Goal: Task Accomplishment & Management: Manage account settings

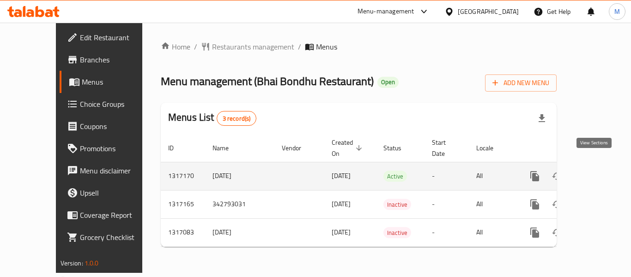
click at [596, 165] on link "enhanced table" at bounding box center [601, 176] width 22 height 22
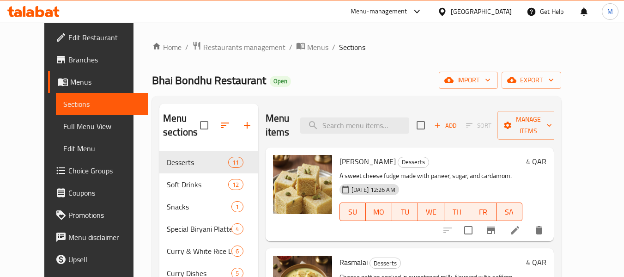
click at [63, 126] on span "Full Menu View" at bounding box center [102, 126] width 78 height 11
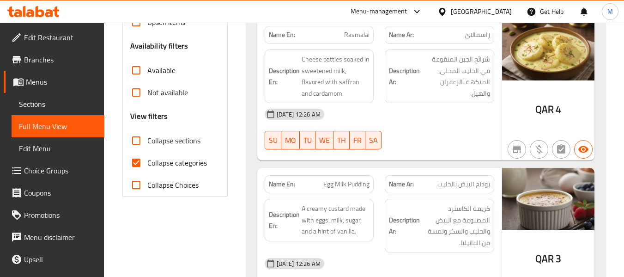
scroll to position [277, 0]
click at [176, 164] on span "Collapse categories" at bounding box center [177, 162] width 60 height 11
click at [147, 164] on input "Collapse categories" at bounding box center [136, 162] width 22 height 22
checkbox input "false"
click at [282, 35] on strong "Name En:" at bounding box center [282, 35] width 26 height 10
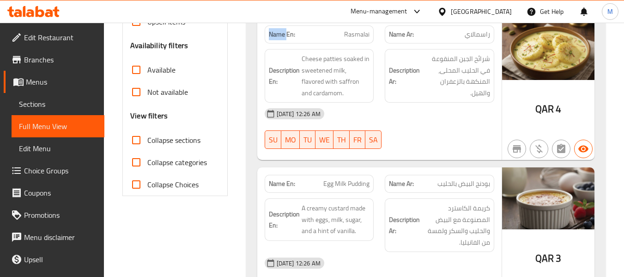
click at [282, 35] on strong "Name En:" at bounding box center [282, 35] width 26 height 10
copy strong "Name En:"
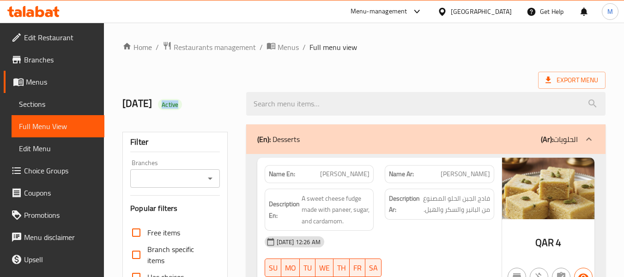
click at [445, 10] on icon at bounding box center [442, 11] width 6 height 8
click at [447, 11] on icon at bounding box center [442, 12] width 10 height 10
click at [447, 13] on icon at bounding box center [442, 12] width 10 height 10
click at [497, 11] on div "Qatar" at bounding box center [481, 11] width 61 height 10
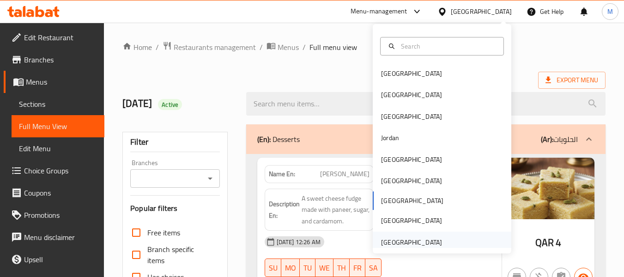
click at [425, 240] on div "United Arab Emirates" at bounding box center [411, 242] width 61 height 10
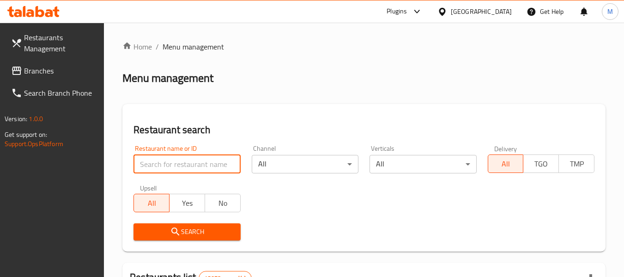
paste input "La Framboise De Chocolat"
type input "La Framboise De Chocolat"
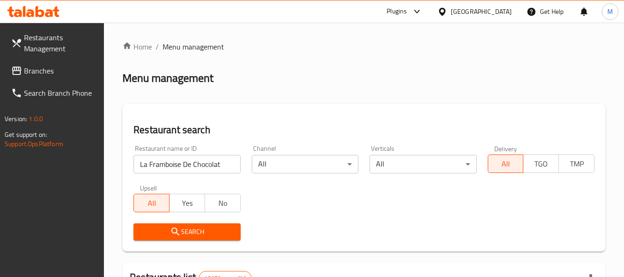
click at [202, 231] on span "Search" at bounding box center [187, 232] width 92 height 12
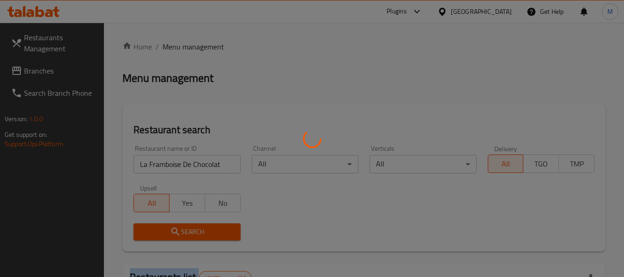
click at [202, 231] on div at bounding box center [312, 138] width 624 height 277
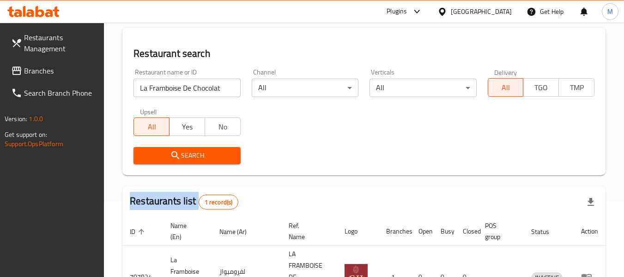
scroll to position [92, 0]
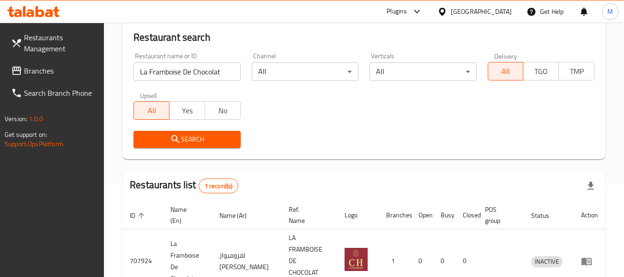
click at [192, 127] on div "Search" at bounding box center [187, 139] width 118 height 28
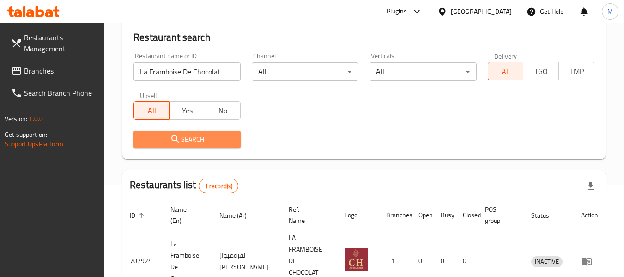
click at [191, 136] on span "Search" at bounding box center [187, 139] width 92 height 12
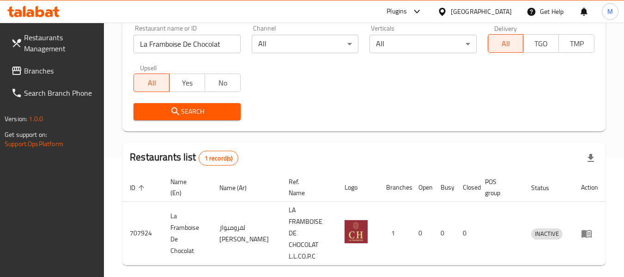
scroll to position [135, 0]
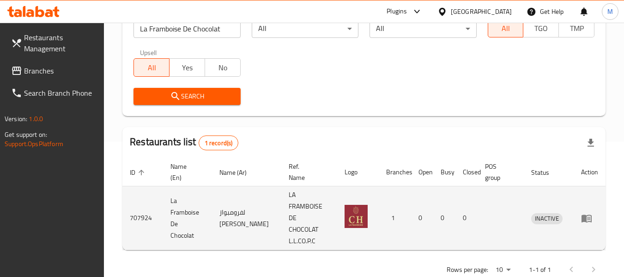
click at [586, 212] on icon "enhanced table" at bounding box center [586, 217] width 11 height 11
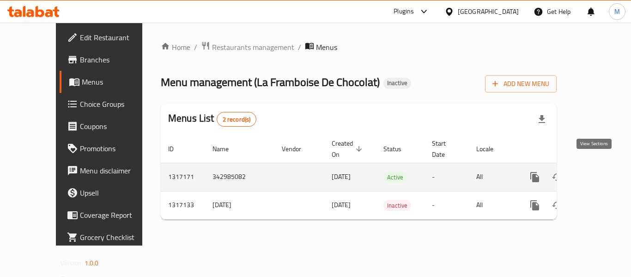
click at [596, 171] on icon "enhanced table" at bounding box center [601, 176] width 11 height 11
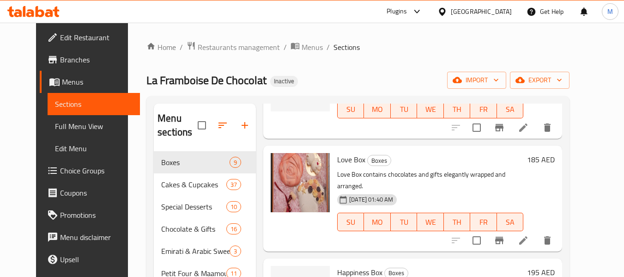
scroll to position [92, 0]
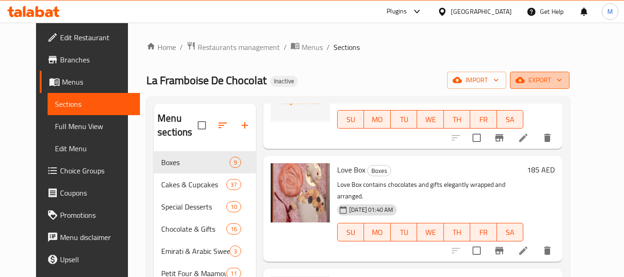
click at [562, 81] on span "export" at bounding box center [539, 80] width 45 height 12
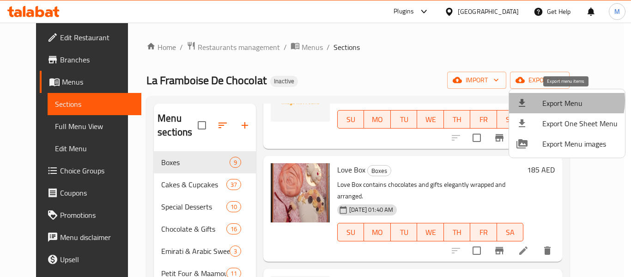
click at [560, 101] on span "Export Menu" at bounding box center [579, 102] width 75 height 11
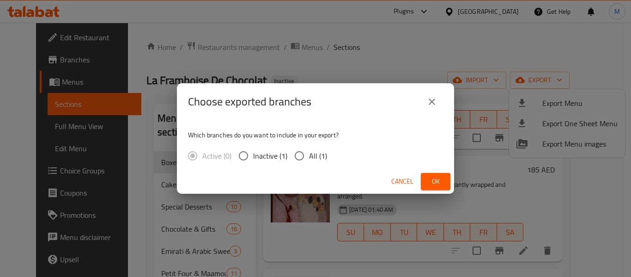
click at [316, 158] on span "All (1)" at bounding box center [318, 155] width 18 height 11
click at [309, 158] on input "All (1)" at bounding box center [298, 155] width 19 height 19
radio input "true"
click at [438, 183] on span "Ok" at bounding box center [435, 181] width 15 height 12
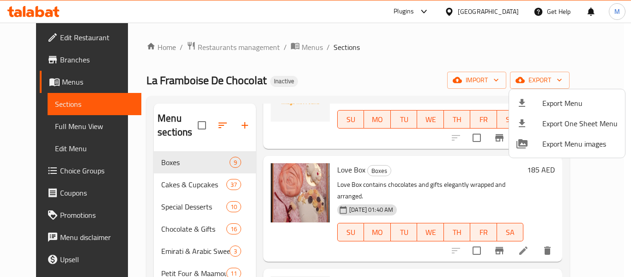
click at [37, 132] on div at bounding box center [315, 138] width 631 height 277
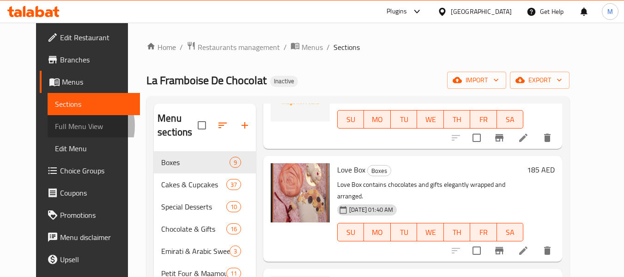
click at [55, 126] on span "Full Menu View" at bounding box center [94, 126] width 78 height 11
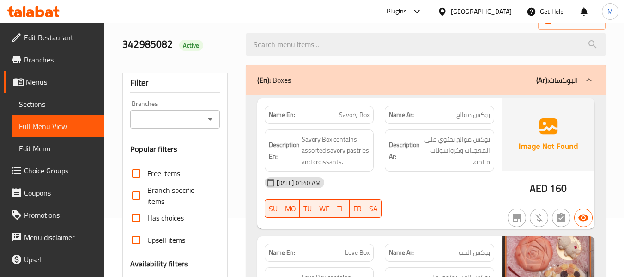
scroll to position [139, 0]
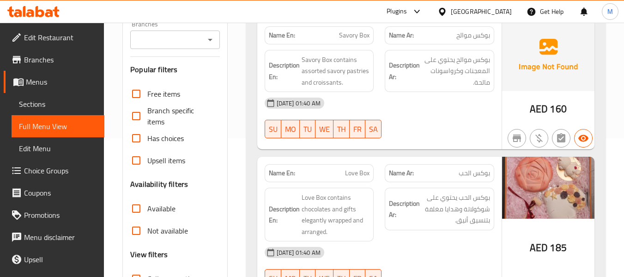
click at [282, 34] on strong "Name En:" at bounding box center [282, 35] width 26 height 10
copy strong "Name En:"
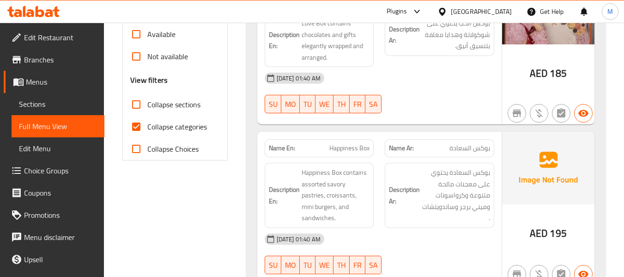
scroll to position [323, 0]
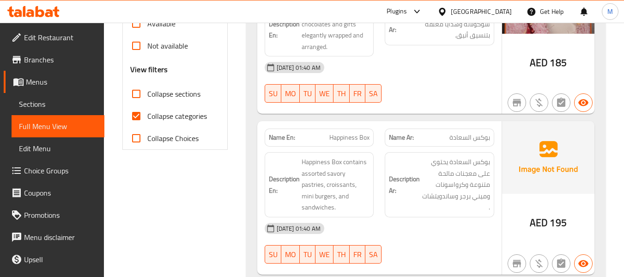
click at [180, 113] on span "Collapse categories" at bounding box center [177, 115] width 60 height 11
click at [147, 113] on input "Collapse categories" at bounding box center [136, 116] width 22 height 22
checkbox input "false"
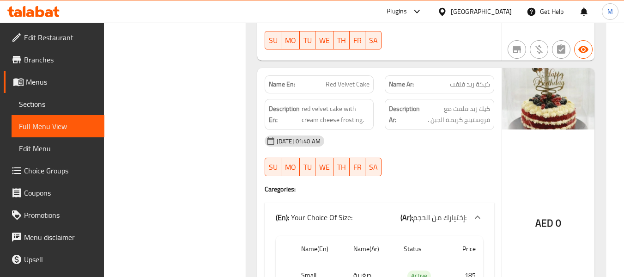
scroll to position [3654, 0]
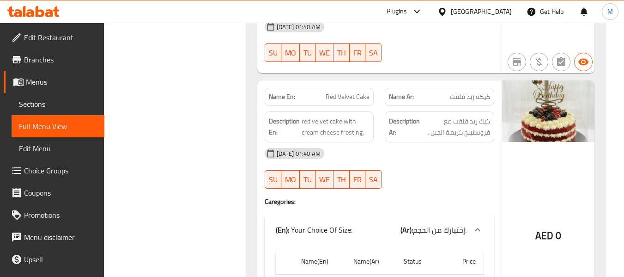
click at [288, 92] on strong "Name En:" at bounding box center [282, 97] width 26 height 10
copy strong "Name En:"
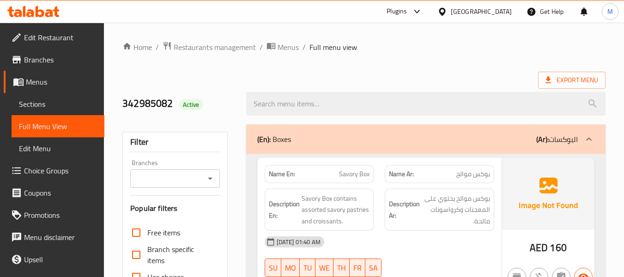
click at [441, 15] on icon at bounding box center [442, 12] width 10 height 10
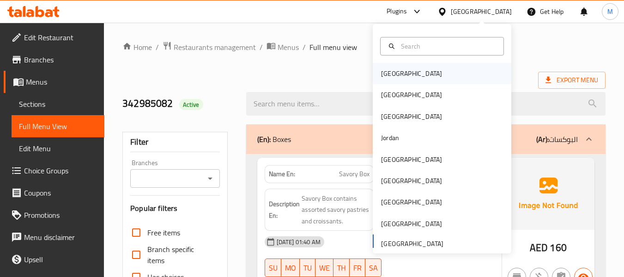
click at [398, 75] on div "Bahrain" at bounding box center [412, 73] width 76 height 21
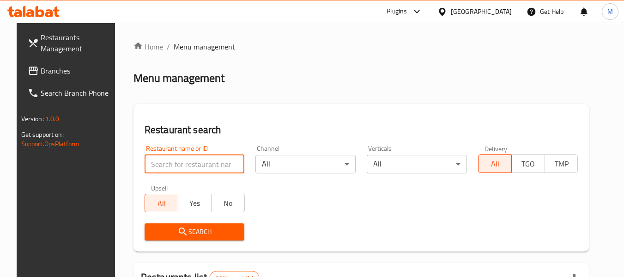
click at [189, 161] on input "search" at bounding box center [195, 164] width 100 height 18
paste input "Masala Masti Restaurant"
type input "Masala Masti Restaurant"
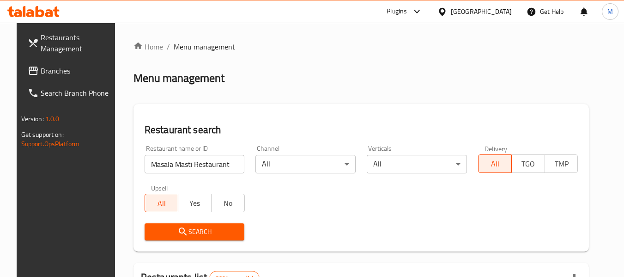
click at [206, 235] on span "Search" at bounding box center [194, 232] width 85 height 12
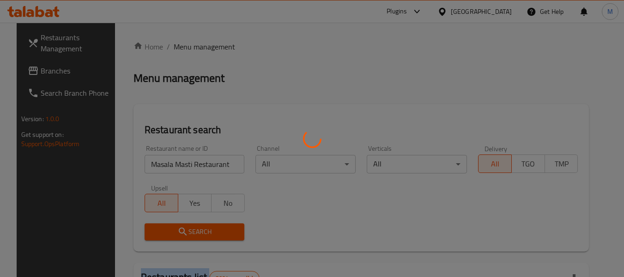
click at [206, 235] on div at bounding box center [312, 138] width 624 height 277
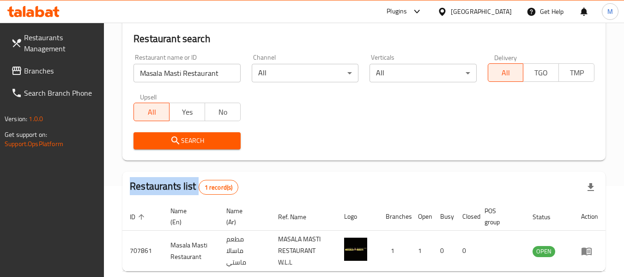
scroll to position [135, 0]
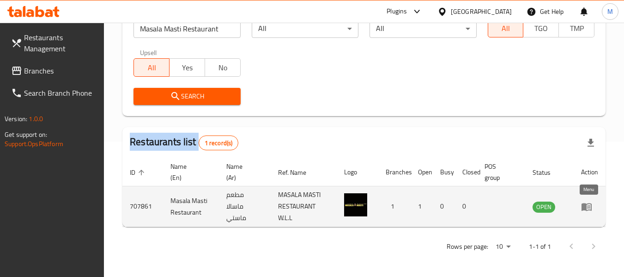
click at [587, 205] on icon "enhanced table" at bounding box center [586, 206] width 11 height 11
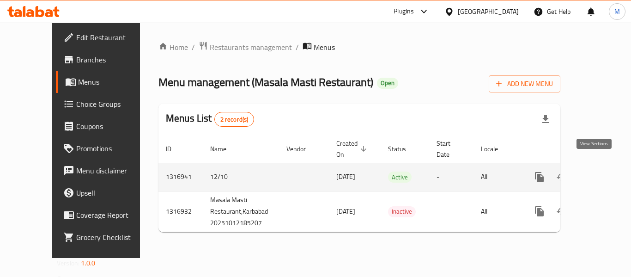
click at [600, 170] on link "enhanced table" at bounding box center [606, 177] width 22 height 22
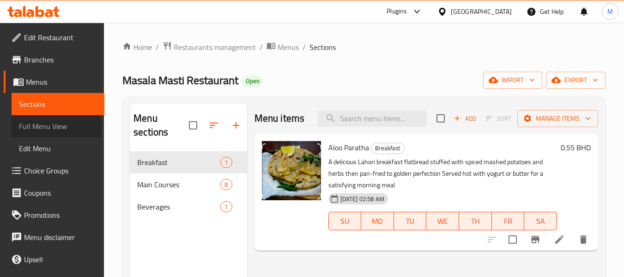
click at [55, 128] on span "Full Menu View" at bounding box center [58, 126] width 78 height 11
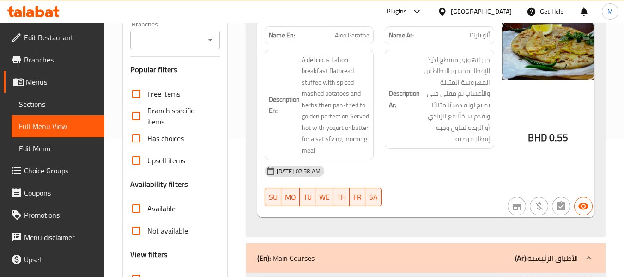
scroll to position [277, 0]
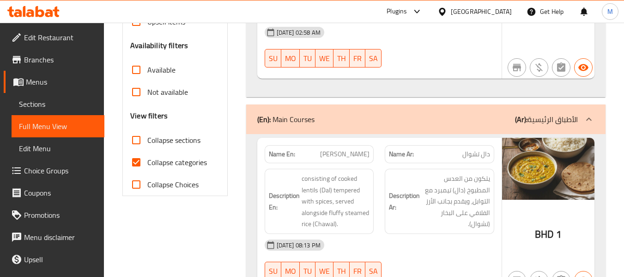
click at [168, 160] on span "Collapse categories" at bounding box center [177, 162] width 60 height 11
click at [169, 158] on span "Collapse categories" at bounding box center [177, 162] width 60 height 11
click at [147, 158] on input "Collapse categories" at bounding box center [136, 162] width 22 height 22
checkbox input "false"
drag, startPoint x: 227, startPoint y: 262, endPoint x: 263, endPoint y: 185, distance: 84.9
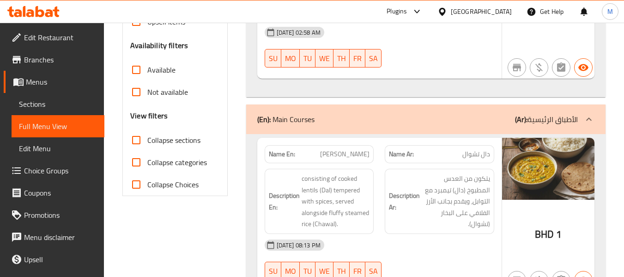
click at [287, 153] on strong "Name En:" at bounding box center [282, 154] width 26 height 10
copy strong "Name En:"
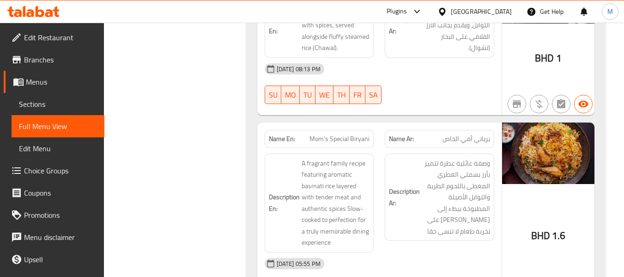
scroll to position [0, 0]
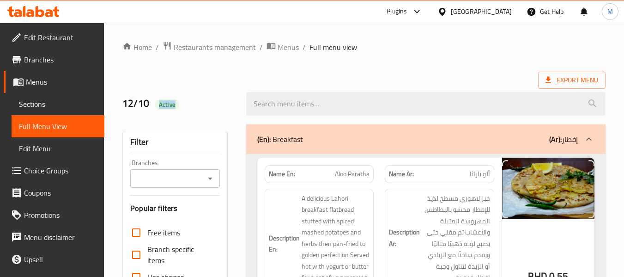
click at [445, 12] on icon at bounding box center [442, 11] width 6 height 8
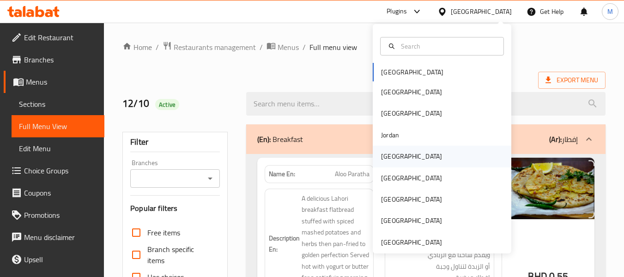
click at [388, 155] on div "[GEOGRAPHIC_DATA]" at bounding box center [411, 156] width 61 height 10
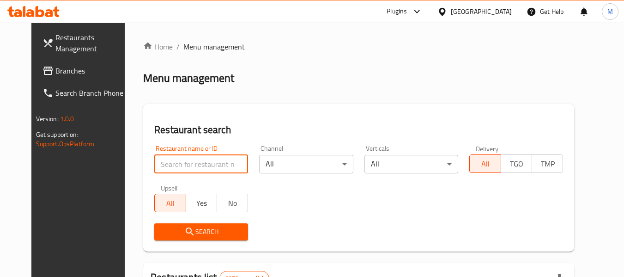
paste input "Dana's Baclava"
type input "Dana's Baclava"
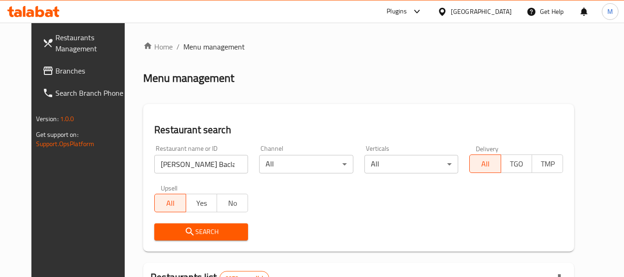
click at [205, 230] on span "Search" at bounding box center [201, 232] width 79 height 12
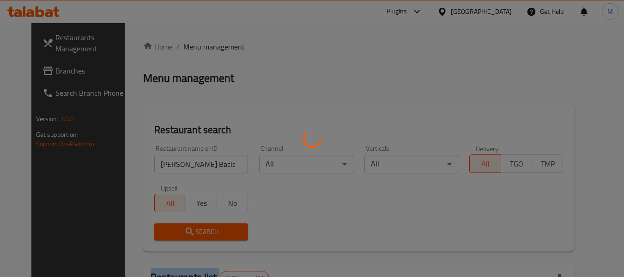
click at [205, 230] on div at bounding box center [312, 138] width 624 height 277
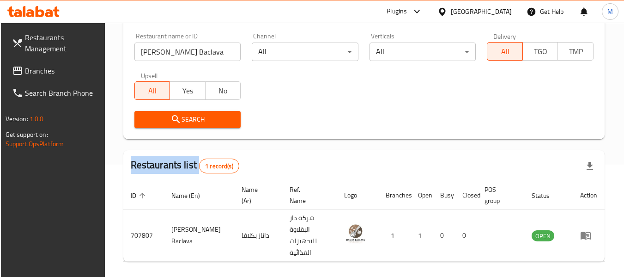
scroll to position [124, 0]
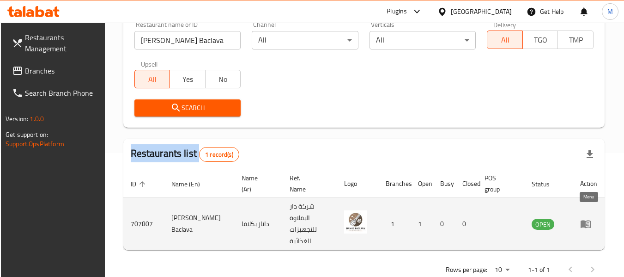
click at [591, 220] on icon "enhanced table" at bounding box center [585, 224] width 10 height 8
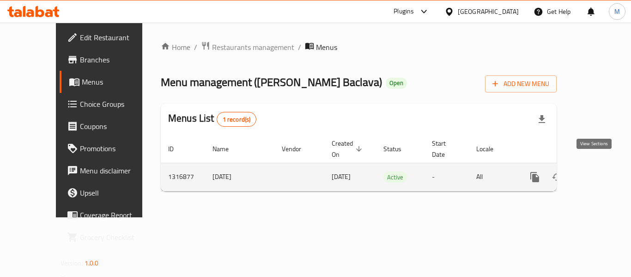
click at [597, 173] on icon "enhanced table" at bounding box center [601, 177] width 8 height 8
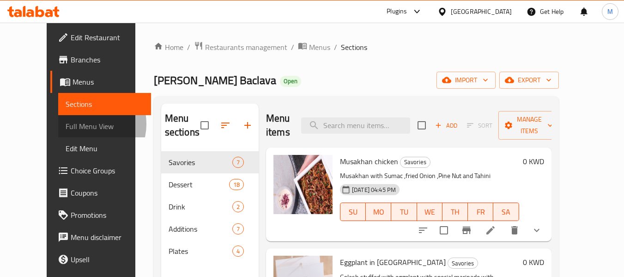
click at [66, 124] on span "Full Menu View" at bounding box center [105, 126] width 78 height 11
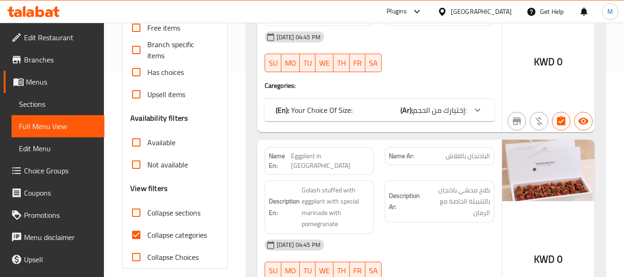
scroll to position [231, 0]
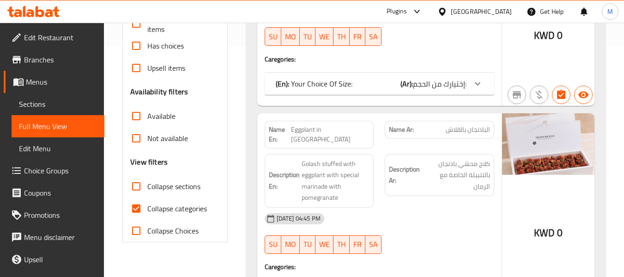
click at [175, 211] on span "Collapse categories" at bounding box center [177, 208] width 60 height 11
click at [147, 211] on input "Collapse categories" at bounding box center [136, 208] width 22 height 22
checkbox input "false"
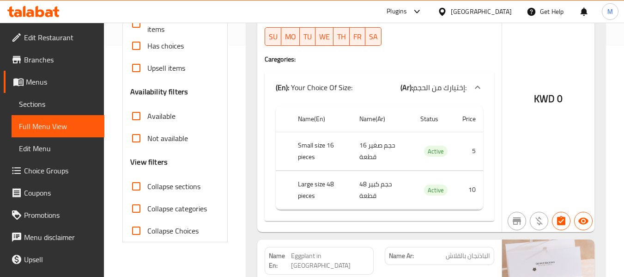
click at [436, 155] on span "Active" at bounding box center [436, 151] width 24 height 11
copy span "Active"
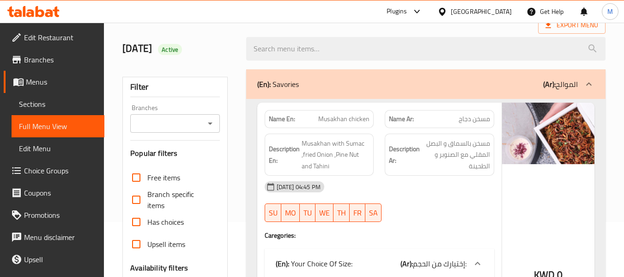
scroll to position [46, 0]
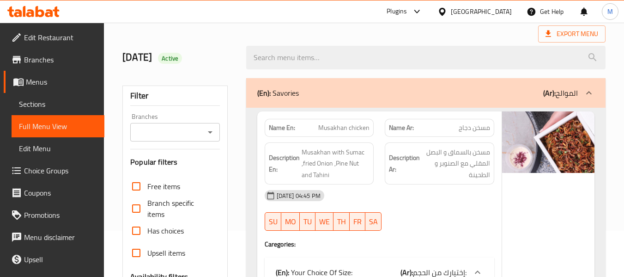
click at [283, 126] on strong "Name En:" at bounding box center [282, 128] width 26 height 10
copy strong "Name En:"
click at [497, 15] on div "[GEOGRAPHIC_DATA]" at bounding box center [481, 11] width 61 height 10
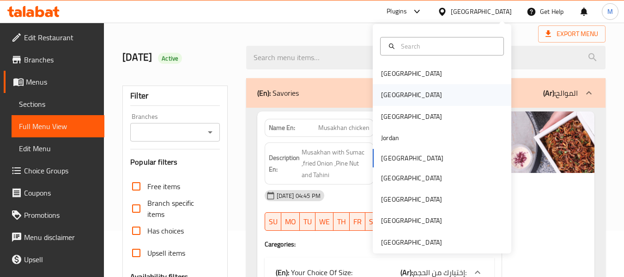
click at [386, 94] on div "[GEOGRAPHIC_DATA]" at bounding box center [411, 95] width 61 height 10
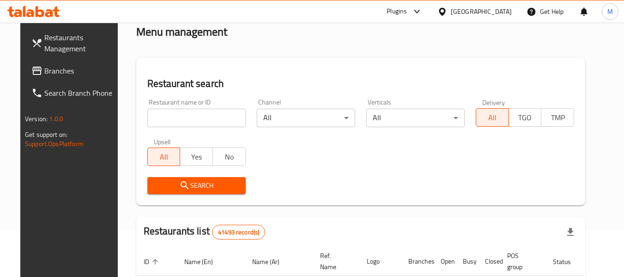
click at [197, 117] on input "search" at bounding box center [196, 118] width 98 height 18
paste input "مشويات اشرف المني"
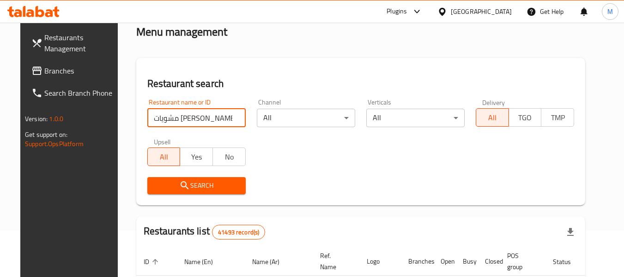
type input "مشويات اشرف المني"
click at [167, 187] on span "Search" at bounding box center [197, 186] width 84 height 12
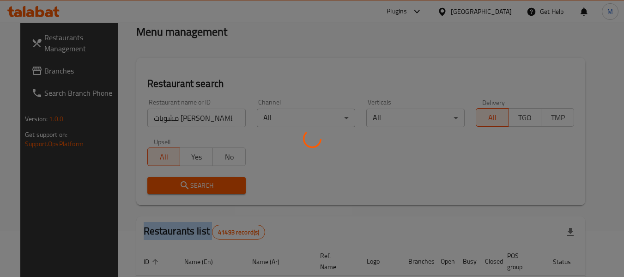
click at [167, 187] on div at bounding box center [312, 138] width 624 height 277
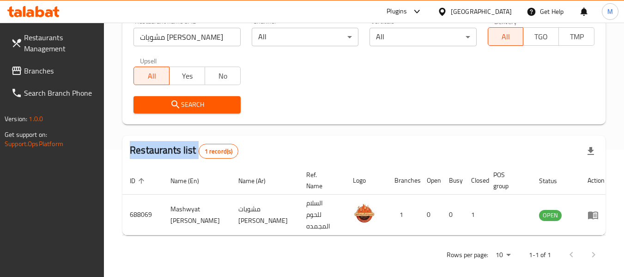
scroll to position [127, 0]
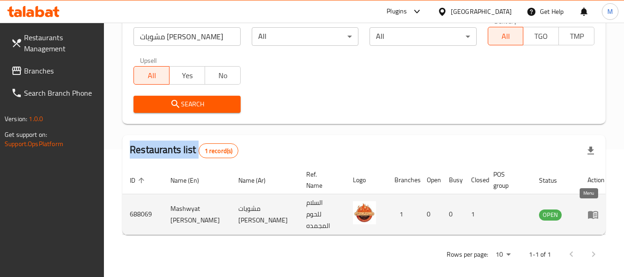
click at [588, 211] on icon "enhanced table" at bounding box center [593, 215] width 10 height 8
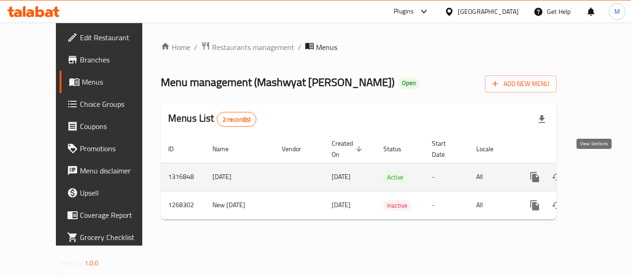
click at [596, 171] on icon "enhanced table" at bounding box center [601, 176] width 11 height 11
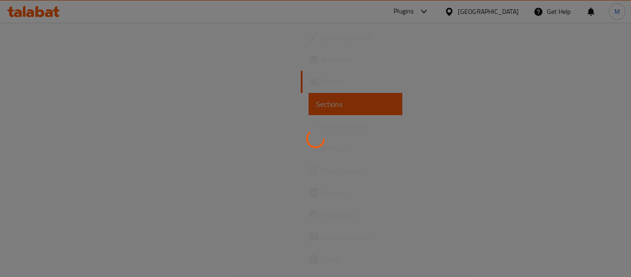
click at [48, 127] on div at bounding box center [315, 138] width 631 height 277
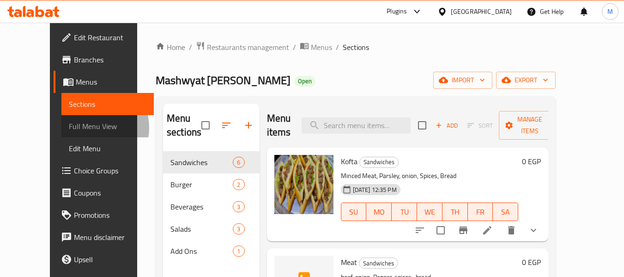
click at [69, 127] on span "Full Menu View" at bounding box center [108, 126] width 78 height 11
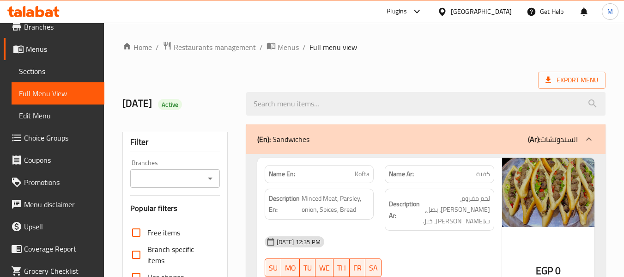
scroll to position [66, 0]
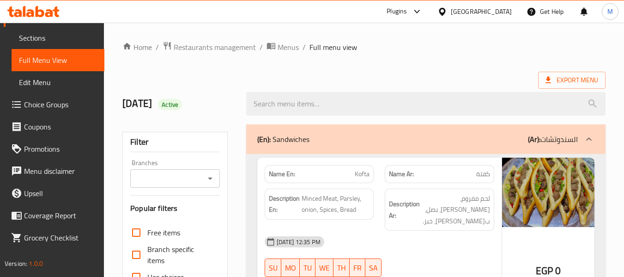
click at [283, 178] on strong "Name En:" at bounding box center [282, 174] width 26 height 10
click at [283, 197] on strong "Description En:" at bounding box center [284, 204] width 31 height 23
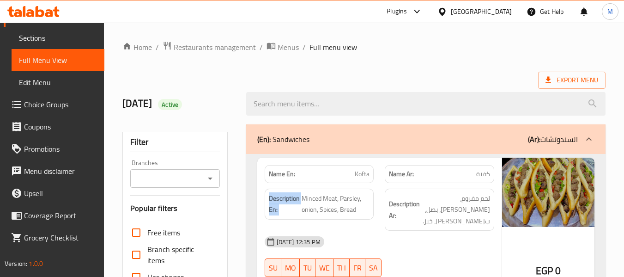
click at [283, 197] on strong "Description En:" at bounding box center [284, 204] width 31 height 23
copy strong "Description En:"
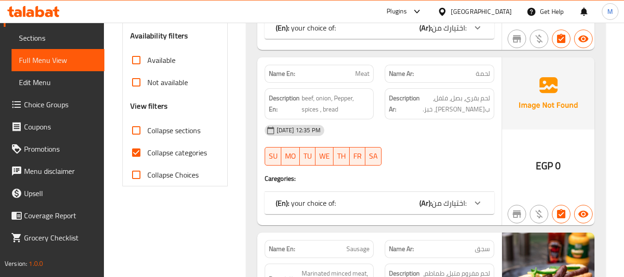
click at [170, 149] on span "Collapse categories" at bounding box center [177, 152] width 60 height 11
click at [147, 149] on input "Collapse categories" at bounding box center [136, 152] width 22 height 22
checkbox input "false"
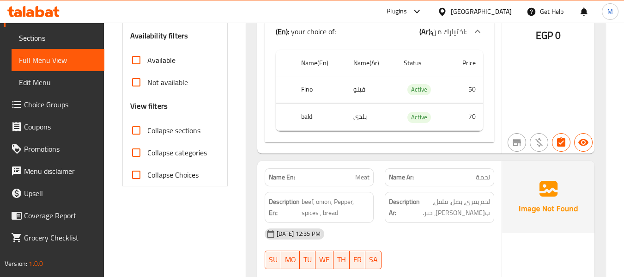
scroll to position [390, 0]
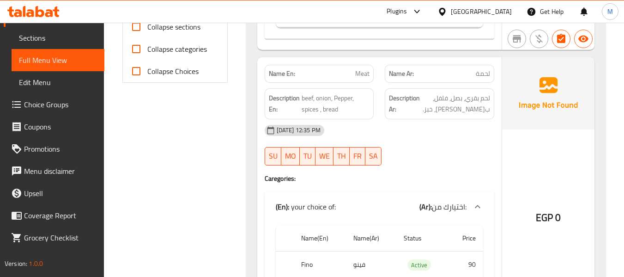
click at [510, 15] on div "[GEOGRAPHIC_DATA]" at bounding box center [481, 11] width 61 height 10
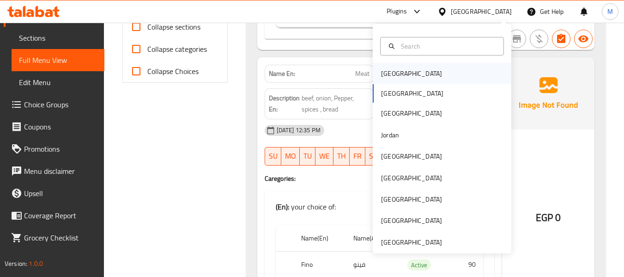
click at [398, 79] on div "[GEOGRAPHIC_DATA]" at bounding box center [412, 73] width 76 height 21
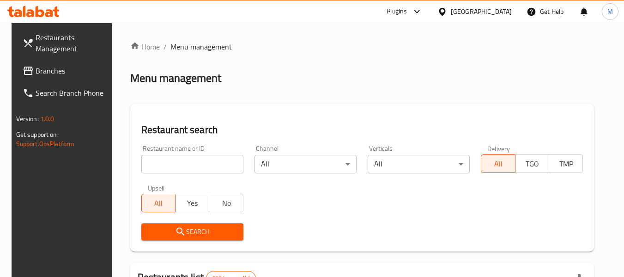
drag, startPoint x: 187, startPoint y: 163, endPoint x: 184, endPoint y: 190, distance: 27.8
click at [187, 163] on input "search" at bounding box center [192, 164] width 102 height 18
paste input "Biryani raee alroshinah restaurant"
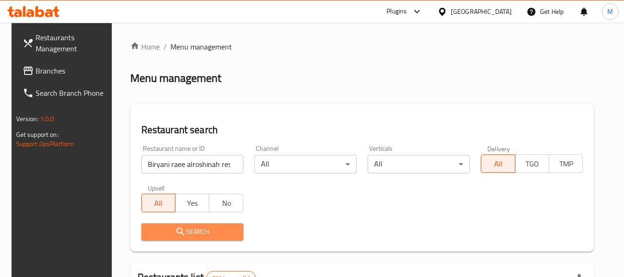
click at [181, 235] on span "Search" at bounding box center [192, 232] width 87 height 12
click at [181, 235] on div at bounding box center [312, 138] width 624 height 277
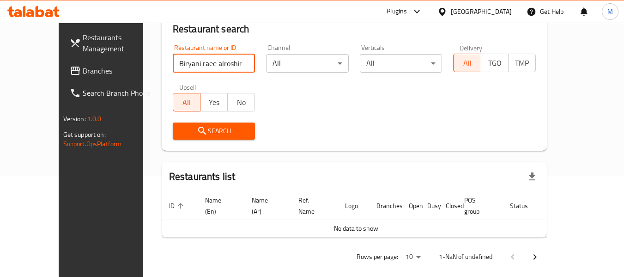
scroll to position [0, 18]
drag, startPoint x: 214, startPoint y: 61, endPoint x: 276, endPoint y: 81, distance: 65.3
click at [276, 81] on div "Restaurant name or ID Biryani raee alroshinah restaurant Restaurant name or ID …" at bounding box center [354, 92] width 374 height 106
type input "Biryani raee alroshinah r"
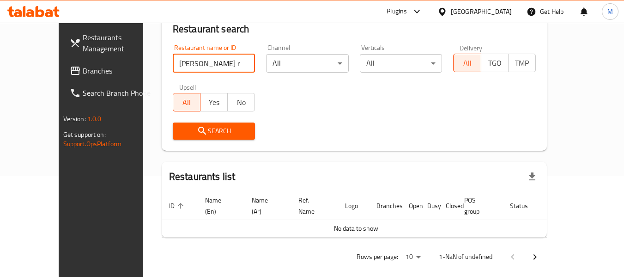
click button "Search" at bounding box center [214, 130] width 83 height 17
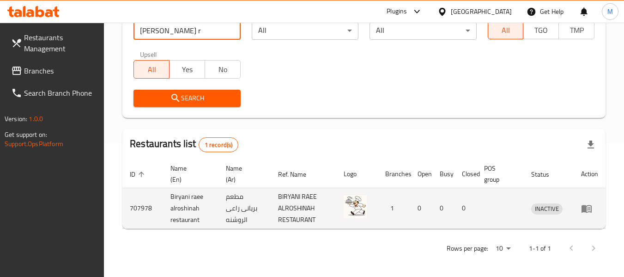
scroll to position [135, 0]
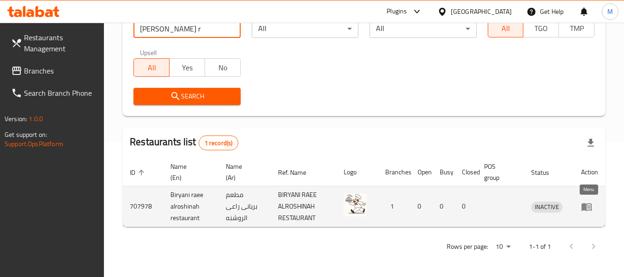
click at [588, 205] on icon "enhanced table" at bounding box center [588, 207] width 3 height 4
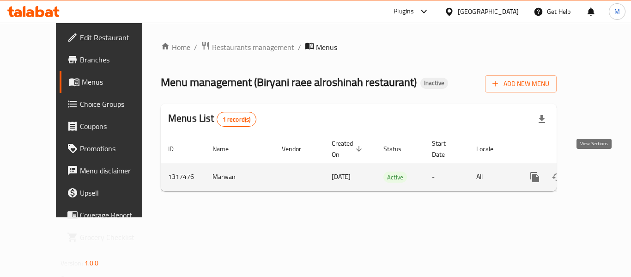
click at [598, 171] on icon "enhanced table" at bounding box center [601, 176] width 11 height 11
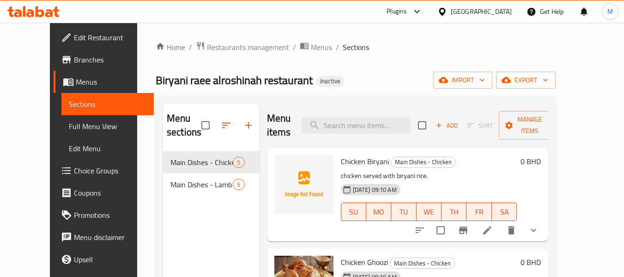
click at [74, 41] on span "Edit Restaurant" at bounding box center [110, 37] width 73 height 11
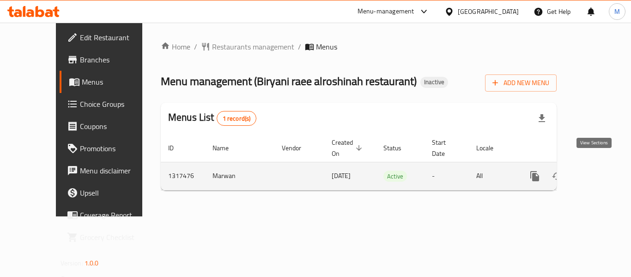
click at [597, 172] on icon "enhanced table" at bounding box center [601, 176] width 8 height 8
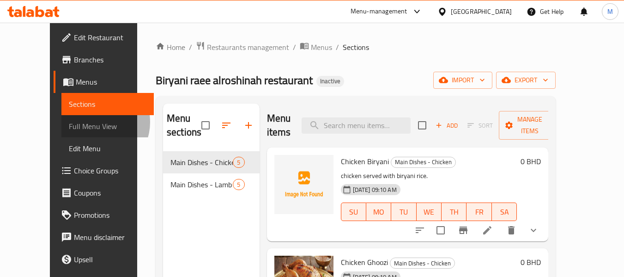
click at [69, 122] on span "Full Menu View" at bounding box center [108, 126] width 78 height 11
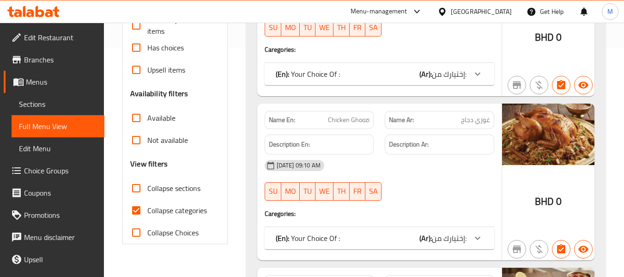
scroll to position [231, 0]
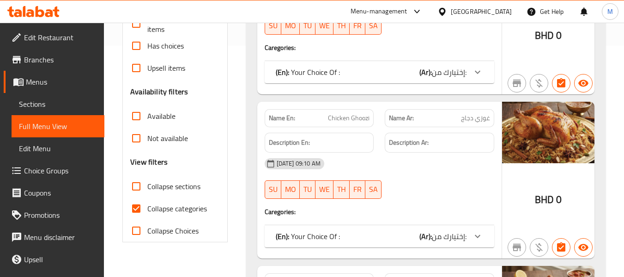
click at [174, 212] on span "Collapse categories" at bounding box center [177, 208] width 60 height 11
click at [147, 212] on input "Collapse categories" at bounding box center [136, 208] width 22 height 22
checkbox input "false"
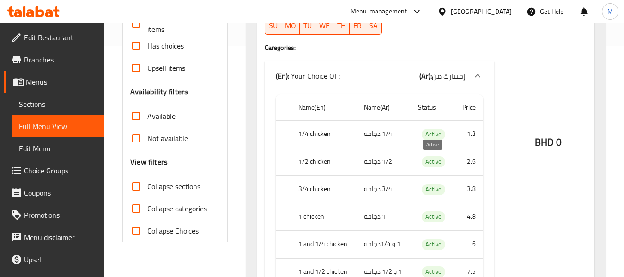
click at [430, 164] on span "Active" at bounding box center [434, 161] width 24 height 11
copy span "Active"
click at [158, 186] on span "Collapse sections" at bounding box center [173, 186] width 53 height 11
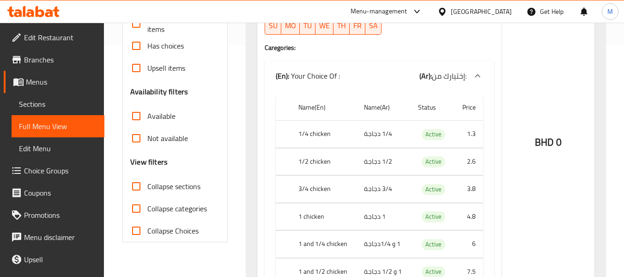
click at [147, 186] on input "Collapse sections" at bounding box center [136, 186] width 22 height 22
checkbox input "true"
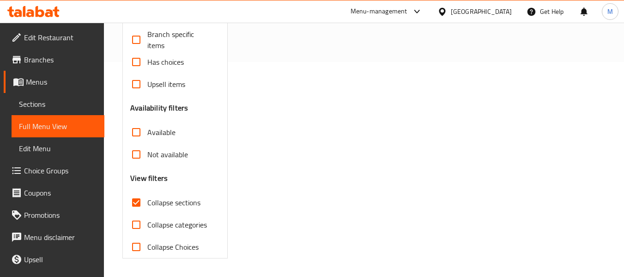
scroll to position [30, 0]
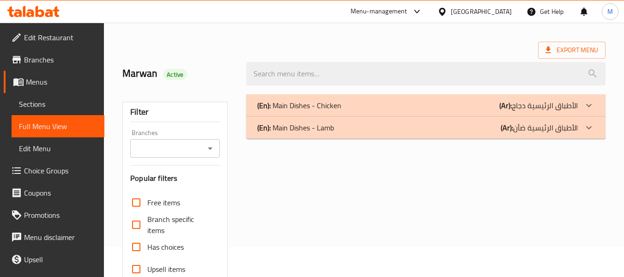
click at [360, 105] on div "(En): Main Dishes - Chicken (Ar): الأطباق الرئيسية دجاج" at bounding box center [417, 105] width 320 height 11
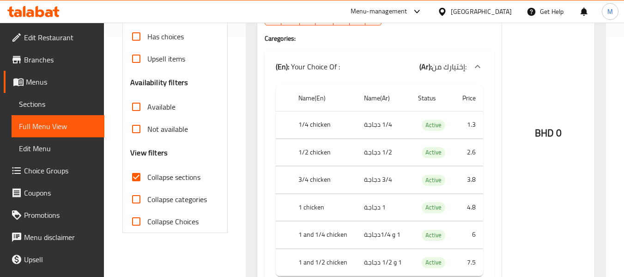
scroll to position [261, 0]
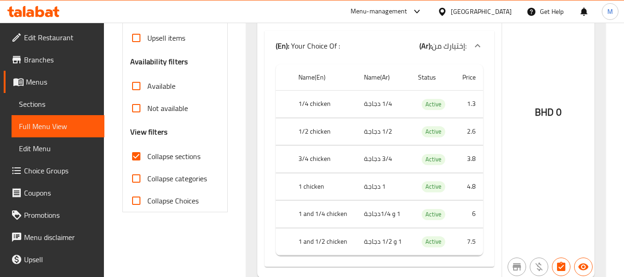
click at [339, 175] on th "1 chicken" at bounding box center [324, 186] width 66 height 27
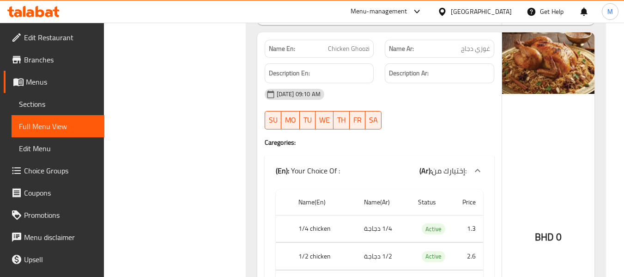
scroll to position [492, 0]
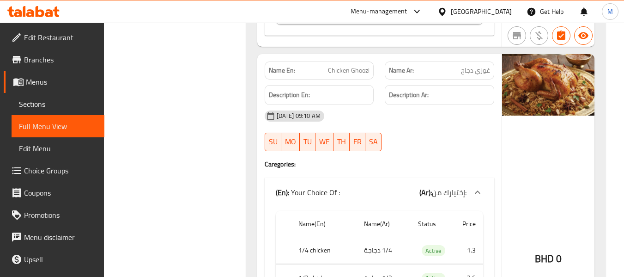
click at [280, 72] on strong "Name En:" at bounding box center [282, 71] width 26 height 10
copy strong "Name En:"
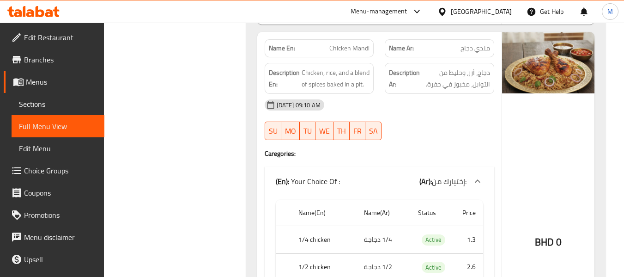
scroll to position [1323, 0]
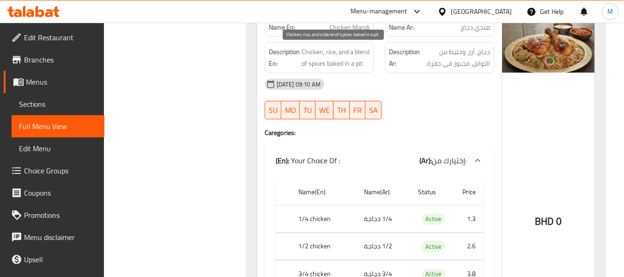
click at [344, 50] on span "Chicken, rice, and a blend of spices baked in a pit." at bounding box center [336, 57] width 68 height 23
copy span "Chicken, rice, and a blend of spices baked in a pit."
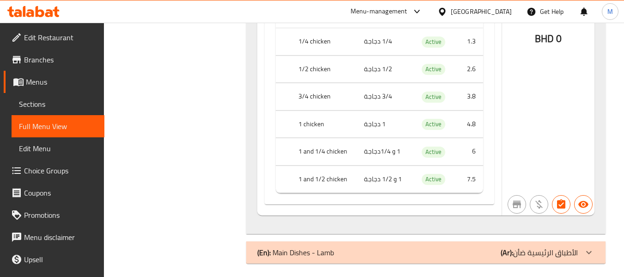
scroll to position [1905, 0]
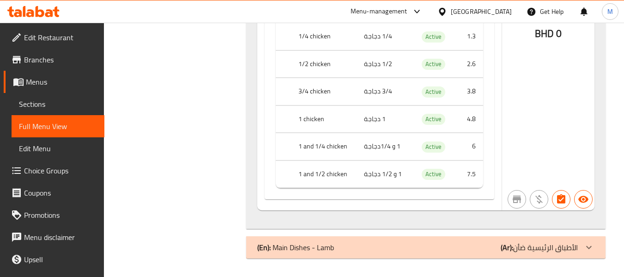
click at [381, 255] on div "(En): Main Dishes - Lamb (Ar): الأطباق الرئيسية ضأن" at bounding box center [425, 247] width 359 height 22
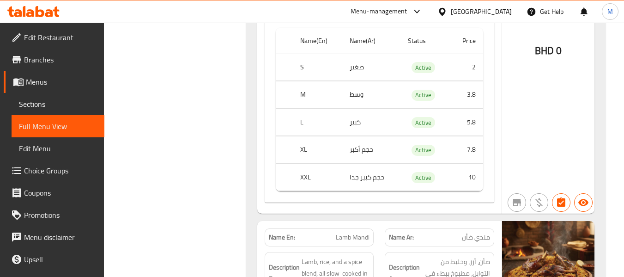
scroll to position [3059, 0]
click at [432, 210] on div "Name En: Lamb Machboos Name Ar: مجبوس ضأن Description En: Spiced lamb and rice …" at bounding box center [379, 30] width 244 height 365
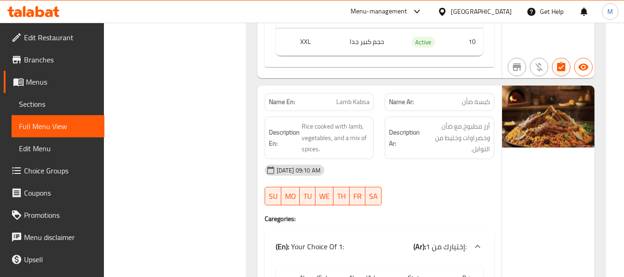
scroll to position [3567, 0]
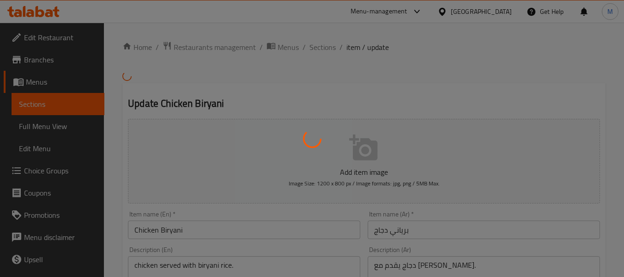
type input "إختيارك من:"
type input "1"
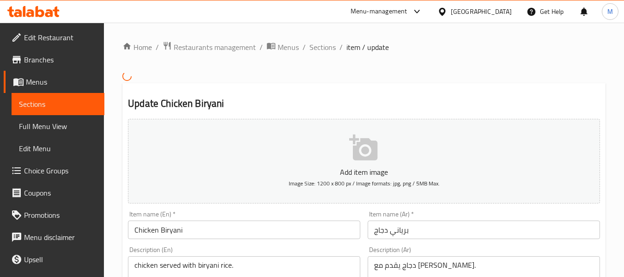
click at [323, 49] on span "Sections" at bounding box center [322, 47] width 26 height 11
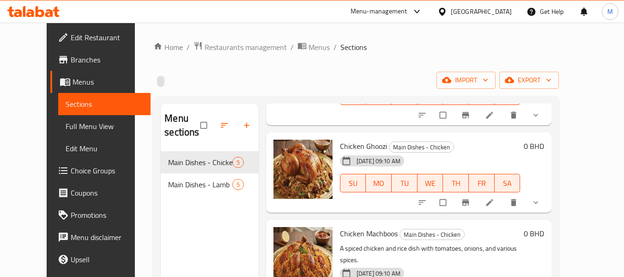
scroll to position [139, 0]
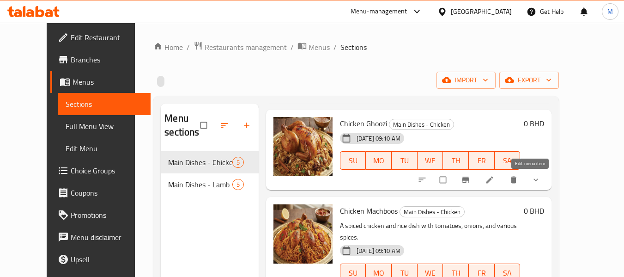
click at [494, 178] on icon at bounding box center [489, 179] width 9 height 9
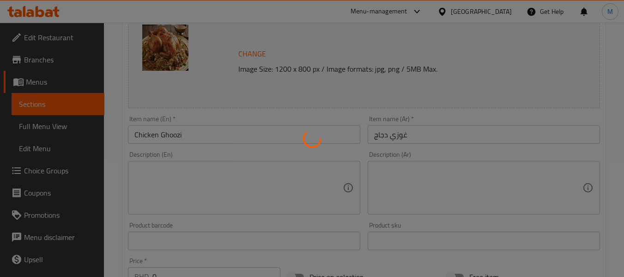
scroll to position [139, 0]
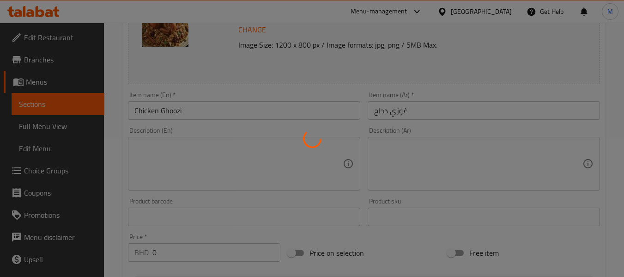
click at [194, 151] on div at bounding box center [312, 138] width 624 height 277
type input "إختيارك من:"
type input "1"
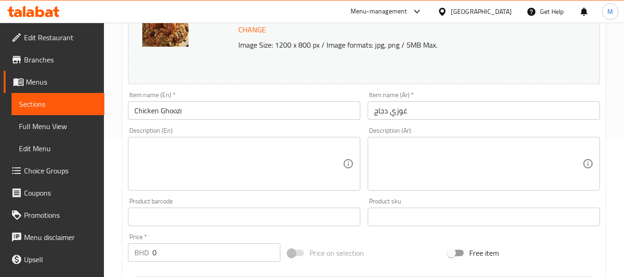
click at [205, 154] on textarea at bounding box center [238, 164] width 208 height 44
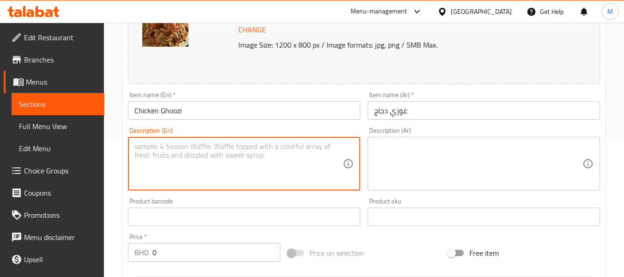
paste textarea "A whole chicken cooked with rice, raisins, and almonds."
type textarea "A whole chicken cooked with rice, raisins, and almonds."
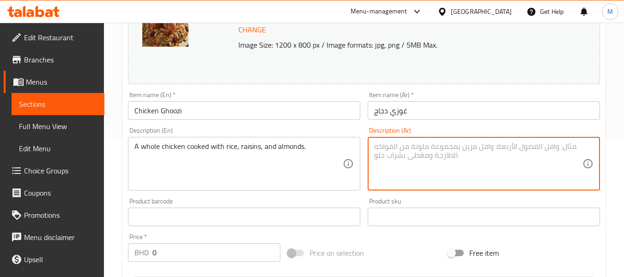
click at [414, 161] on textarea at bounding box center [478, 164] width 208 height 44
paste textarea "دجاجة كاملة مطبوخة مع الأرز والزبيب واللوز."
type textarea "دجاجة كاملة مطبوخة مع الأرز والزبيب واللوز."
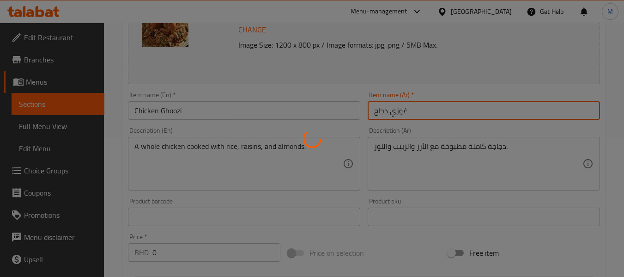
scroll to position [0, 0]
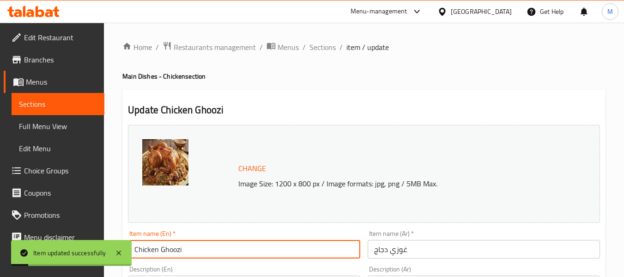
drag, startPoint x: 188, startPoint y: 249, endPoint x: 135, endPoint y: 246, distance: 53.2
click at [135, 246] on input "Chicken Ghoozi" at bounding box center [244, 249] width 232 height 18
click at [328, 45] on span "Sections" at bounding box center [322, 47] width 26 height 11
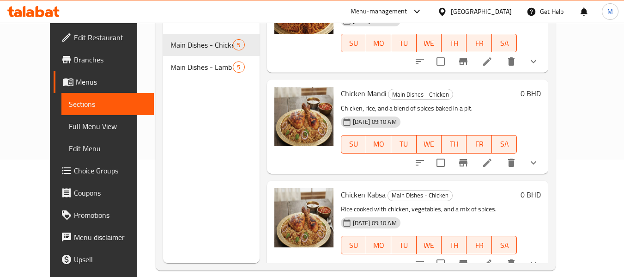
scroll to position [129, 0]
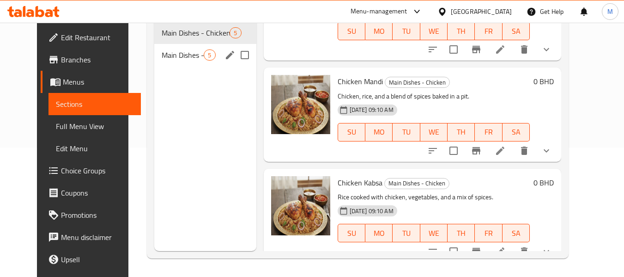
click at [189, 53] on span "Main Dishes - Lamb" at bounding box center [183, 54] width 42 height 11
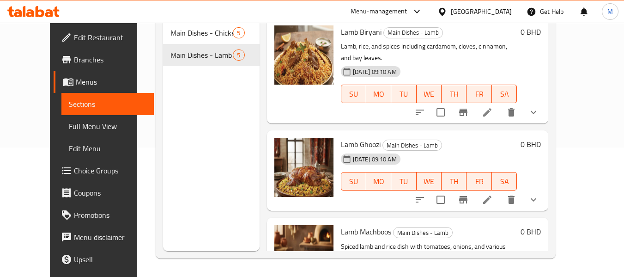
click at [500, 191] on li at bounding box center [487, 199] width 26 height 17
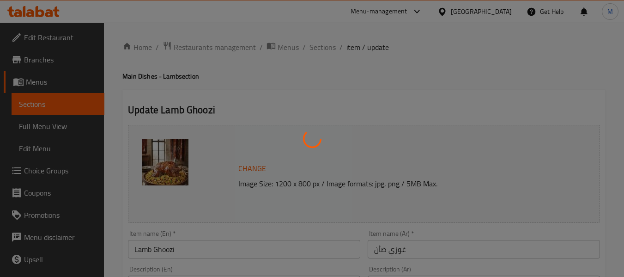
click at [295, 219] on div at bounding box center [312, 138] width 624 height 277
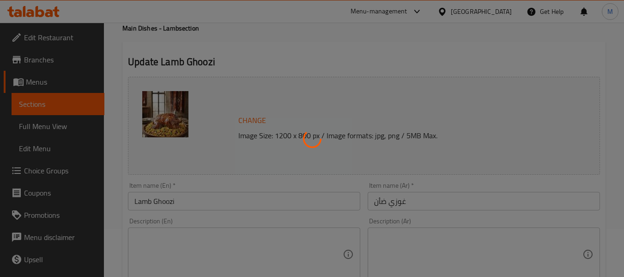
scroll to position [92, 0]
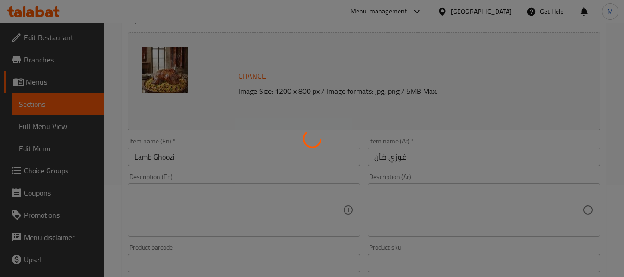
click at [202, 210] on div at bounding box center [312, 138] width 624 height 277
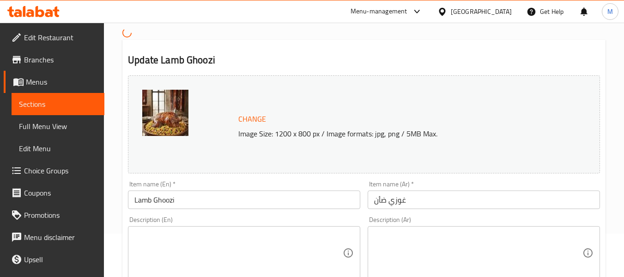
scroll to position [92, 0]
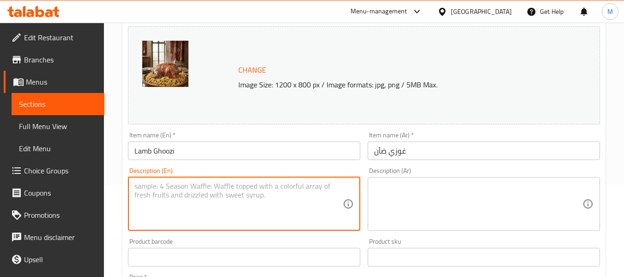
paste textarea "A whole lamb cooked with rice, raisins, and almonds."
type textarea "A whole lamb cooked with rice, raisins, and almonds."
click at [409, 211] on textarea at bounding box center [478, 203] width 208 height 44
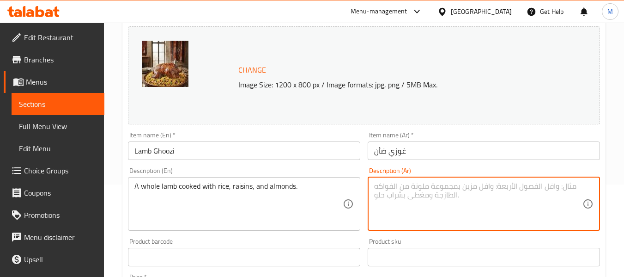
paste textarea "كامل مطبوخ مع الأرز والزبيب واللوز."
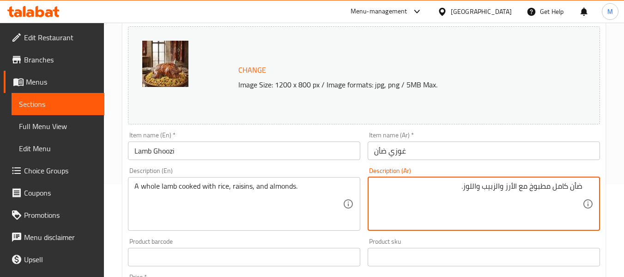
type textarea "ضأن كامل مطبوخ مع الأرز والزبيب واللوز."
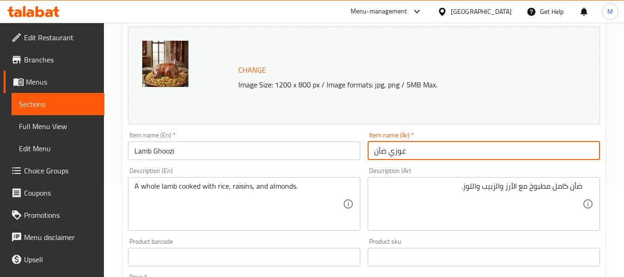
click at [403, 151] on input "غوزي ضأن" at bounding box center [484, 150] width 232 height 18
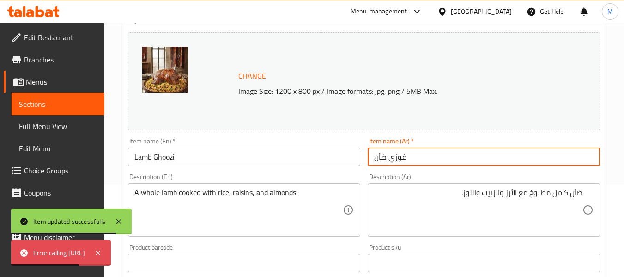
click at [249, 152] on input "Lamb Ghoozi" at bounding box center [244, 156] width 232 height 18
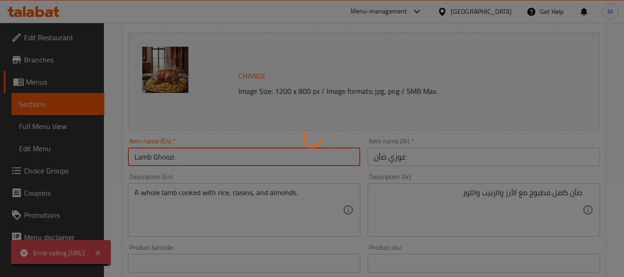
click at [220, 231] on div at bounding box center [312, 138] width 624 height 277
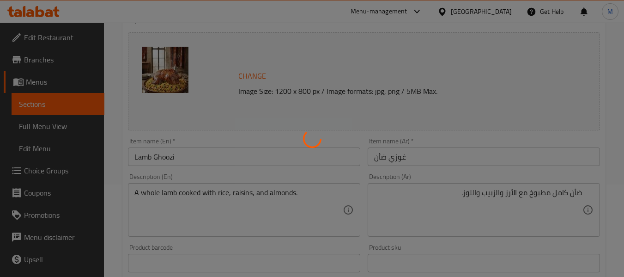
click at [580, 191] on div at bounding box center [312, 138] width 624 height 277
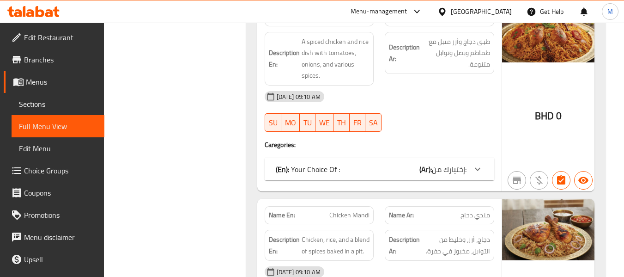
scroll to position [369, 0]
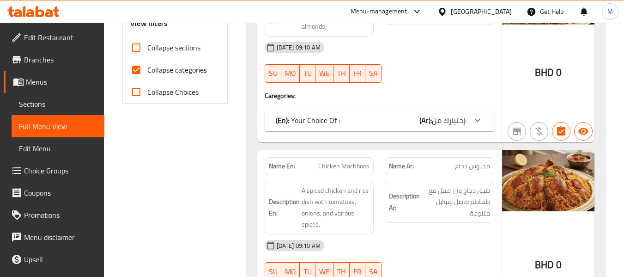
click at [170, 71] on span "Collapse categories" at bounding box center [177, 69] width 60 height 11
click at [147, 71] on input "Collapse categories" at bounding box center [136, 70] width 22 height 22
checkbox input "false"
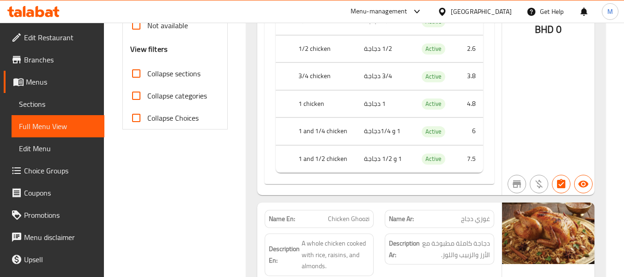
scroll to position [0, 0]
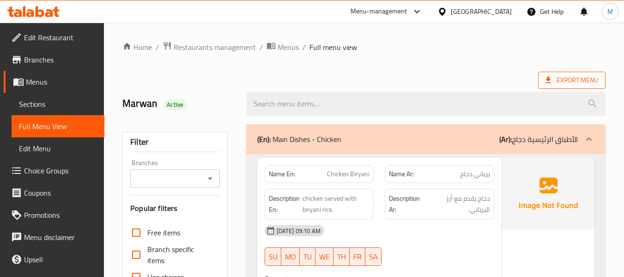
click at [572, 82] on span "Export Menu" at bounding box center [571, 80] width 53 height 12
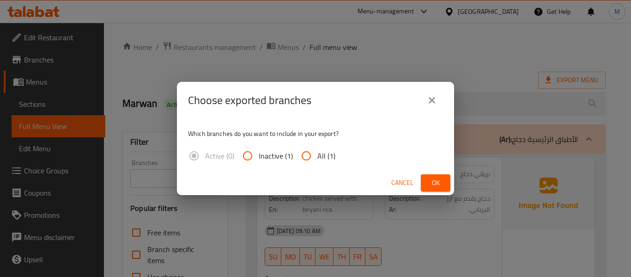
drag, startPoint x: 322, startPoint y: 155, endPoint x: 378, endPoint y: 176, distance: 59.9
click at [322, 154] on span "All (1)" at bounding box center [326, 155] width 18 height 11
click at [317, 154] on input "All (1)" at bounding box center [306, 156] width 22 height 22
radio input "true"
click at [439, 183] on span "Ok" at bounding box center [435, 183] width 15 height 12
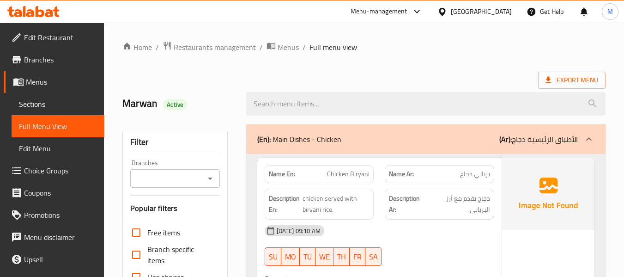
click at [447, 7] on icon at bounding box center [442, 12] width 10 height 10
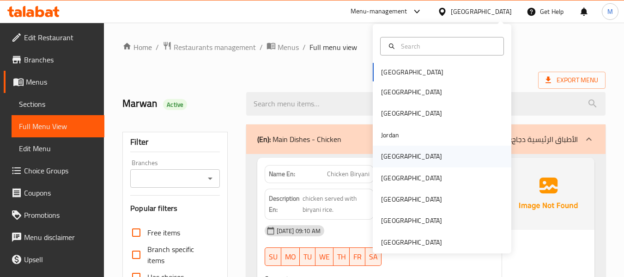
click at [388, 157] on div "[GEOGRAPHIC_DATA]" at bounding box center [411, 156] width 61 height 10
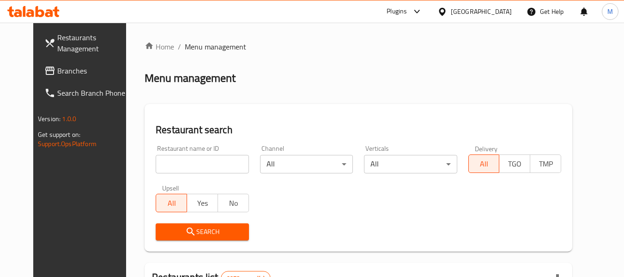
click at [57, 67] on span "Branches" at bounding box center [93, 70] width 73 height 11
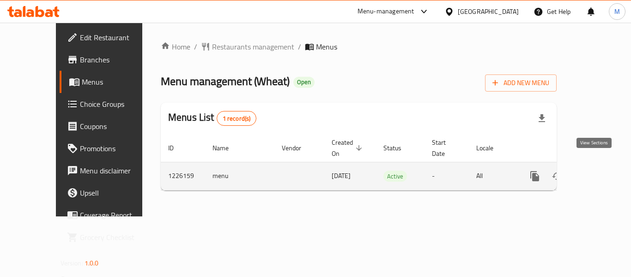
click at [597, 170] on icon "enhanced table" at bounding box center [601, 175] width 11 height 11
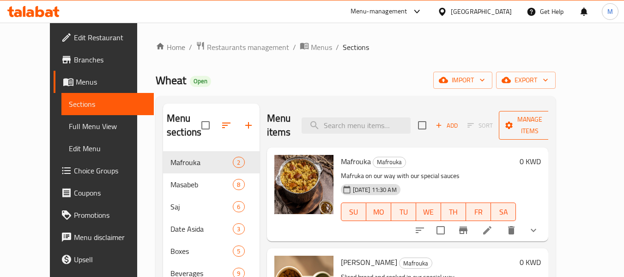
click at [561, 111] on button "Manage items" at bounding box center [530, 125] width 62 height 29
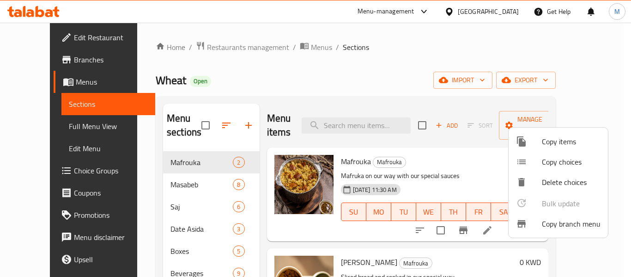
click at [555, 229] on span "Copy branch menu" at bounding box center [571, 223] width 59 height 11
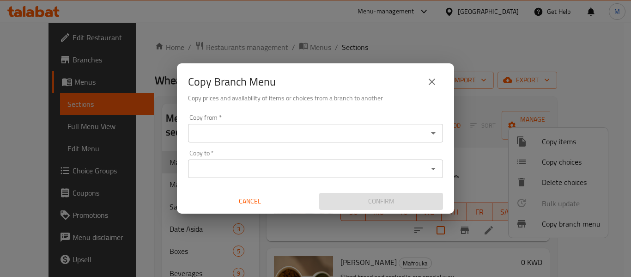
click at [346, 122] on div "Copy from   * Copy from *" at bounding box center [315, 128] width 255 height 28
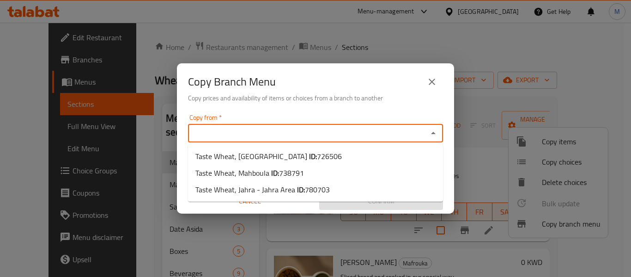
click at [350, 132] on input "Copy from   *" at bounding box center [308, 133] width 234 height 13
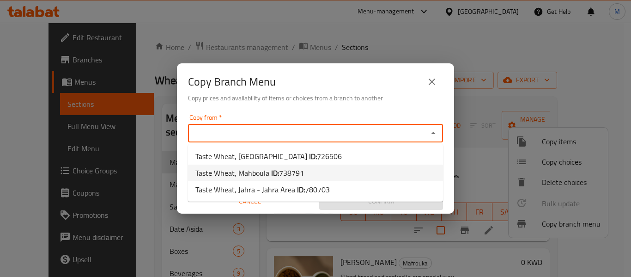
click at [293, 169] on span "738791" at bounding box center [291, 173] width 25 height 14
click at [293, 169] on input "Copy to   *" at bounding box center [308, 168] width 234 height 13
type input "Taste Wheat, Mahboula"
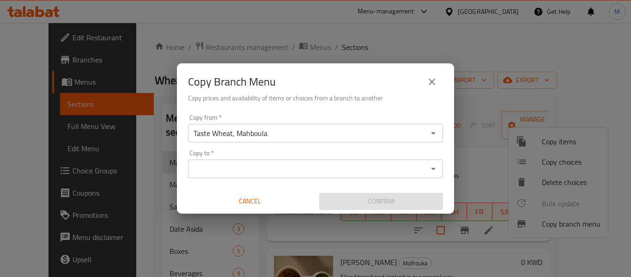
click at [330, 102] on h6 "Copy prices and availability of items or choices from a branch to another" at bounding box center [315, 98] width 255 height 10
click at [308, 167] on input "Copy to   *" at bounding box center [308, 168] width 234 height 13
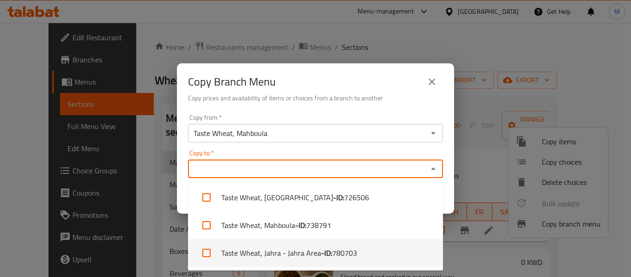
click at [326, 256] on b "- ID:" at bounding box center [326, 252] width 11 height 11
checkbox input "true"
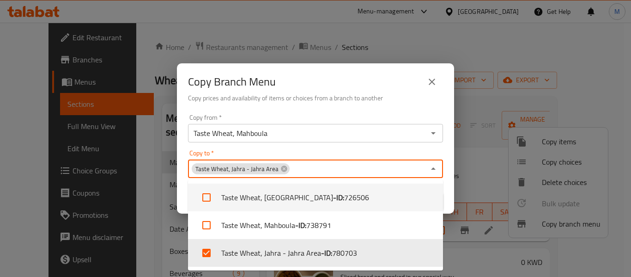
click at [365, 93] on h6 "Copy prices and availability of items or choices from a branch to another" at bounding box center [315, 98] width 255 height 10
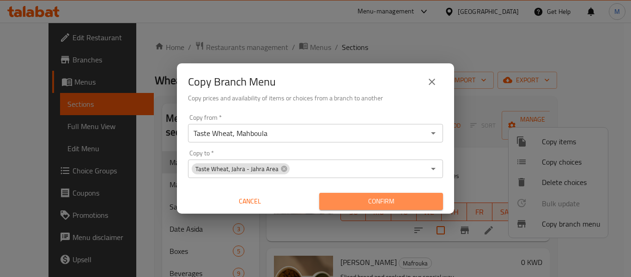
click at [413, 203] on span "Confirm" at bounding box center [380, 201] width 109 height 12
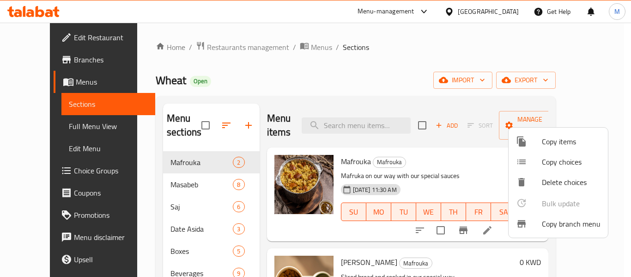
click at [37, 55] on div at bounding box center [315, 138] width 631 height 277
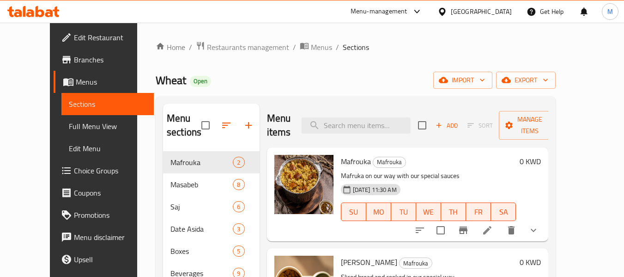
click at [74, 57] on span "Branches" at bounding box center [110, 59] width 73 height 11
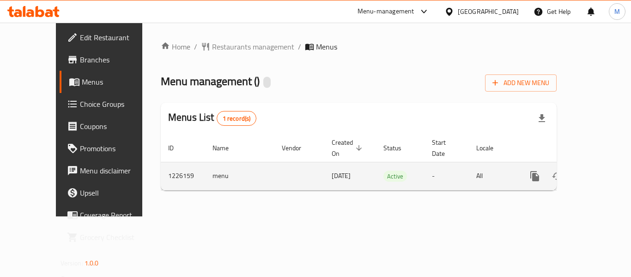
click at [590, 169] on link "enhanced table" at bounding box center [601, 176] width 22 height 22
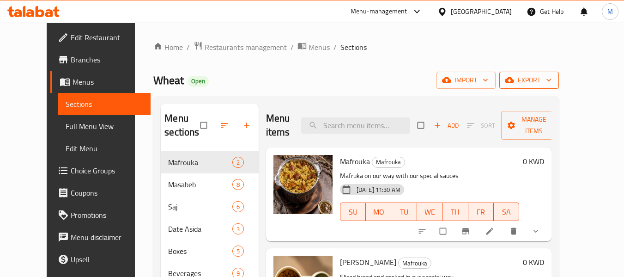
drag, startPoint x: 585, startPoint y: 65, endPoint x: 586, endPoint y: 74, distance: 9.7
click at [559, 65] on div "Home / Restaurants management / Menus / Sections Wheat Open import export Menu …" at bounding box center [355, 214] width 405 height 346
click at [551, 78] on span "export" at bounding box center [529, 80] width 45 height 12
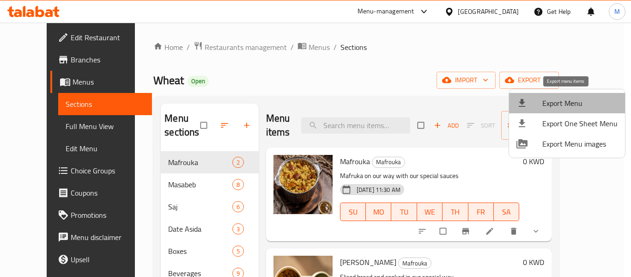
click at [567, 96] on li "Export Menu" at bounding box center [567, 103] width 116 height 20
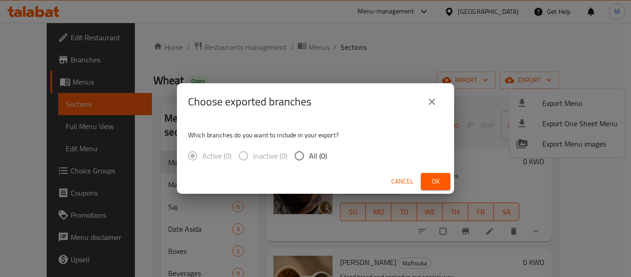
click at [311, 159] on span "All (0)" at bounding box center [318, 155] width 18 height 11
click at [309, 159] on input "All (0)" at bounding box center [298, 155] width 19 height 19
radio input "true"
click at [399, 181] on span "Cancel" at bounding box center [402, 181] width 22 height 12
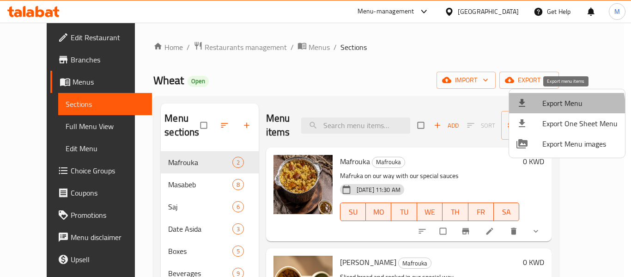
click at [555, 108] on span "Export Menu" at bounding box center [579, 102] width 75 height 11
click at [554, 98] on span "Export Menu" at bounding box center [579, 102] width 75 height 11
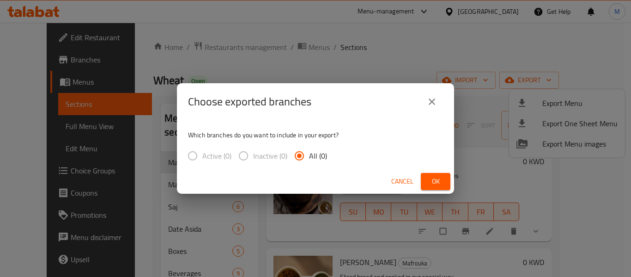
click at [310, 157] on span "All (0)" at bounding box center [318, 155] width 18 height 11
click at [309, 157] on input "All (0)" at bounding box center [298, 155] width 19 height 19
click at [311, 156] on span "All (3)" at bounding box center [318, 155] width 18 height 11
click at [309, 156] on input "All (3)" at bounding box center [298, 155] width 19 height 19
click at [442, 179] on span "Ok" at bounding box center [435, 181] width 15 height 12
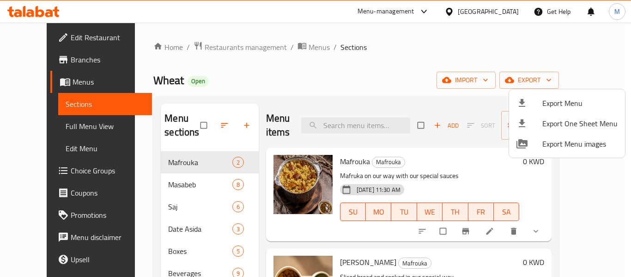
click at [43, 62] on div at bounding box center [315, 138] width 631 height 277
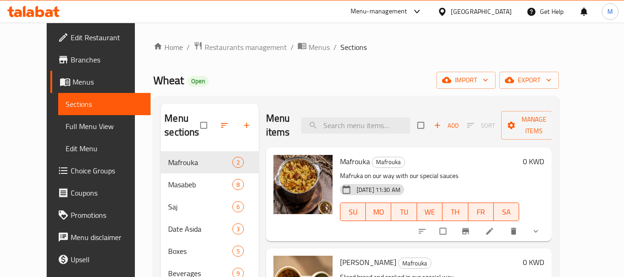
click at [71, 62] on span "Branches" at bounding box center [107, 59] width 73 height 11
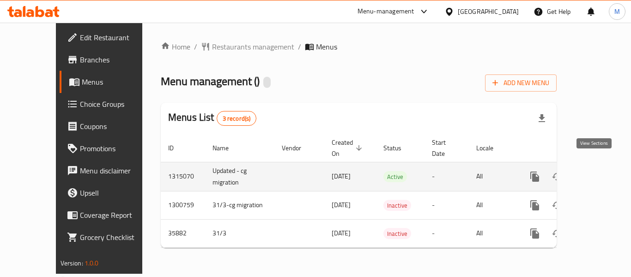
click at [596, 171] on icon "enhanced table" at bounding box center [601, 176] width 11 height 11
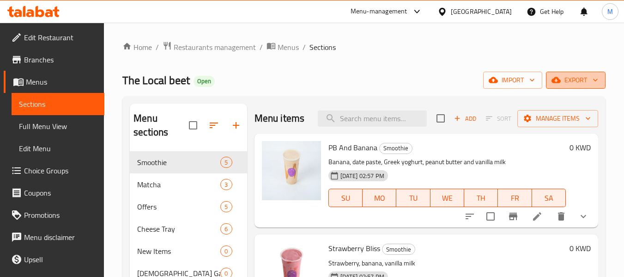
click at [597, 78] on icon "button" at bounding box center [595, 79] width 9 height 9
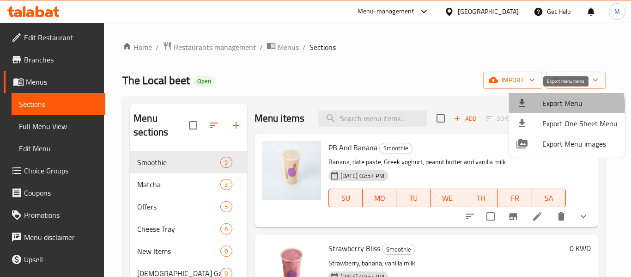
click at [563, 106] on span "Export Menu" at bounding box center [579, 102] width 75 height 11
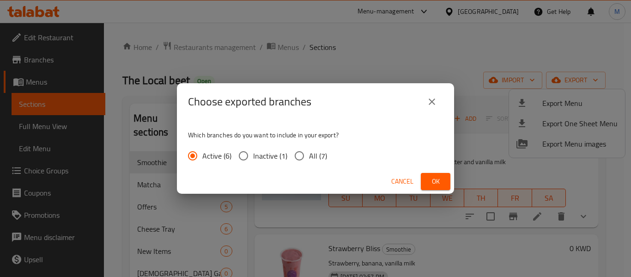
click at [319, 161] on span "All (7)" at bounding box center [318, 155] width 18 height 11
click at [309, 161] on input "All (7)" at bounding box center [298, 155] width 19 height 19
radio input "true"
click at [437, 186] on span "Ok" at bounding box center [435, 181] width 15 height 12
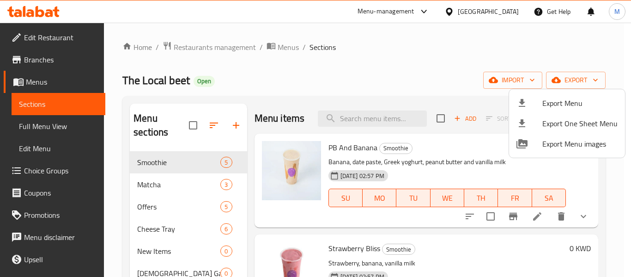
click at [290, 49] on div at bounding box center [315, 138] width 631 height 277
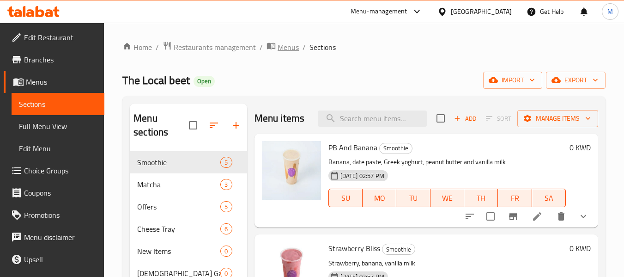
click at [290, 49] on span "Menus" at bounding box center [287, 47] width 21 height 11
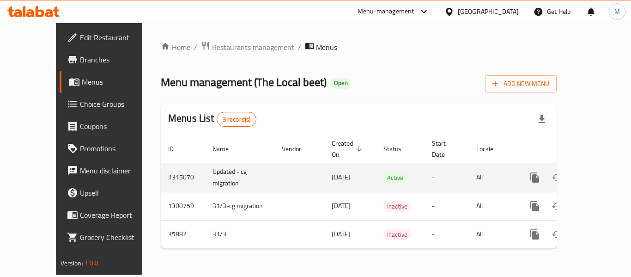
click at [205, 163] on td "Updated - cg migration" at bounding box center [239, 177] width 69 height 29
copy td "Updated - cg migration"
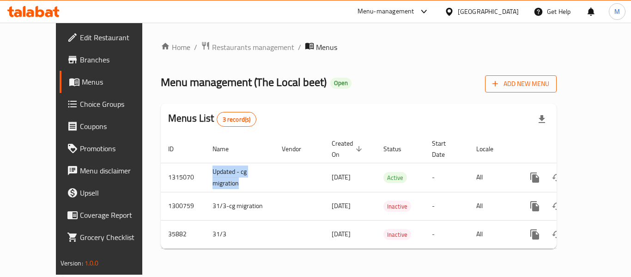
click at [549, 84] on span "Add New Menu" at bounding box center [520, 84] width 57 height 12
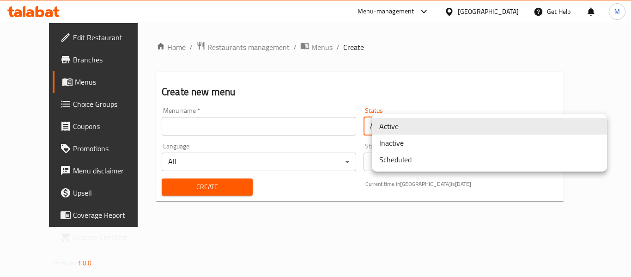
click at [412, 130] on body "​ Menu-management Kuwait Get Help M Edit Restaurant Branches Menus Choice Group…" at bounding box center [315, 150] width 631 height 254
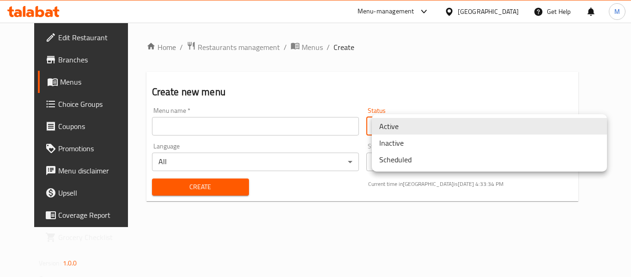
click at [390, 145] on li "Inactive" at bounding box center [489, 142] width 235 height 17
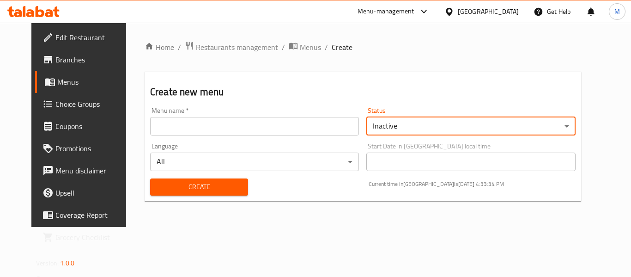
click at [193, 125] on input "text" at bounding box center [254, 126] width 209 height 18
paste input "Updated - cg migration"
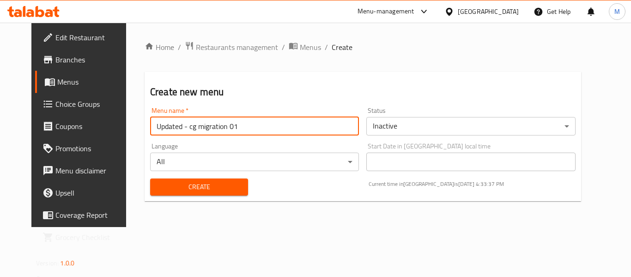
type input "Updated - cg migration 01"
click at [217, 188] on span "Create" at bounding box center [198, 187] width 83 height 12
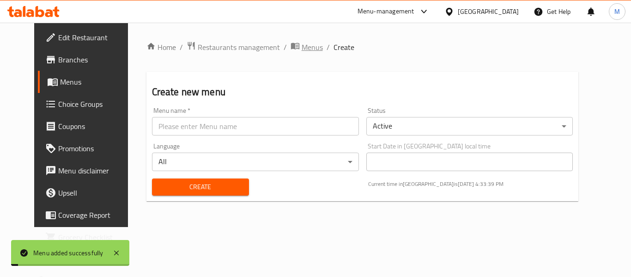
click at [302, 48] on span "Menus" at bounding box center [312, 47] width 21 height 11
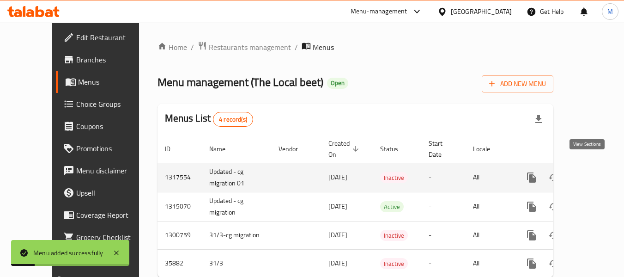
click at [594, 173] on icon "enhanced table" at bounding box center [598, 177] width 8 height 8
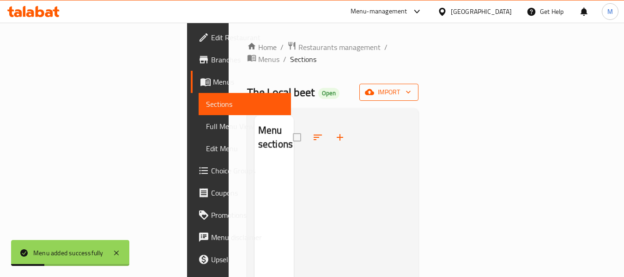
click at [411, 86] on span "import" at bounding box center [389, 92] width 44 height 12
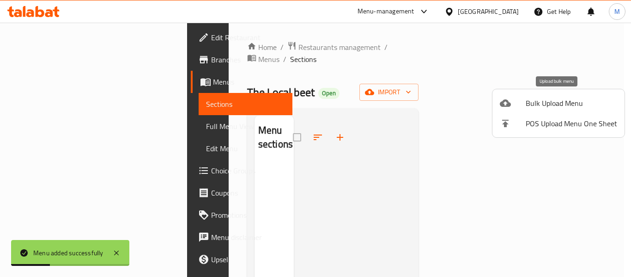
click at [548, 97] on span "Bulk Upload Menu" at bounding box center [570, 102] width 91 height 11
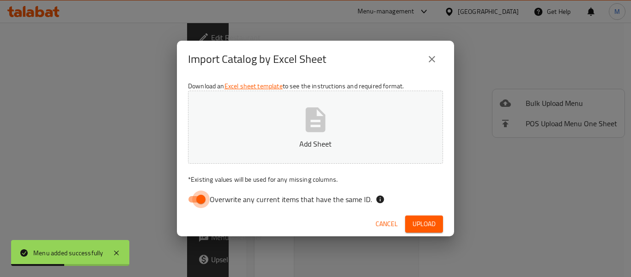
click at [202, 199] on input "Overwrite any current items that have the same ID." at bounding box center [201, 199] width 53 height 18
checkbox input "false"
click at [310, 139] on p "Add Sheet" at bounding box center [315, 143] width 226 height 11
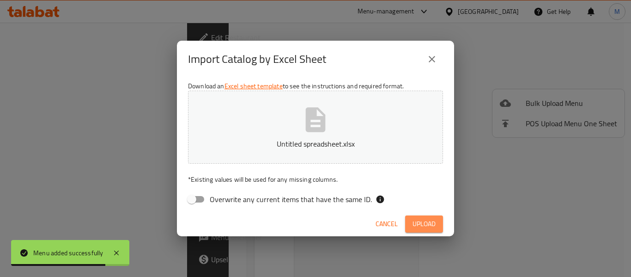
click at [426, 224] on span "Upload" at bounding box center [423, 224] width 23 height 12
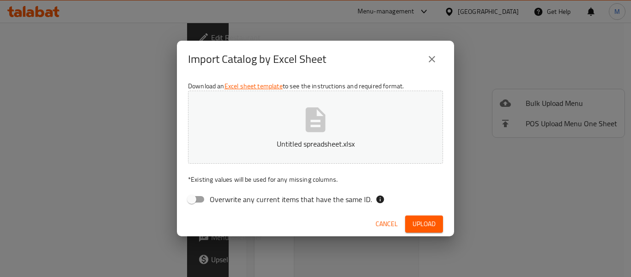
click at [417, 56] on div "Import Catalog by Excel Sheet" at bounding box center [315, 59] width 255 height 22
click at [426, 61] on icon "close" at bounding box center [431, 59] width 11 height 11
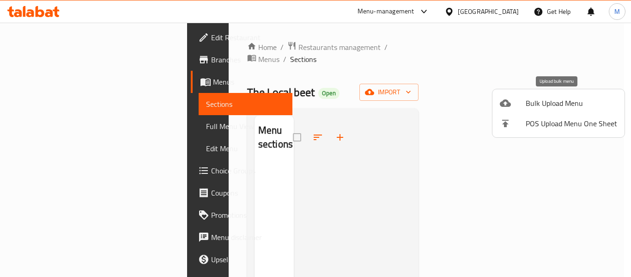
click at [553, 106] on span "Bulk Upload Menu" at bounding box center [570, 102] width 91 height 11
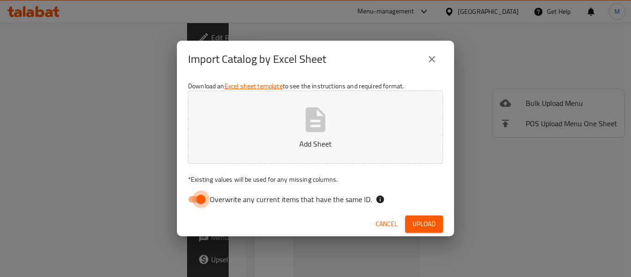
click at [192, 201] on input "Overwrite any current items that have the same ID." at bounding box center [201, 199] width 53 height 18
checkbox input "false"
click at [313, 136] on button "Add Sheet" at bounding box center [315, 126] width 255 height 73
click at [428, 219] on span "Upload" at bounding box center [423, 224] width 23 height 12
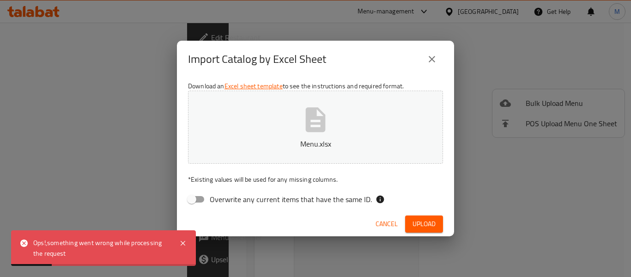
click at [392, 219] on span "Cancel" at bounding box center [386, 224] width 22 height 12
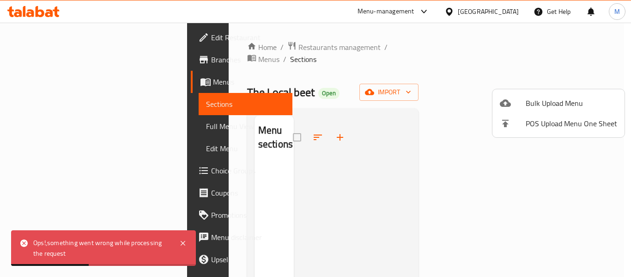
click at [280, 47] on div at bounding box center [315, 138] width 631 height 277
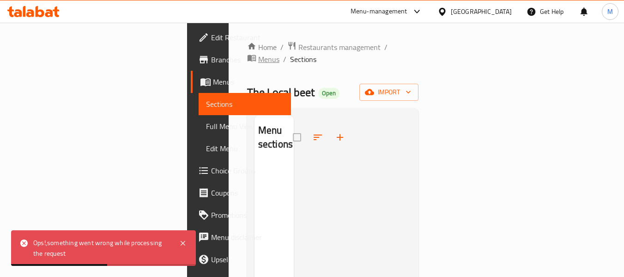
click at [279, 54] on span "Menus" at bounding box center [268, 59] width 21 height 11
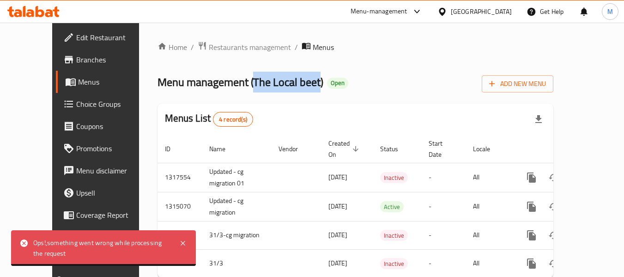
drag, startPoint x: 219, startPoint y: 82, endPoint x: 286, endPoint y: 82, distance: 67.4
click at [286, 82] on span "Menu management ( The Local beet )" at bounding box center [240, 82] width 166 height 21
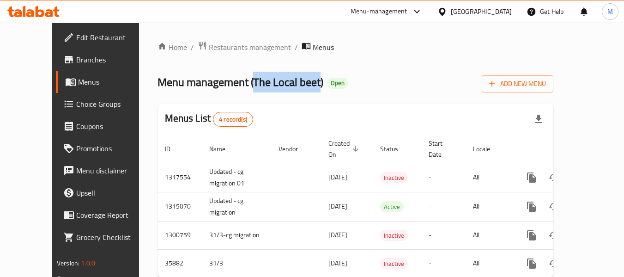
copy span "The Local beet"
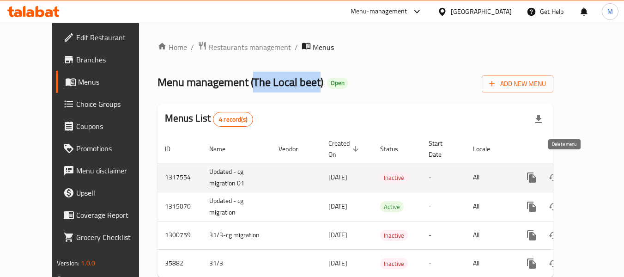
click at [570, 172] on icon "enhanced table" at bounding box center [575, 177] width 11 height 11
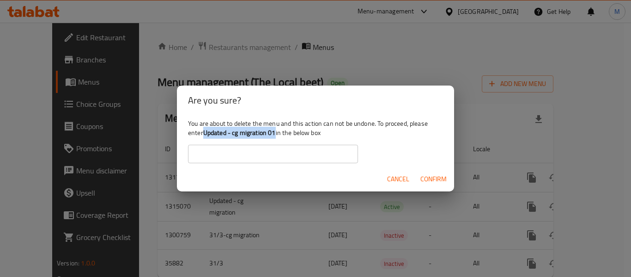
drag, startPoint x: 276, startPoint y: 133, endPoint x: 206, endPoint y: 133, distance: 70.2
click at [206, 133] on b "Updated - cg migration 01" at bounding box center [239, 133] width 72 height 12
copy b "Updated - cg migration 01"
click at [224, 157] on input "text" at bounding box center [273, 154] width 170 height 18
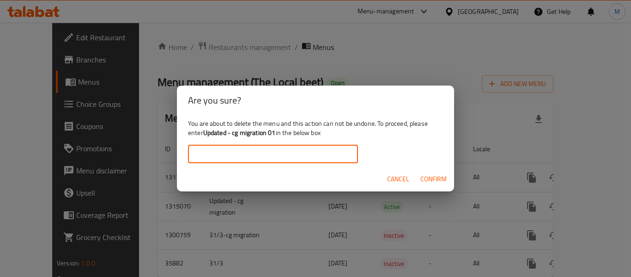
paste input "Updated - cg migration 01"
type input "Updated - cg migration 01"
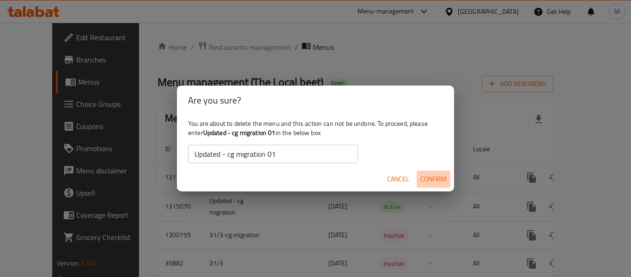
click at [428, 176] on span "Confirm" at bounding box center [433, 179] width 26 height 12
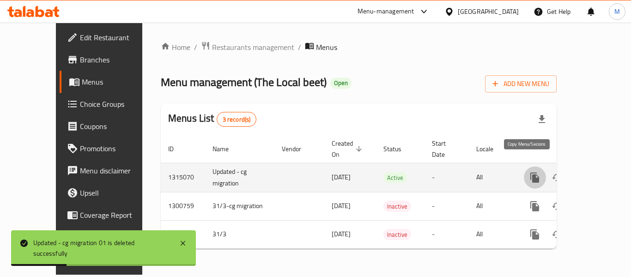
click at [530, 172] on icon "more" at bounding box center [534, 177] width 9 height 10
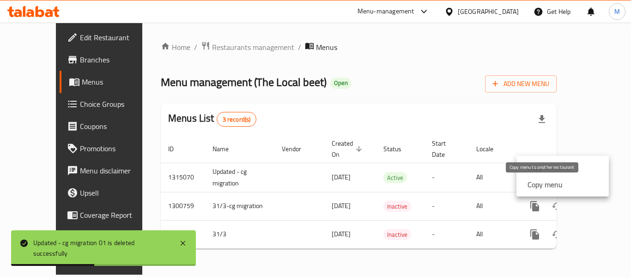
click at [541, 183] on strong "Copy menu" at bounding box center [544, 184] width 35 height 11
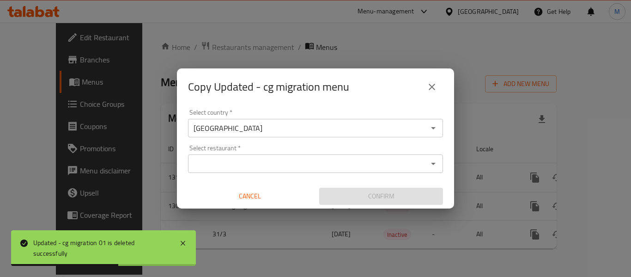
click at [232, 167] on input "Select restaurant   *" at bounding box center [308, 163] width 234 height 13
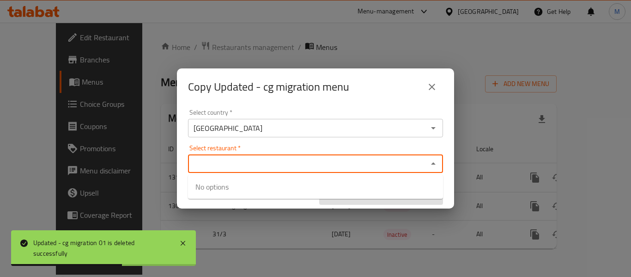
paste input "Updated - cg migration 01"
drag, startPoint x: 301, startPoint y: 163, endPoint x: 159, endPoint y: 157, distance: 141.8
click at [163, 157] on div "Copy Updated - cg migration menu Select country   * Kuwait Select country * Sel…" at bounding box center [315, 138] width 631 height 277
type input "Updated - cg migration 01"
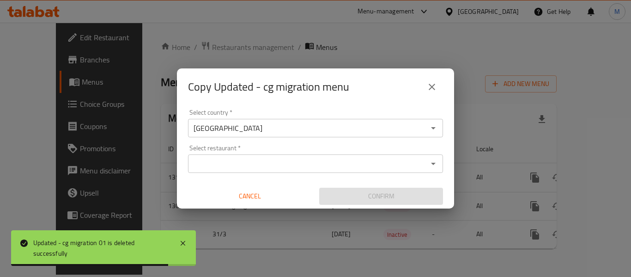
click at [190, 164] on div "Select restaurant *" at bounding box center [315, 163] width 255 height 18
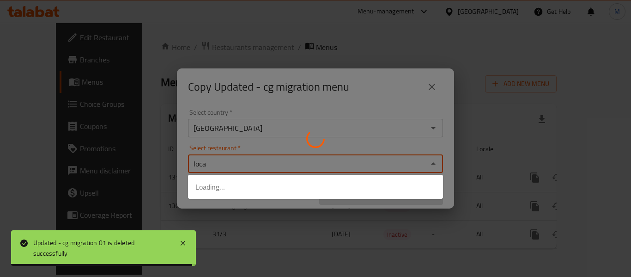
type input "local"
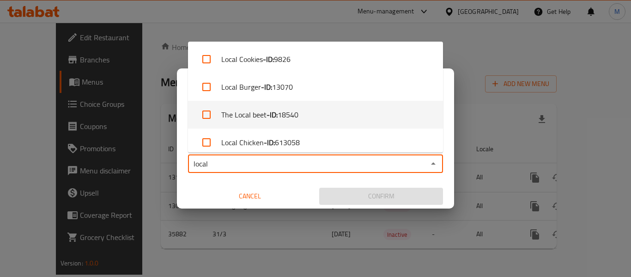
click at [301, 117] on li "The Local beet - ID: 18540" at bounding box center [315, 115] width 255 height 28
checkbox input "true"
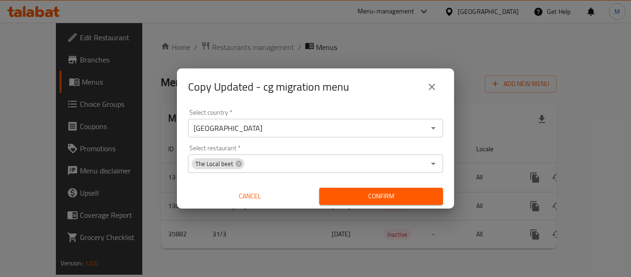
click at [452, 144] on div "Select country   * Kuwait Select country * Select restaurant   * The Local beet…" at bounding box center [315, 156] width 277 height 103
click at [401, 196] on span "Confirm" at bounding box center [380, 196] width 109 height 12
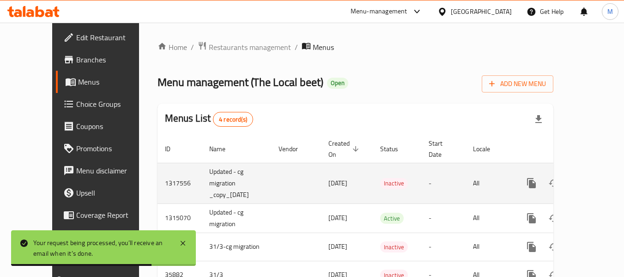
click at [592, 183] on icon "enhanced table" at bounding box center [597, 182] width 11 height 11
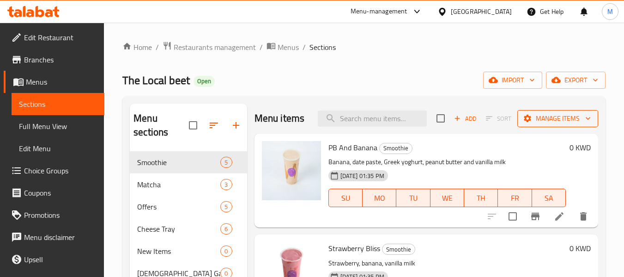
click at [561, 116] on span "Manage items" at bounding box center [558, 119] width 66 height 12
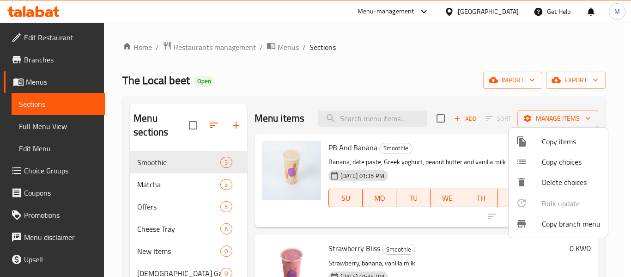
click at [537, 223] on div at bounding box center [529, 223] width 26 height 11
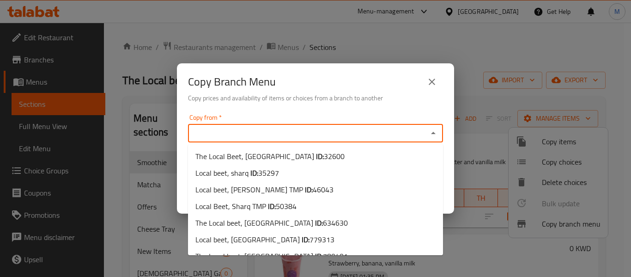
click at [332, 130] on input "Copy from   *" at bounding box center [308, 133] width 234 height 13
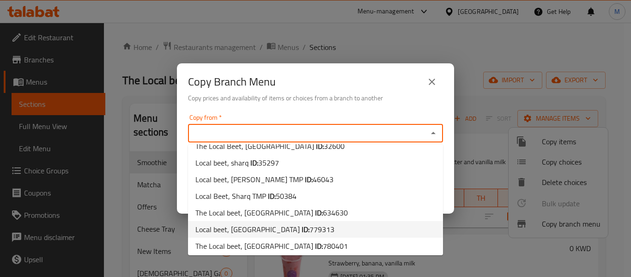
scroll to position [13, 0]
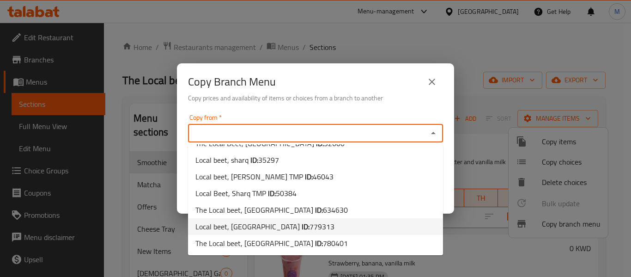
click at [309, 224] on span "779313" at bounding box center [321, 226] width 25 height 14
type input "Local beet, Khairan"
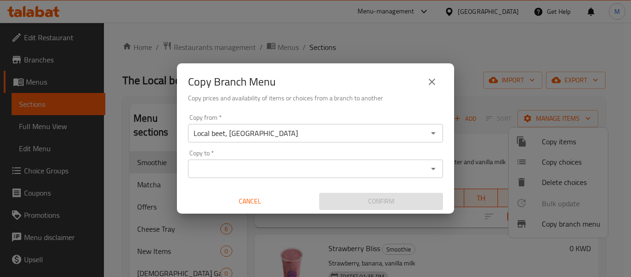
click at [323, 88] on div "Copy Branch Menu" at bounding box center [315, 82] width 255 height 22
click at [258, 176] on div "Copy to *" at bounding box center [315, 168] width 255 height 18
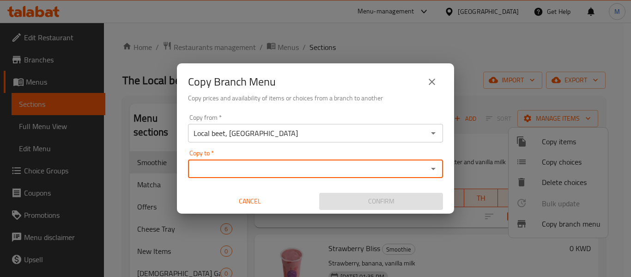
click at [276, 165] on input "Copy to   *" at bounding box center [308, 168] width 234 height 13
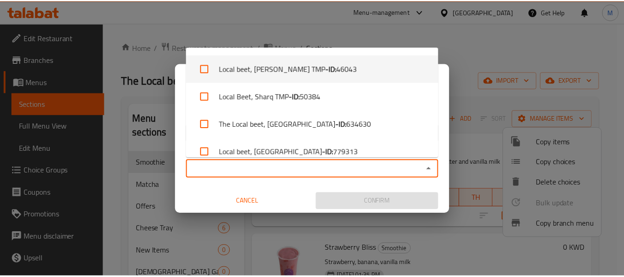
scroll to position [90, 0]
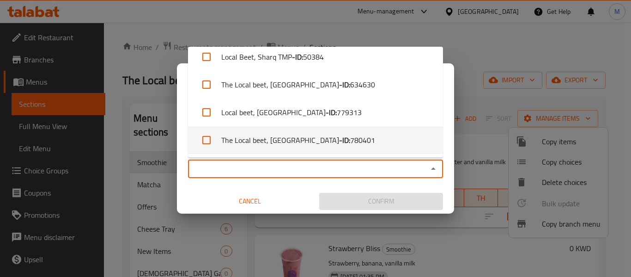
click at [350, 144] on span "780401" at bounding box center [362, 139] width 25 height 11
checkbox input "true"
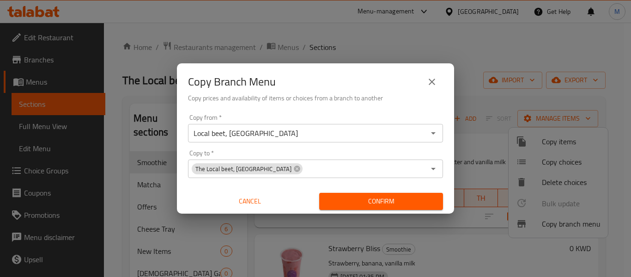
click at [276, 192] on div "Cancel" at bounding box center [249, 201] width 131 height 24
click at [356, 202] on span "Confirm" at bounding box center [380, 201] width 109 height 12
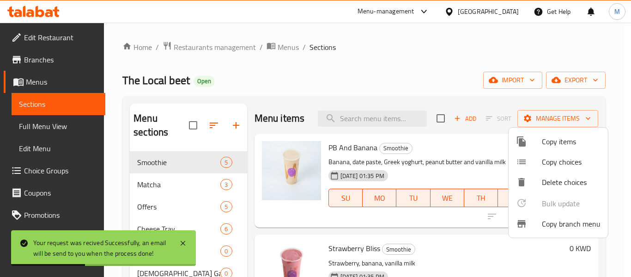
click at [376, 71] on div at bounding box center [315, 138] width 631 height 277
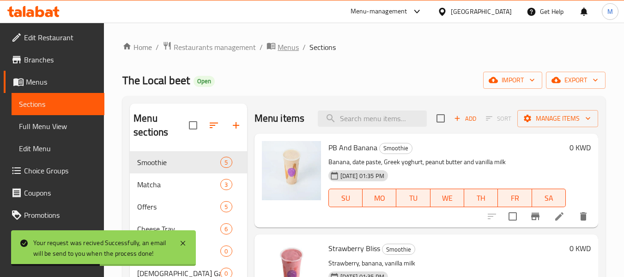
click at [286, 50] on span "Menus" at bounding box center [287, 47] width 21 height 11
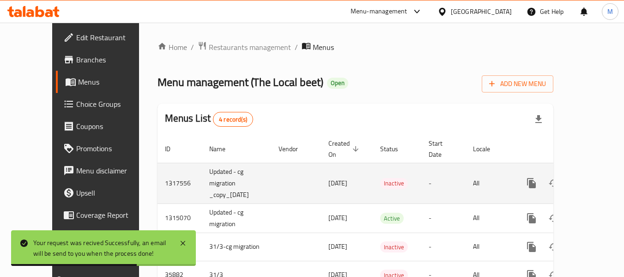
click at [202, 176] on td "Updated - cg migration _copy_15/10/2025" at bounding box center [236, 183] width 69 height 41
copy td "Updated - cg migration _copy_15/10/2025"
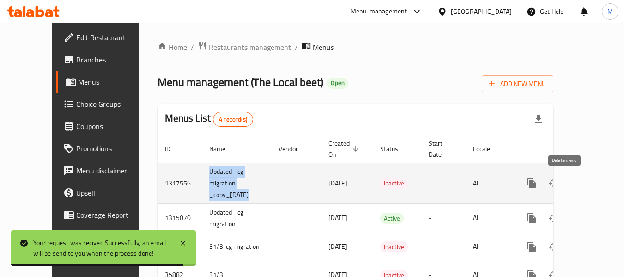
click at [570, 183] on icon "enhanced table" at bounding box center [575, 182] width 11 height 11
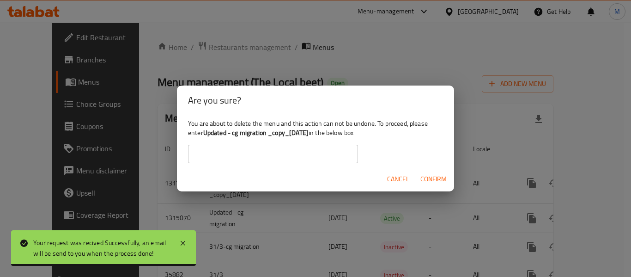
click at [289, 144] on div "You are about to delete the menu and this action can not be undone. To proceed,…" at bounding box center [315, 141] width 277 height 52
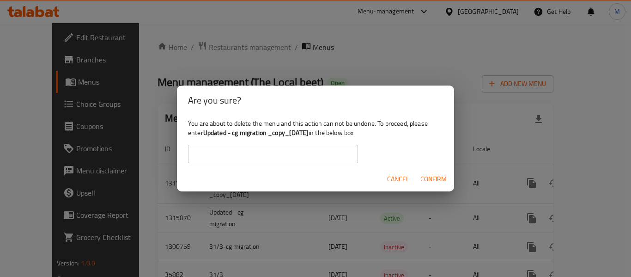
click at [286, 147] on input "text" at bounding box center [273, 154] width 170 height 18
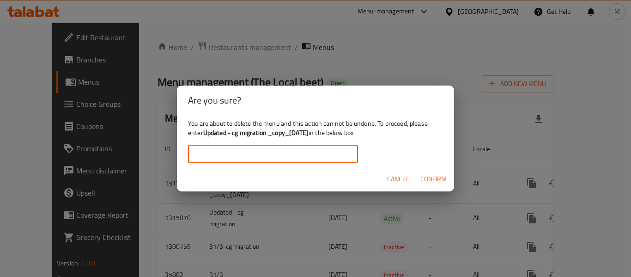
paste input "Updated - cg migration _copy_15/10/2025"
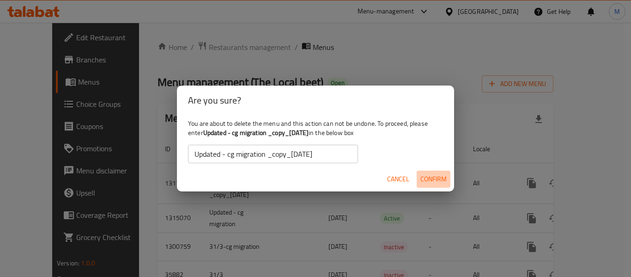
click at [421, 178] on span "Confirm" at bounding box center [433, 179] width 26 height 12
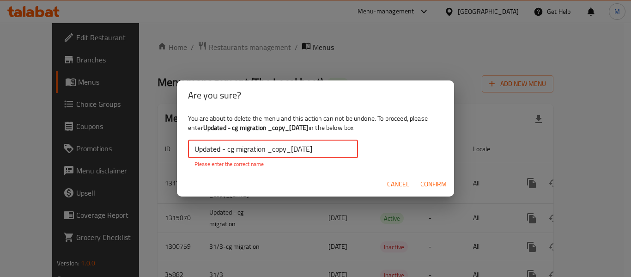
click at [344, 148] on input "Updated - cg migration _copy_15/10/2025" at bounding box center [273, 148] width 170 height 18
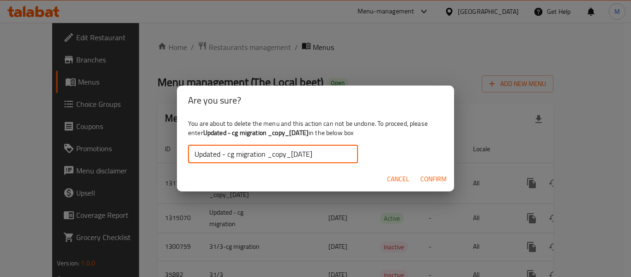
type input "Updated - cg migration _copy_15/10/2025"
click at [440, 181] on span "Confirm" at bounding box center [433, 179] width 26 height 12
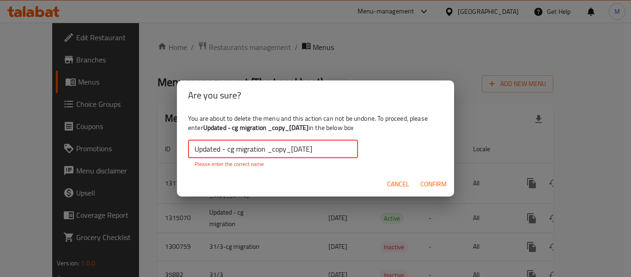
drag, startPoint x: 199, startPoint y: 149, endPoint x: 192, endPoint y: 148, distance: 6.5
click at [198, 149] on input "Updated - cg migration _copy_15/10/2025" at bounding box center [273, 148] width 170 height 18
click at [192, 148] on input "Updated - cg migration _copy_15/10/2025" at bounding box center [273, 148] width 170 height 18
click at [336, 151] on input "Updated - cg migration _copy_15/10/2025" at bounding box center [273, 148] width 170 height 18
drag, startPoint x: 325, startPoint y: 126, endPoint x: 205, endPoint y: 131, distance: 120.2
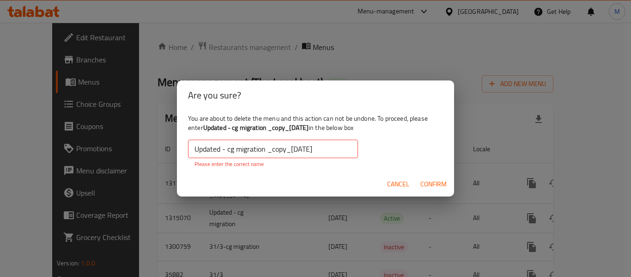
click at [205, 131] on b "Updated - cg migration _copy_15/10/2025" at bounding box center [255, 127] width 105 height 12
copy b "Updated - cg migration _copy_15/10/2025"
click at [212, 149] on input "Updated - cg migration _copy_15/10/2025" at bounding box center [273, 148] width 170 height 18
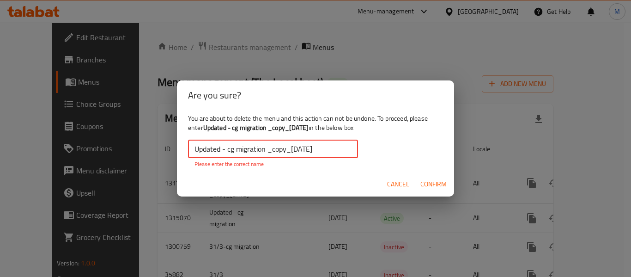
click at [212, 149] on input "Updated - cg migration _copy_15/10/2025" at bounding box center [273, 148] width 170 height 18
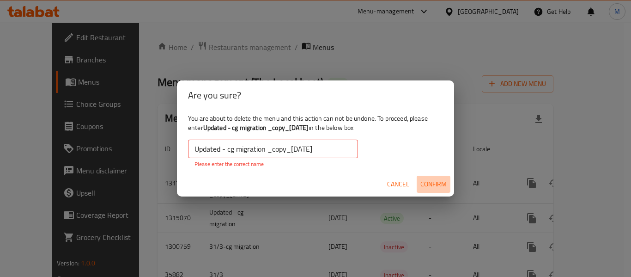
click at [436, 182] on span "Confirm" at bounding box center [433, 184] width 26 height 12
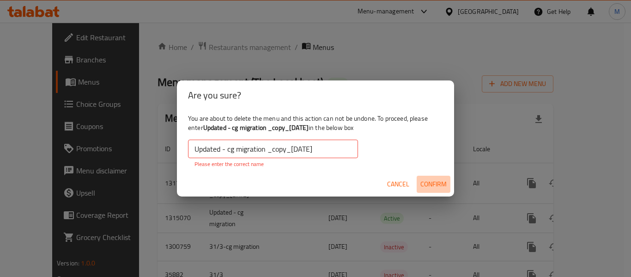
click at [436, 182] on span "Confirm" at bounding box center [433, 184] width 26 height 12
click at [389, 184] on span "Cancel" at bounding box center [398, 184] width 22 height 12
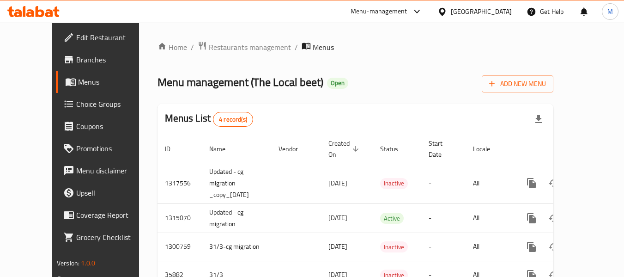
click at [454, 113] on div "Menus List 4 record(s)" at bounding box center [355, 118] width 396 height 31
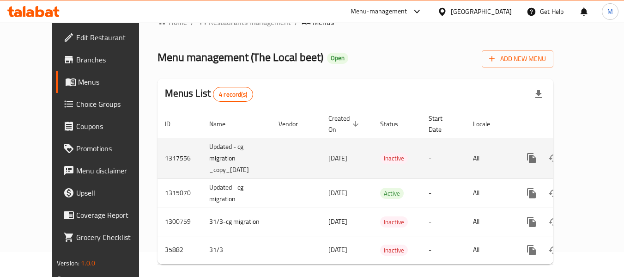
scroll to position [38, 0]
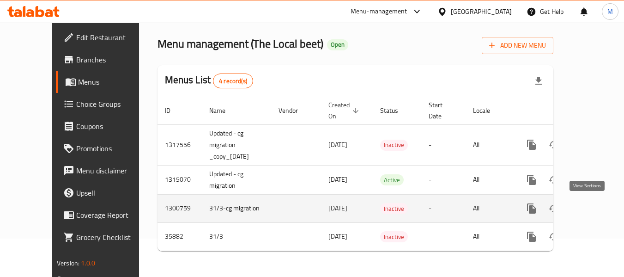
click at [594, 205] on icon "enhanced table" at bounding box center [598, 208] width 8 height 8
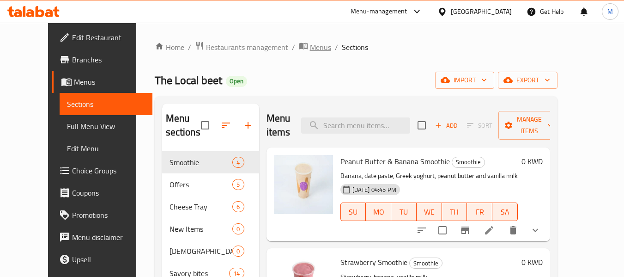
click at [310, 48] on span "Menus" at bounding box center [320, 47] width 21 height 11
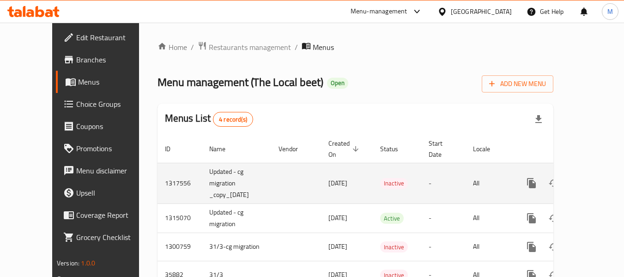
click at [592, 185] on icon "enhanced table" at bounding box center [597, 182] width 11 height 11
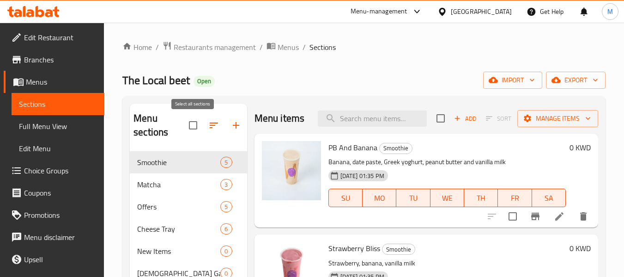
click at [195, 123] on input "checkbox" at bounding box center [192, 124] width 19 height 19
checkbox input "true"
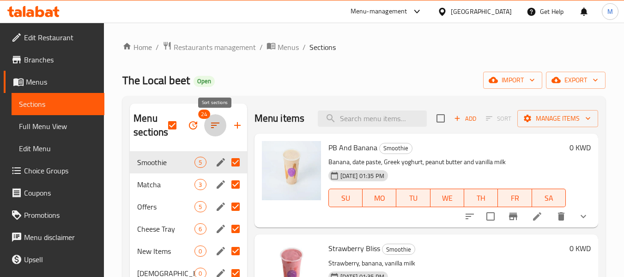
click at [214, 123] on icon "button" at bounding box center [215, 125] width 8 height 6
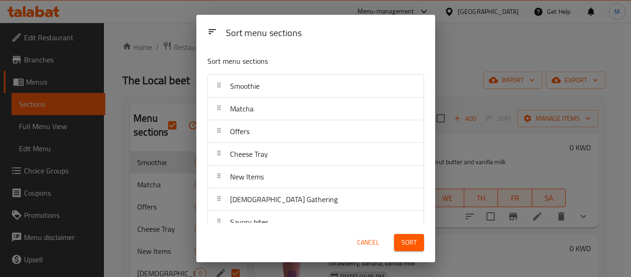
drag, startPoint x: 365, startPoint y: 241, endPoint x: 252, endPoint y: 199, distance: 120.1
click at [363, 241] on span "Cancel" at bounding box center [368, 242] width 22 height 12
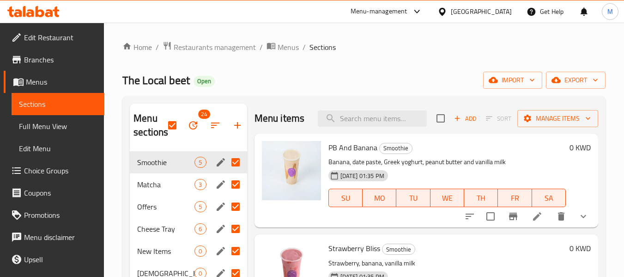
click at [195, 122] on icon "button" at bounding box center [193, 125] width 8 height 8
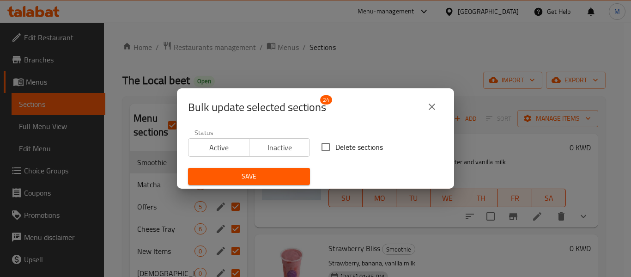
click at [326, 147] on input "Delete sections" at bounding box center [325, 146] width 19 height 19
checkbox input "true"
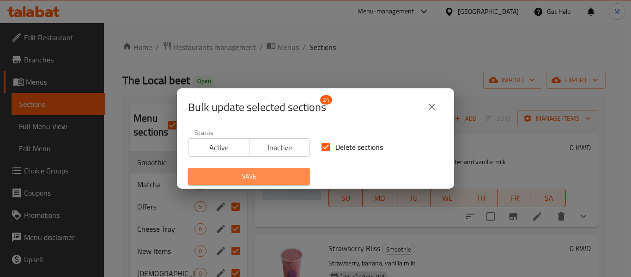
click at [272, 174] on span "Save" at bounding box center [248, 176] width 107 height 12
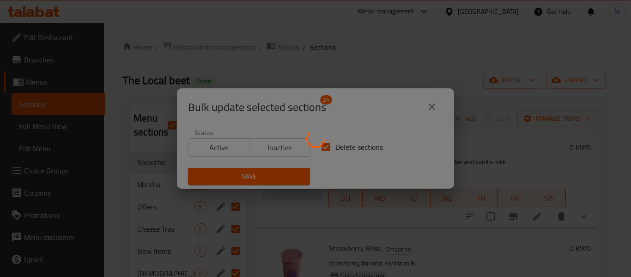
checkbox input "false"
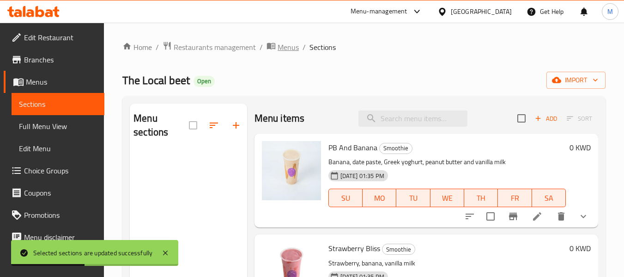
click at [296, 42] on span "Menus" at bounding box center [287, 47] width 21 height 11
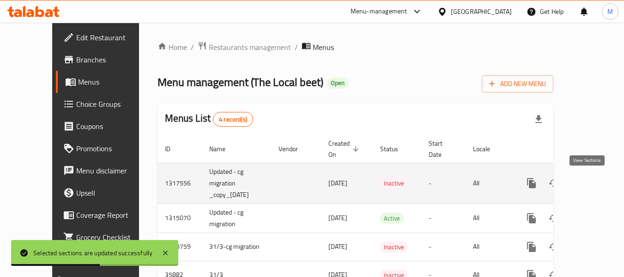
click at [592, 180] on icon "enhanced table" at bounding box center [597, 182] width 11 height 11
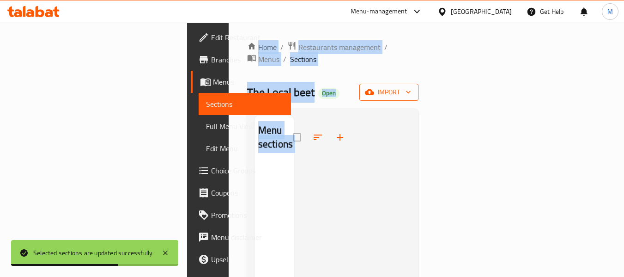
click at [418, 88] on button "import" at bounding box center [388, 92] width 59 height 17
click at [411, 86] on span "import" at bounding box center [389, 92] width 44 height 12
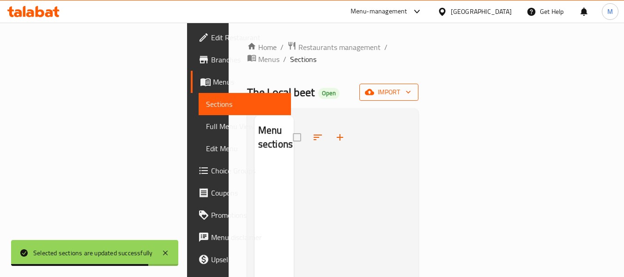
click at [411, 86] on span "import" at bounding box center [389, 92] width 44 height 12
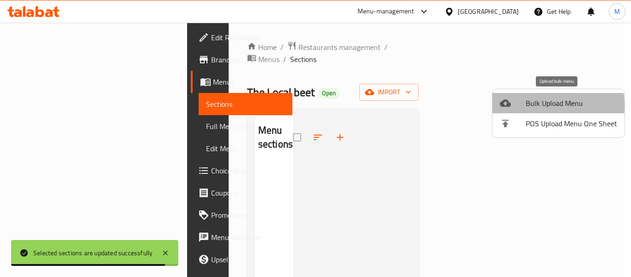
click at [524, 105] on div at bounding box center [513, 102] width 26 height 11
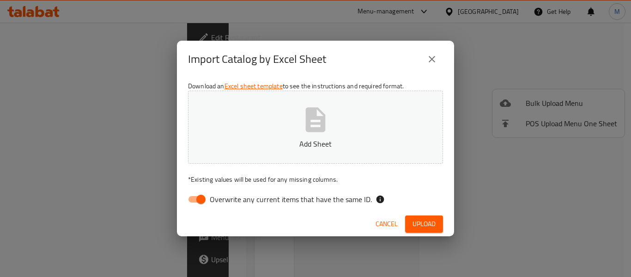
click at [195, 200] on input "Overwrite any current items that have the same ID." at bounding box center [201, 199] width 53 height 18
checkbox input "false"
click at [295, 139] on p "Add Sheet" at bounding box center [315, 143] width 226 height 11
click at [428, 227] on span "Upload" at bounding box center [423, 224] width 23 height 12
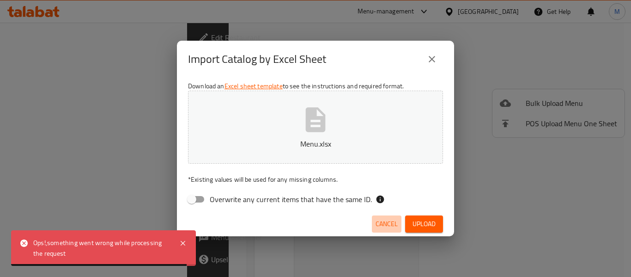
click at [386, 222] on span "Cancel" at bounding box center [386, 224] width 22 height 12
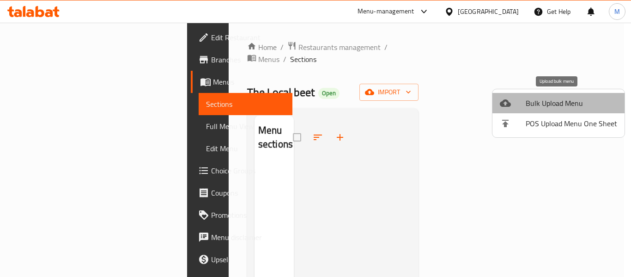
click at [558, 100] on span "Bulk Upload Menu" at bounding box center [570, 102] width 91 height 11
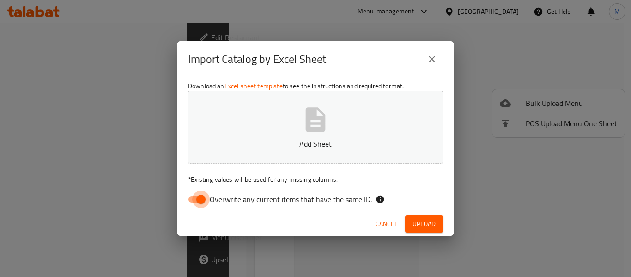
click at [199, 196] on input "Overwrite any current items that have the same ID." at bounding box center [201, 199] width 53 height 18
checkbox input "false"
click at [316, 135] on button "Add Sheet" at bounding box center [315, 126] width 255 height 73
click at [437, 227] on button "Upload" at bounding box center [424, 223] width 38 height 17
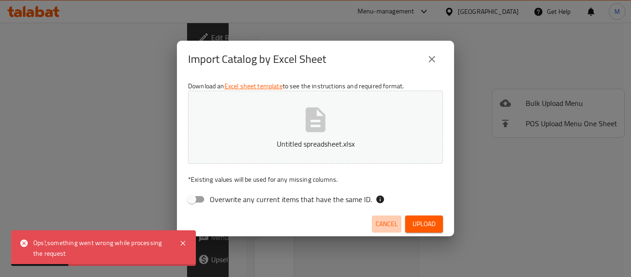
click at [385, 220] on span "Cancel" at bounding box center [386, 224] width 22 height 12
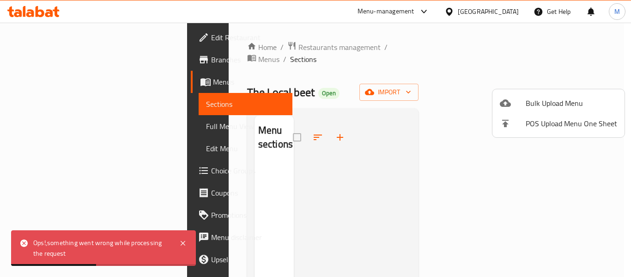
click at [283, 47] on div at bounding box center [315, 138] width 631 height 277
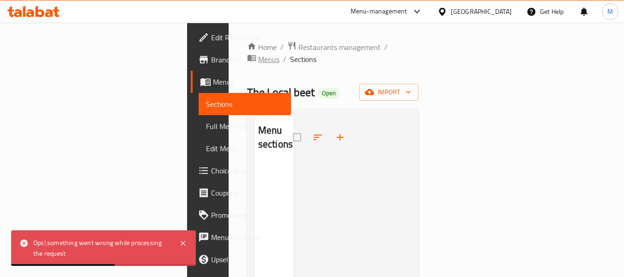
click at [279, 54] on span "Menus" at bounding box center [268, 59] width 21 height 11
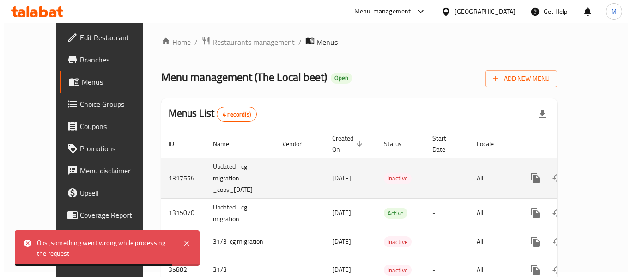
scroll to position [38, 0]
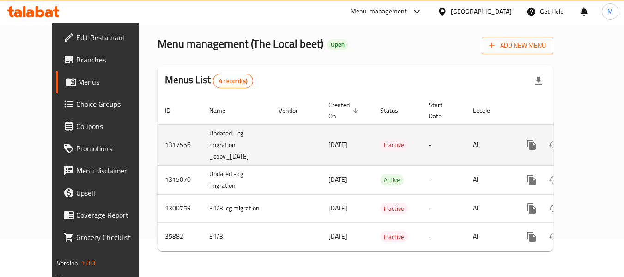
drag, startPoint x: 175, startPoint y: 133, endPoint x: 228, endPoint y: 157, distance: 58.5
click at [228, 157] on td "Updated - cg migration _copy_15/10/2025" at bounding box center [236, 144] width 69 height 41
copy td "Updated - cg migration _copy_15/10/2025"
click at [571, 145] on button "enhanced table" at bounding box center [576, 144] width 22 height 22
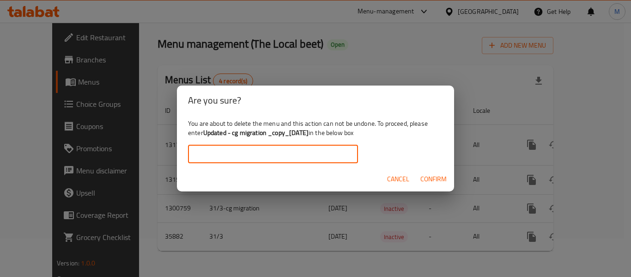
click at [265, 154] on input "text" at bounding box center [273, 154] width 170 height 18
paste input "Updated - cg migration _copy_15/10/2025"
type input "Updated - cg migration _copy_15/10/2025"
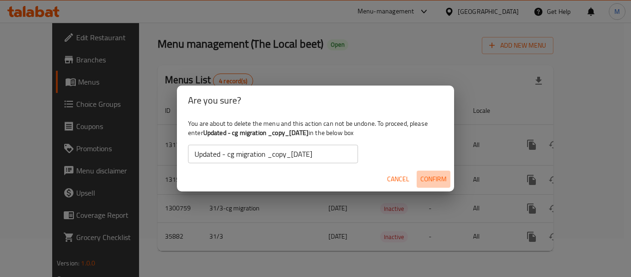
click at [425, 178] on span "Confirm" at bounding box center [433, 179] width 26 height 12
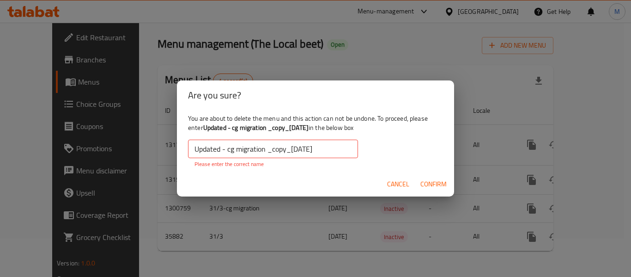
click at [427, 177] on button "Confirm" at bounding box center [433, 183] width 34 height 17
click at [428, 176] on button "Confirm" at bounding box center [433, 183] width 34 height 17
click at [400, 184] on span "Cancel" at bounding box center [398, 184] width 22 height 12
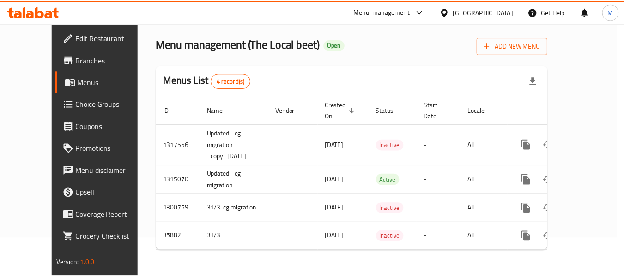
scroll to position [28, 0]
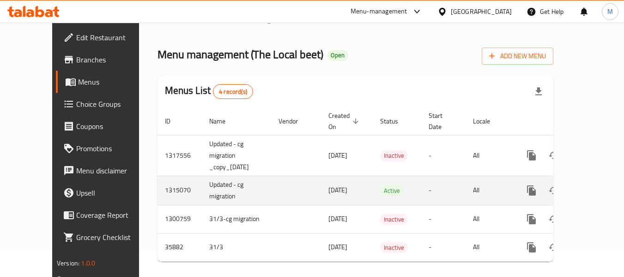
click at [271, 189] on td "enhanced table" at bounding box center [296, 189] width 50 height 29
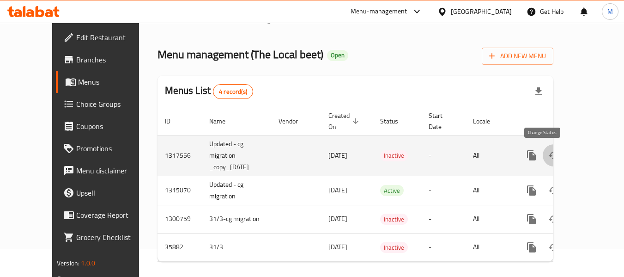
click at [548, 157] on icon "enhanced table" at bounding box center [553, 155] width 11 height 11
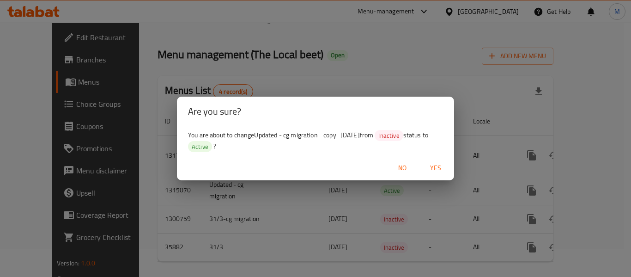
click at [436, 168] on span "Yes" at bounding box center [435, 168] width 22 height 12
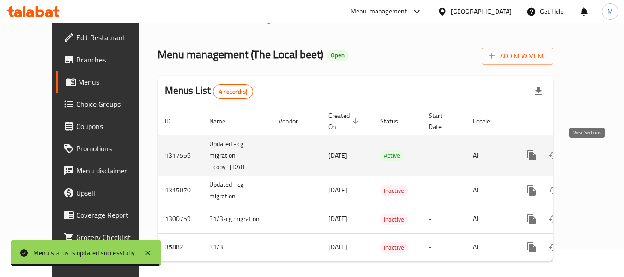
click at [592, 151] on icon "enhanced table" at bounding box center [597, 155] width 11 height 11
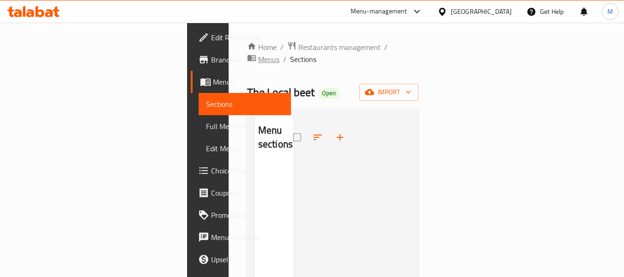
click at [279, 54] on span "Menus" at bounding box center [268, 59] width 21 height 11
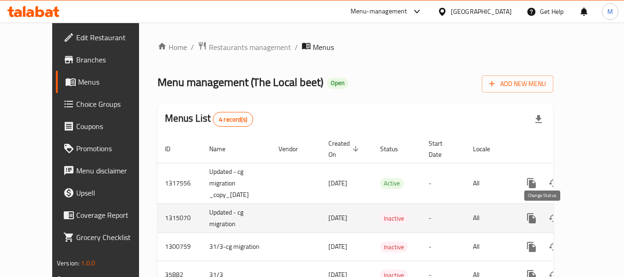
click at [548, 220] on icon "enhanced table" at bounding box center [553, 217] width 11 height 11
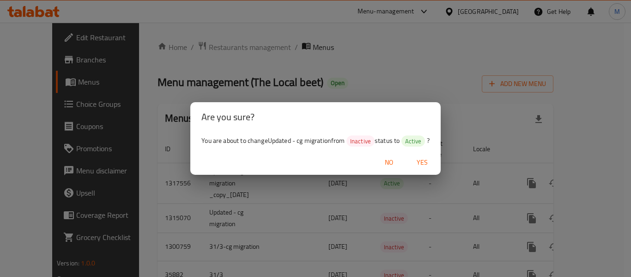
click at [422, 157] on span "Yes" at bounding box center [422, 163] width 22 height 12
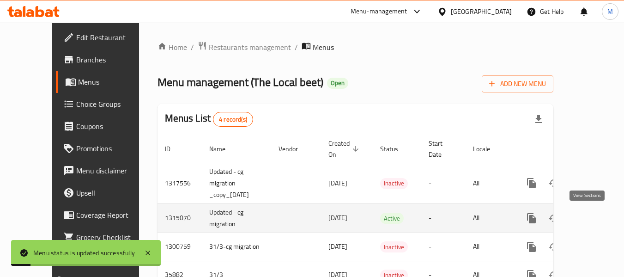
click at [594, 219] on icon "enhanced table" at bounding box center [598, 218] width 8 height 8
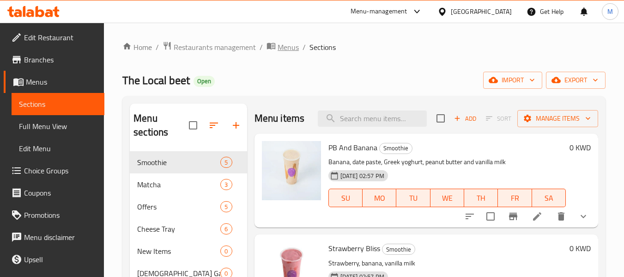
click at [289, 49] on span "Menus" at bounding box center [287, 47] width 21 height 11
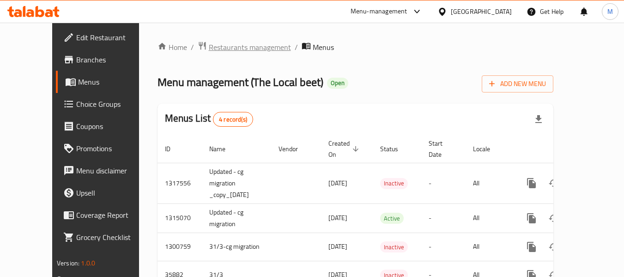
click at [225, 52] on span "Restaurants management" at bounding box center [250, 47] width 82 height 11
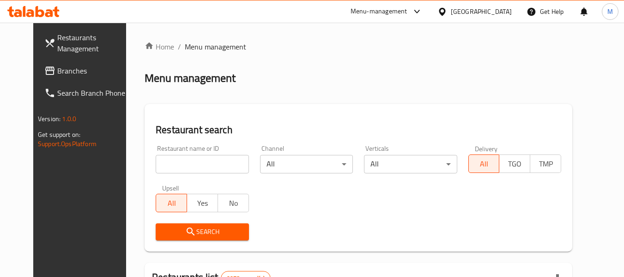
click at [499, 13] on div "[GEOGRAPHIC_DATA]" at bounding box center [481, 11] width 61 height 10
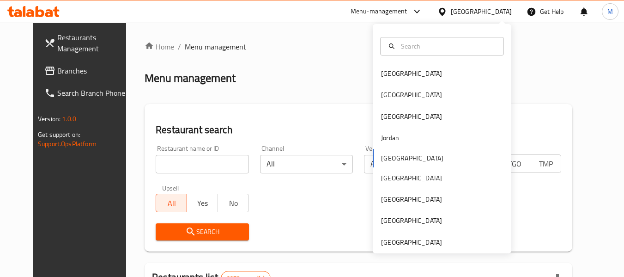
click at [423, 247] on div "Bahrain Egypt Iraq Jordan Kuwait Oman Qatar Saudi Arabia United Arab Emirates" at bounding box center [442, 138] width 139 height 229
click at [399, 242] on div "[GEOGRAPHIC_DATA]" at bounding box center [411, 242] width 61 height 10
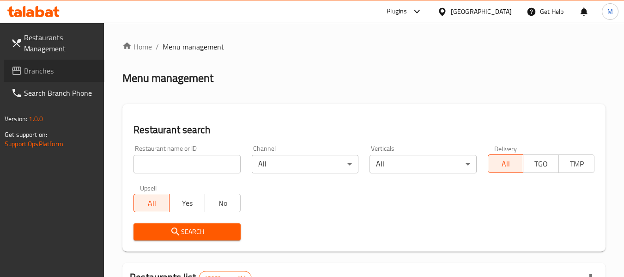
click at [34, 67] on span "Branches" at bounding box center [60, 70] width 73 height 11
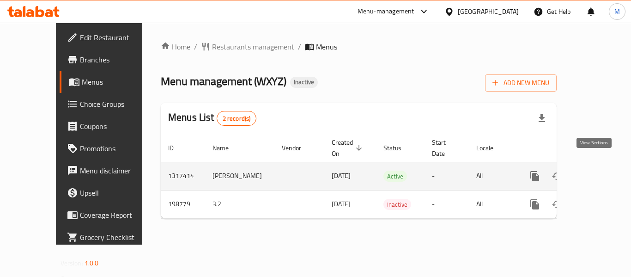
click at [596, 170] on icon "enhanced table" at bounding box center [601, 175] width 11 height 11
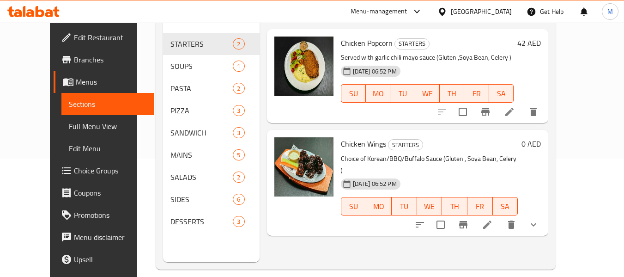
scroll to position [129, 0]
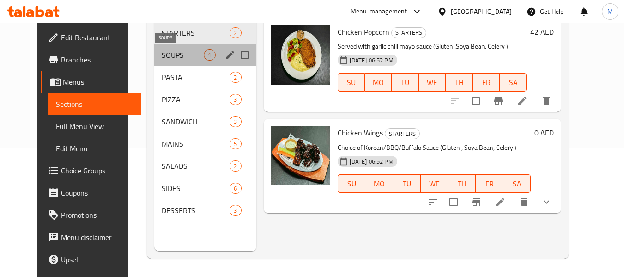
click at [162, 52] on span "SOUPS" at bounding box center [183, 54] width 42 height 11
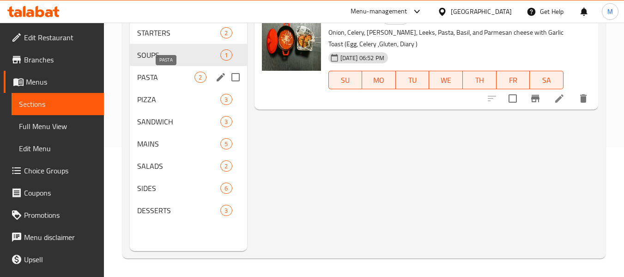
click at [152, 79] on span "PASTA" at bounding box center [165, 77] width 57 height 11
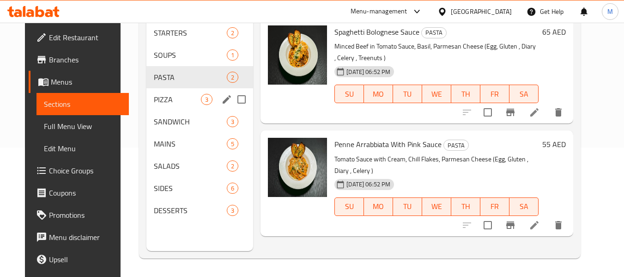
click at [152, 108] on div "PIZZA 3" at bounding box center [199, 99] width 107 height 22
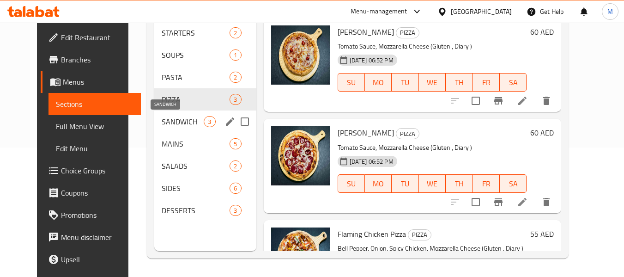
click at [168, 119] on span "SANDWICH" at bounding box center [183, 121] width 42 height 11
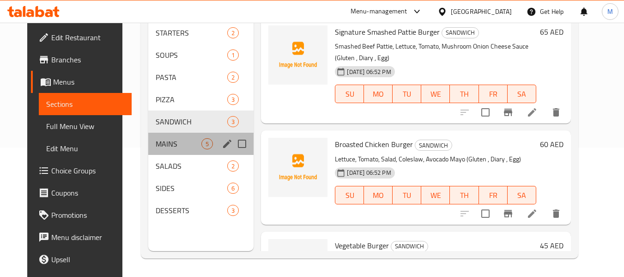
click at [165, 135] on div "MAINS 5" at bounding box center [201, 144] width 106 height 22
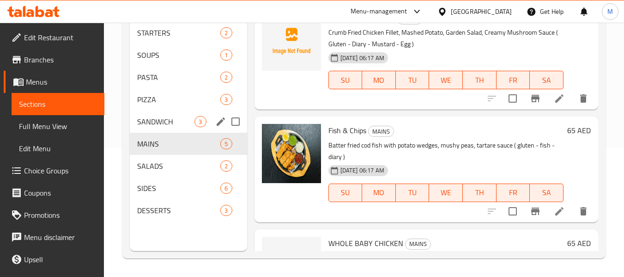
click at [172, 126] on span "SANDWICH" at bounding box center [165, 121] width 57 height 11
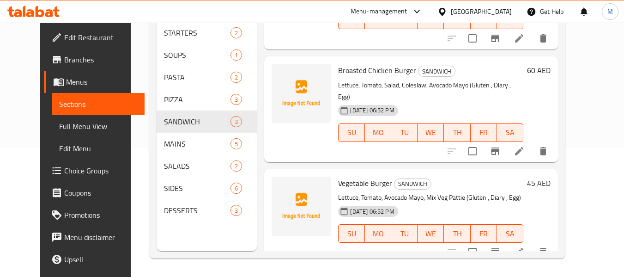
scroll to position [74, 0]
click at [280, 184] on icon "upload picture" at bounding box center [284, 188] width 9 height 8
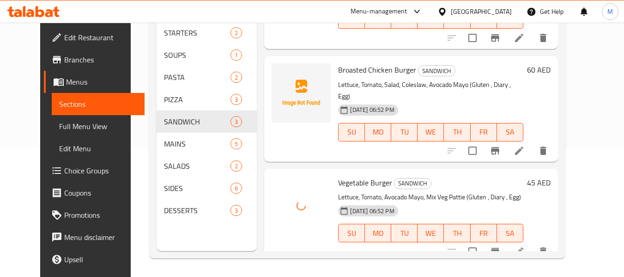
scroll to position [0, 0]
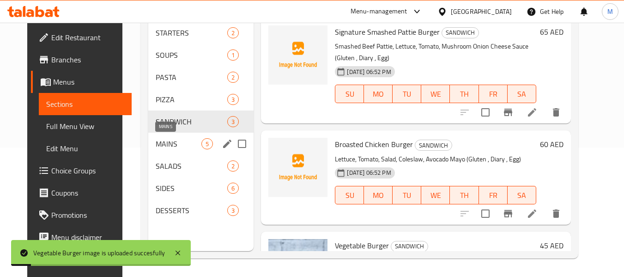
click at [165, 140] on span "MAINS" at bounding box center [179, 143] width 46 height 11
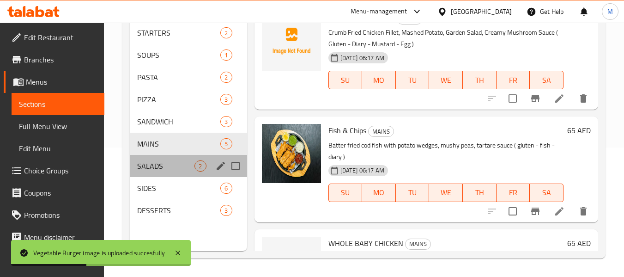
click at [163, 158] on div "SALADS 2" at bounding box center [188, 166] width 117 height 22
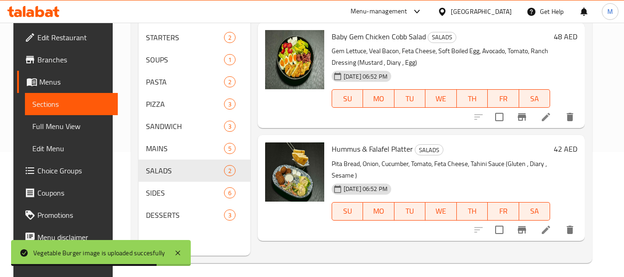
scroll to position [129, 0]
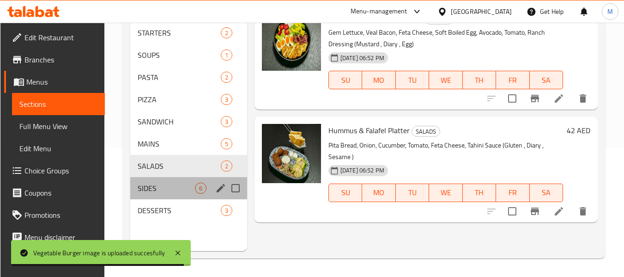
click at [163, 181] on div "SIDES 6" at bounding box center [188, 188] width 117 height 22
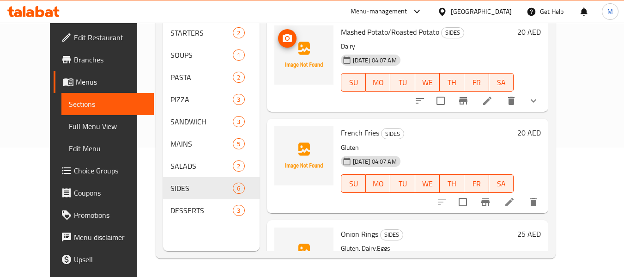
click at [283, 40] on icon "upload picture" at bounding box center [287, 38] width 9 height 8
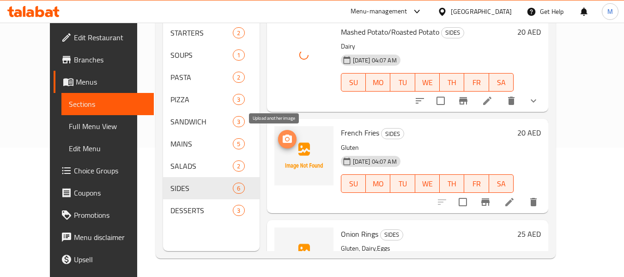
click at [283, 139] on icon "upload picture" at bounding box center [287, 138] width 9 height 8
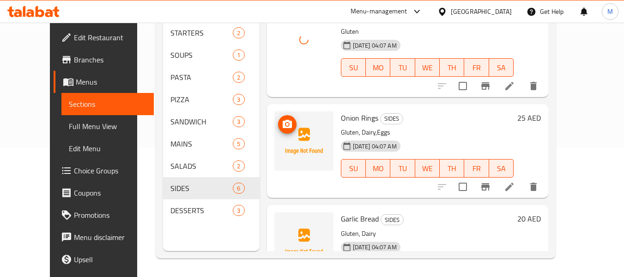
scroll to position [139, 0]
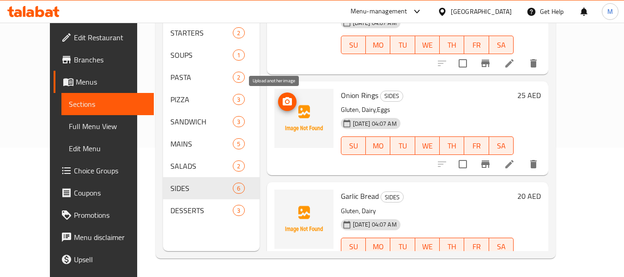
click at [283, 102] on icon "upload picture" at bounding box center [287, 101] width 9 height 8
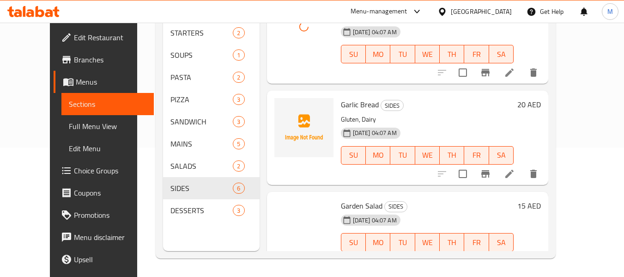
scroll to position [231, 0]
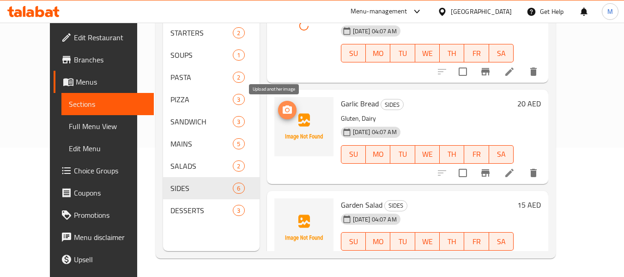
click at [283, 107] on icon "upload picture" at bounding box center [287, 109] width 9 height 8
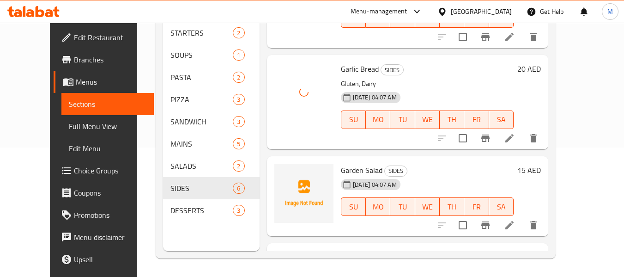
scroll to position [323, 0]
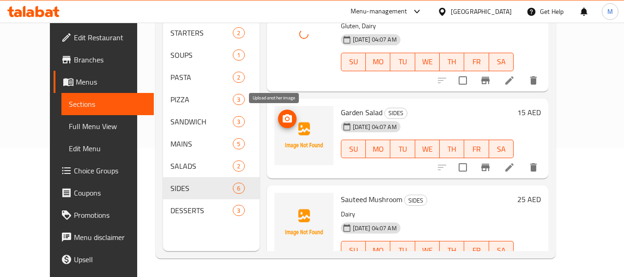
click at [285, 117] on circle "upload picture" at bounding box center [286, 118] width 3 height 3
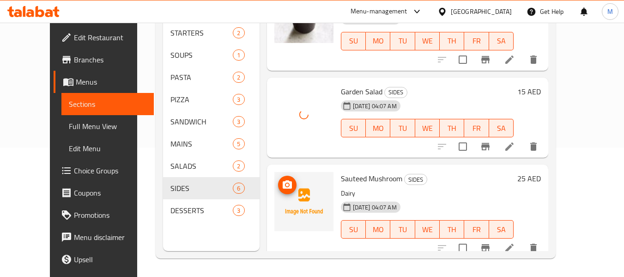
scroll to position [352, 0]
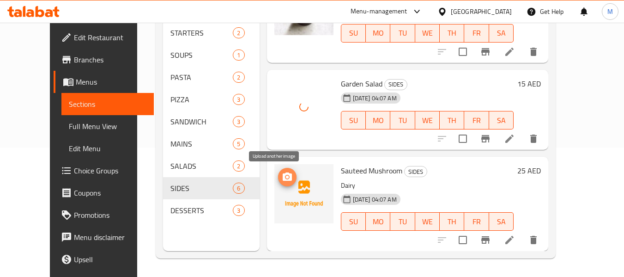
click at [283, 178] on icon "upload picture" at bounding box center [287, 176] width 9 height 8
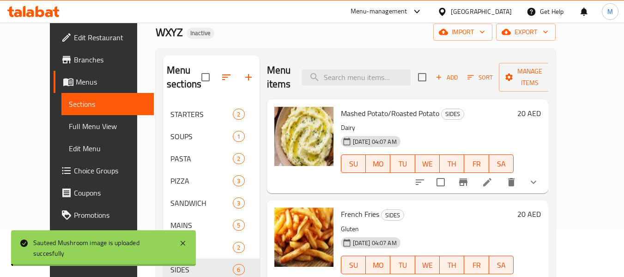
scroll to position [0, 0]
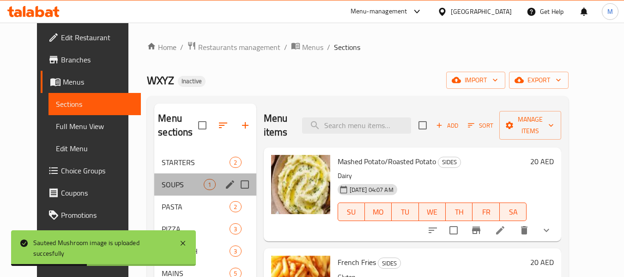
click at [154, 176] on div "SOUPS 1" at bounding box center [205, 184] width 102 height 22
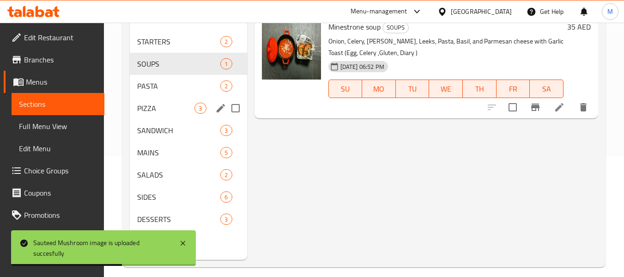
scroll to position [129, 0]
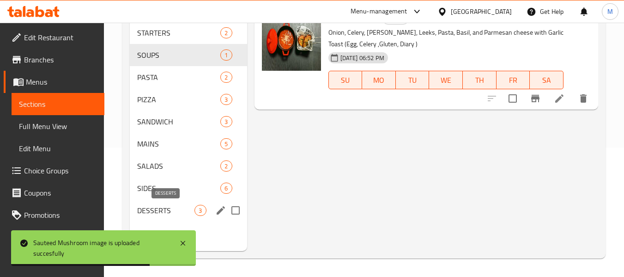
click at [156, 205] on span "DESSERTS" at bounding box center [165, 210] width 57 height 11
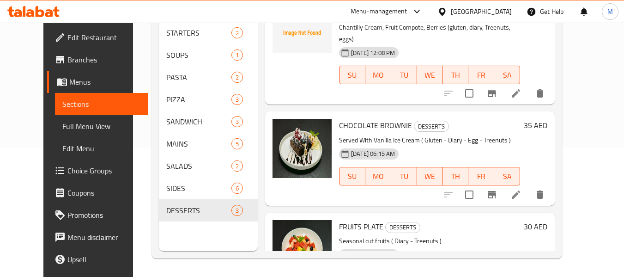
scroll to position [76, 0]
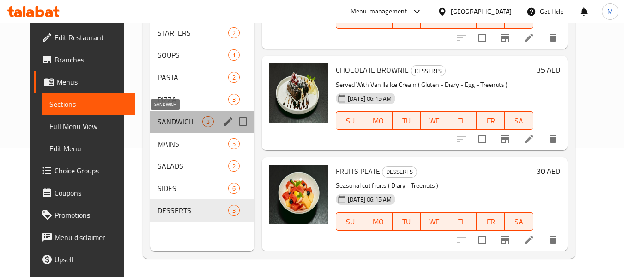
click at [162, 122] on span "SANDWICH" at bounding box center [179, 121] width 45 height 11
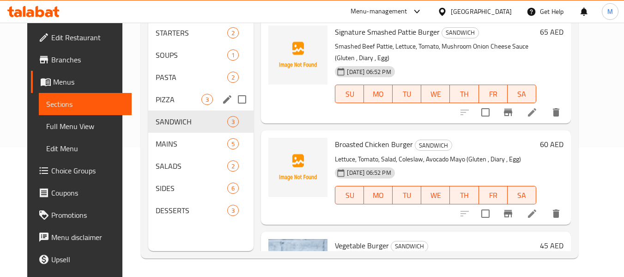
click at [148, 93] on div "PIZZA 3" at bounding box center [201, 99] width 106 height 22
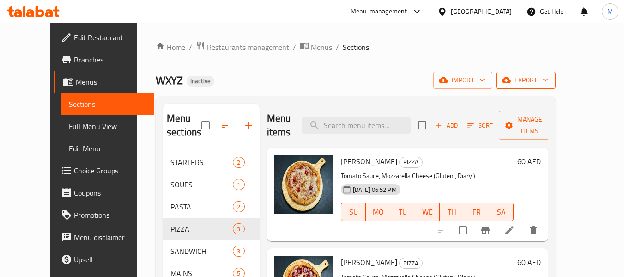
click at [548, 75] on span "export" at bounding box center [525, 80] width 45 height 12
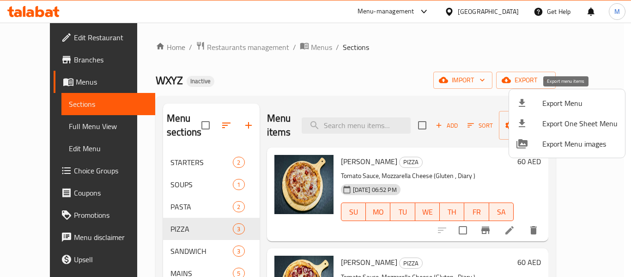
click at [550, 100] on span "Export Menu" at bounding box center [579, 102] width 75 height 11
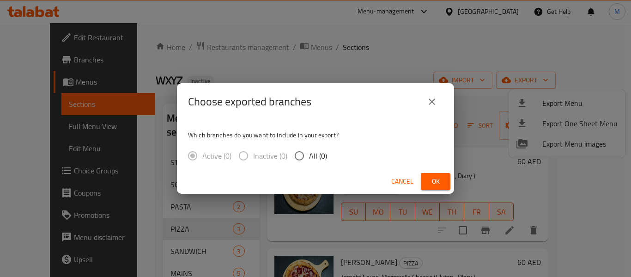
click at [320, 158] on span "All (0)" at bounding box center [318, 155] width 18 height 11
click at [309, 158] on input "All (0)" at bounding box center [298, 155] width 19 height 19
radio input "true"
click at [442, 184] on span "Ok" at bounding box center [435, 181] width 15 height 12
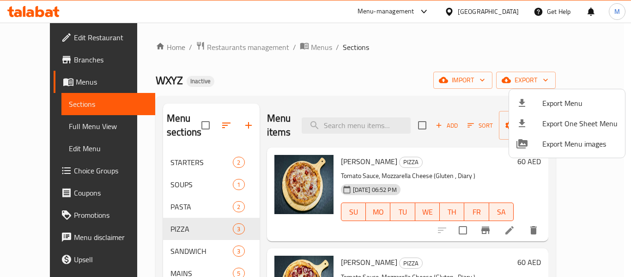
click at [52, 42] on div at bounding box center [315, 138] width 631 height 277
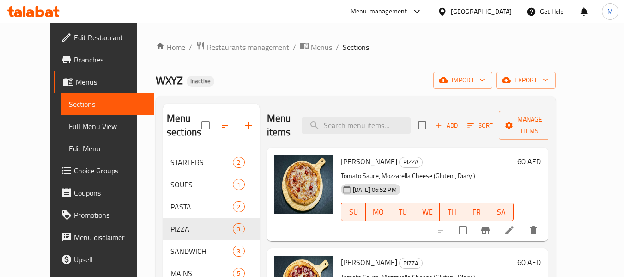
click at [74, 42] on span "Edit Restaurant" at bounding box center [110, 37] width 73 height 11
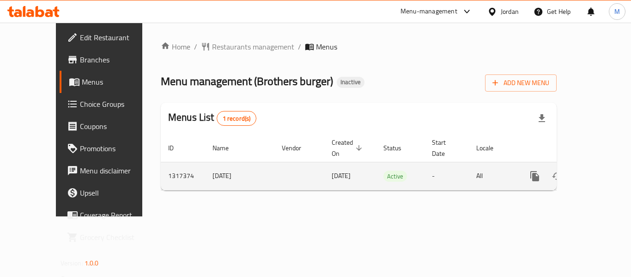
click at [596, 170] on icon "enhanced table" at bounding box center [601, 175] width 11 height 11
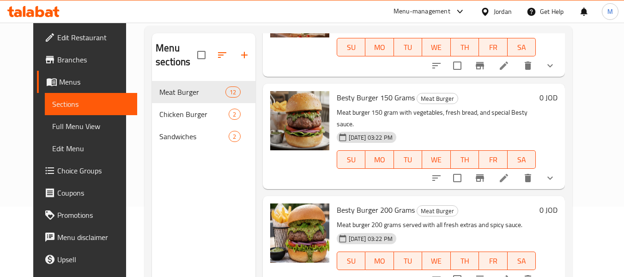
scroll to position [129, 0]
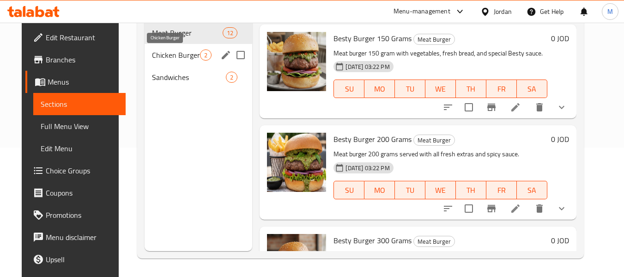
click at [171, 56] on span "Chicken Burger" at bounding box center [176, 54] width 48 height 11
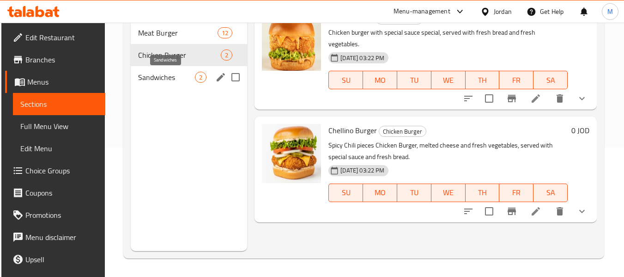
click at [164, 73] on span "Sandwiches" at bounding box center [166, 77] width 57 height 11
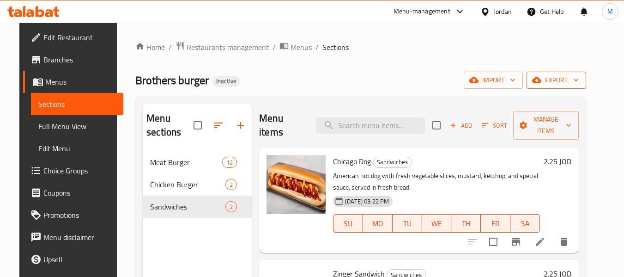
click at [579, 82] on span "export" at bounding box center [556, 80] width 45 height 12
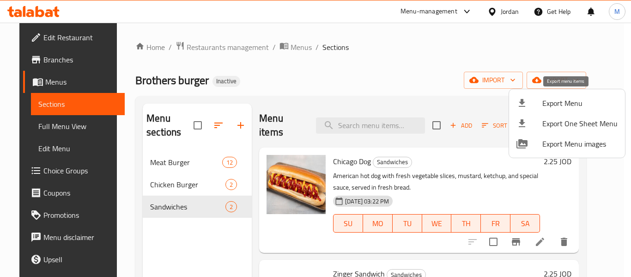
click at [582, 96] on li "Export Menu" at bounding box center [567, 103] width 116 height 20
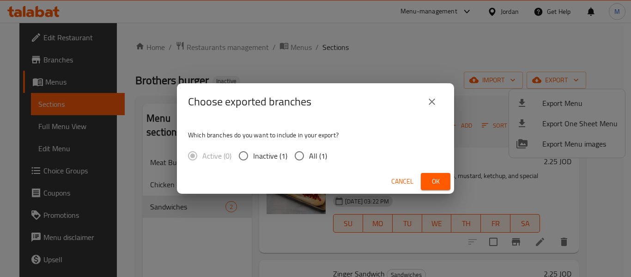
click at [315, 154] on span "All (1)" at bounding box center [318, 155] width 18 height 11
click at [309, 154] on input "All (1)" at bounding box center [298, 155] width 19 height 19
radio input "true"
click at [436, 179] on span "Ok" at bounding box center [435, 181] width 15 height 12
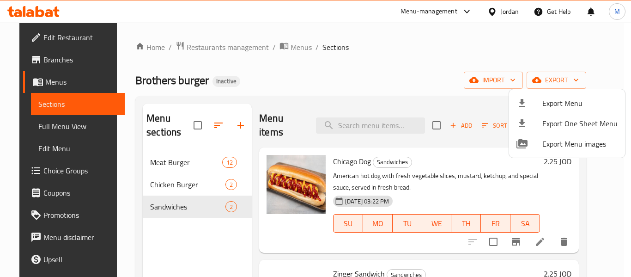
click at [503, 17] on div at bounding box center [315, 138] width 631 height 277
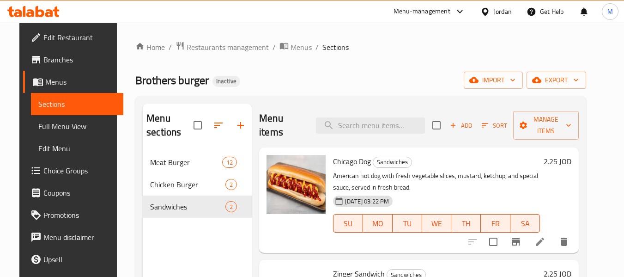
click at [506, 12] on div "Jordan" at bounding box center [503, 11] width 18 height 10
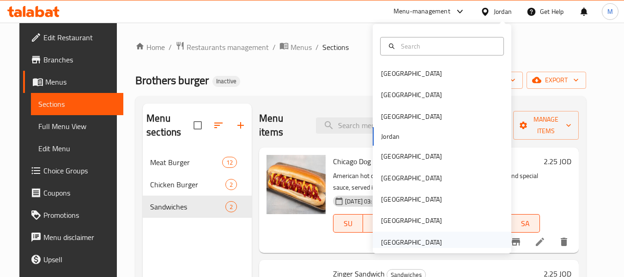
click at [423, 238] on div "[GEOGRAPHIC_DATA]" at bounding box center [411, 242] width 61 height 10
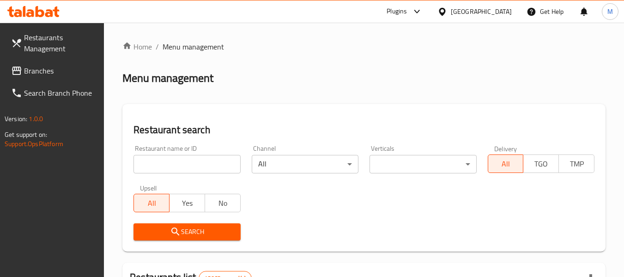
click at [195, 165] on input "search" at bounding box center [186, 164] width 107 height 18
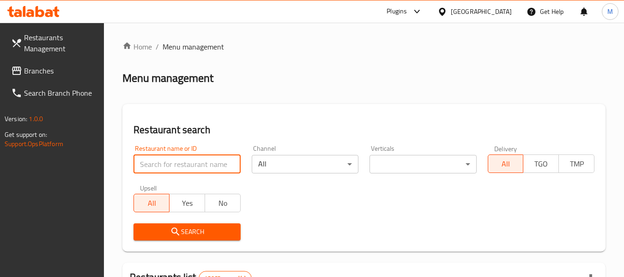
paste input "Chinese Empire"
type input "Chinese Empire"
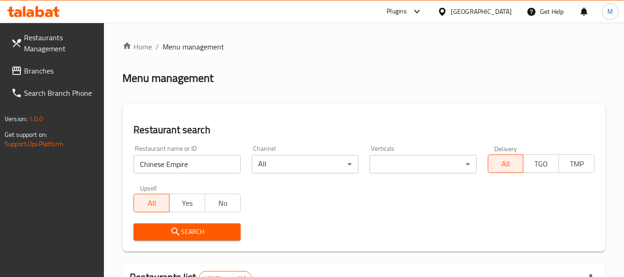
click at [191, 230] on span "Search" at bounding box center [187, 232] width 92 height 12
click at [191, 230] on div at bounding box center [312, 138] width 624 height 277
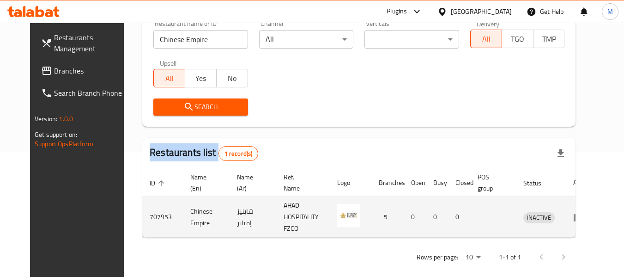
scroll to position [135, 0]
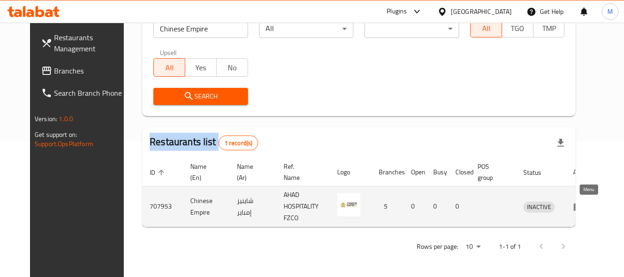
click at [583, 209] on icon "enhanced table" at bounding box center [578, 207] width 10 height 8
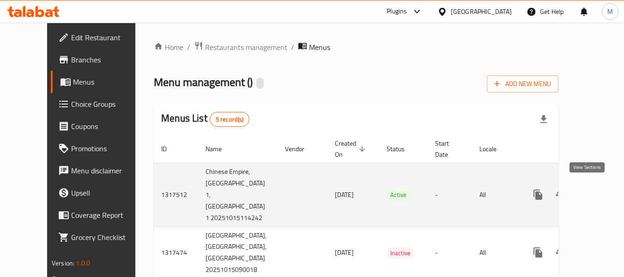
click at [600, 190] on icon "enhanced table" at bounding box center [604, 194] width 8 height 8
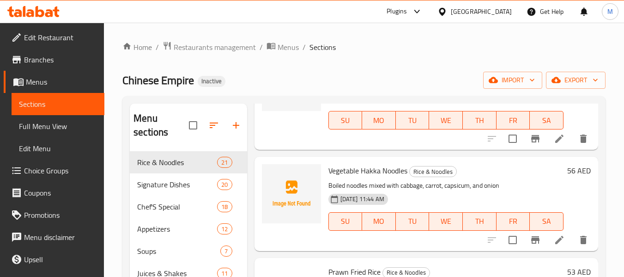
scroll to position [92, 0]
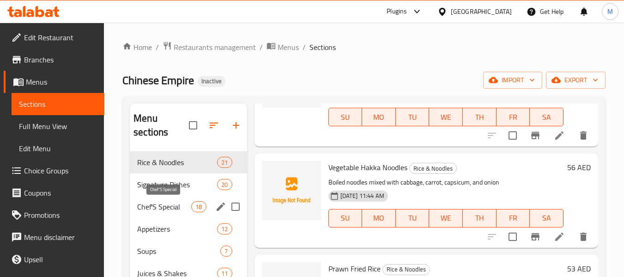
click at [179, 207] on span "Chef'S Special" at bounding box center [164, 206] width 54 height 11
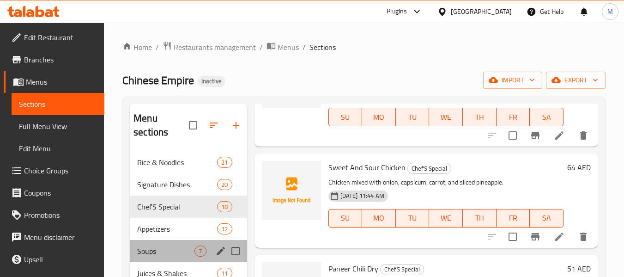
click at [168, 245] on span "Soups" at bounding box center [165, 250] width 57 height 11
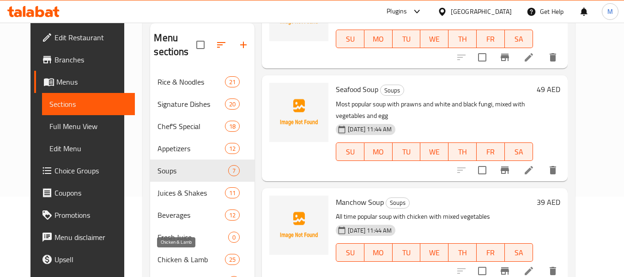
scroll to position [139, 0]
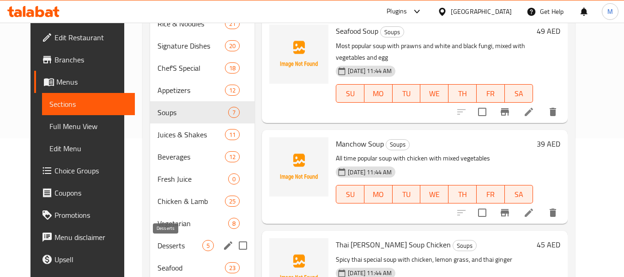
click at [168, 234] on div "Desserts 5" at bounding box center [202, 245] width 104 height 22
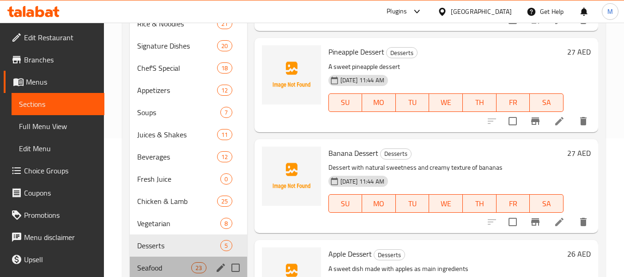
click at [169, 261] on div "Seafood 23" at bounding box center [188, 267] width 117 height 22
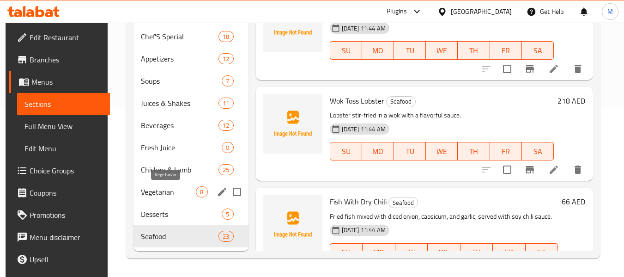
click at [169, 195] on span "Vegetarian" at bounding box center [168, 191] width 55 height 11
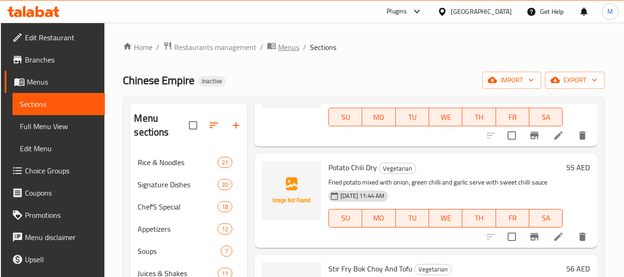
click at [278, 45] on span "Menus" at bounding box center [288, 47] width 21 height 11
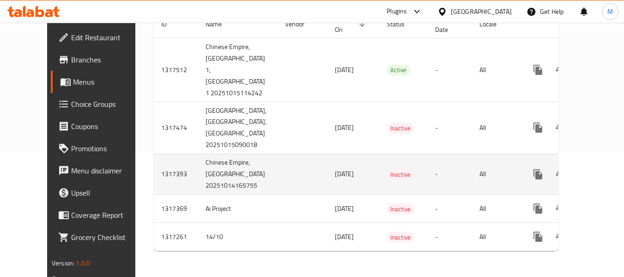
scroll to position [103, 0]
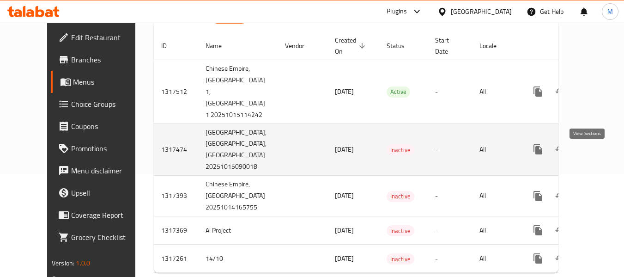
click at [600, 153] on icon "enhanced table" at bounding box center [604, 149] width 8 height 8
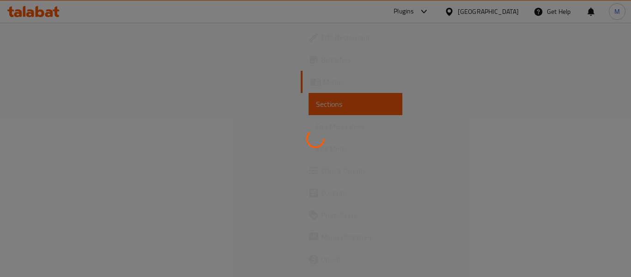
click at [288, 193] on div at bounding box center [315, 138] width 631 height 277
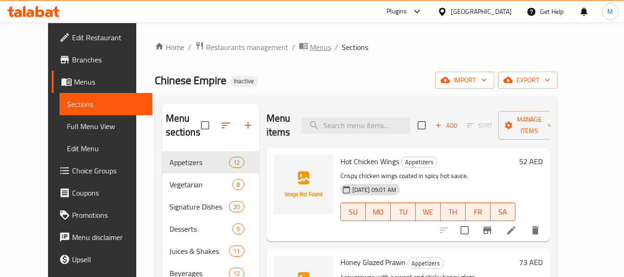
click at [310, 42] on span "Menus" at bounding box center [320, 47] width 21 height 11
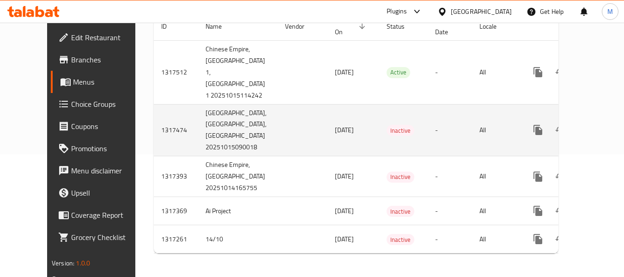
scroll to position [139, 0]
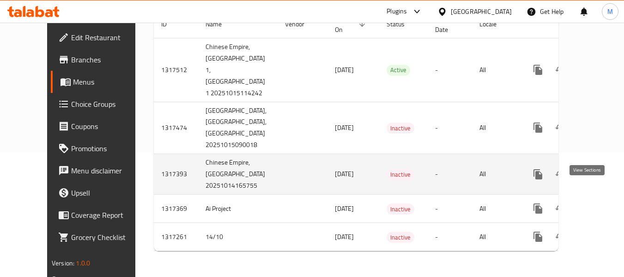
click at [599, 179] on icon "enhanced table" at bounding box center [604, 174] width 11 height 11
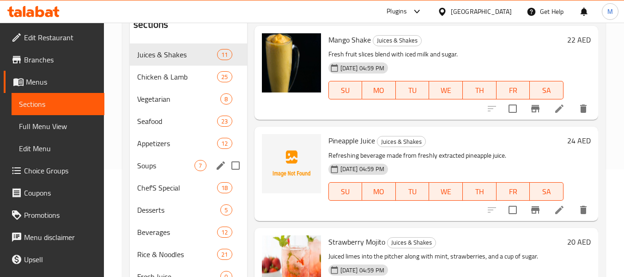
scroll to position [139, 0]
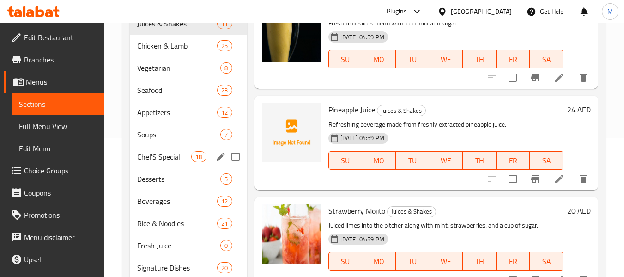
click at [165, 163] on div "Chef'S Special 18" at bounding box center [188, 156] width 117 height 22
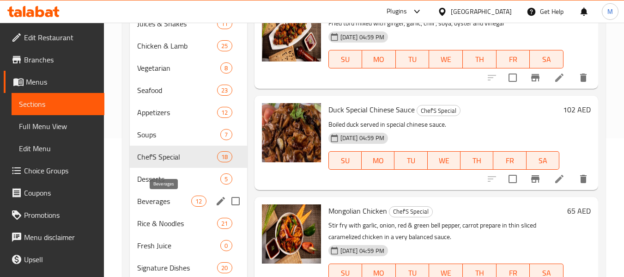
click at [160, 196] on span "Beverages" at bounding box center [164, 200] width 54 height 11
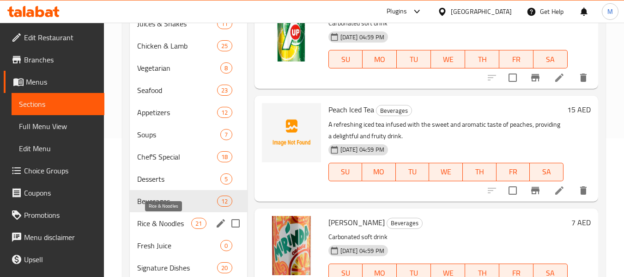
click at [159, 223] on span "Rice & Noodles" at bounding box center [164, 222] width 54 height 11
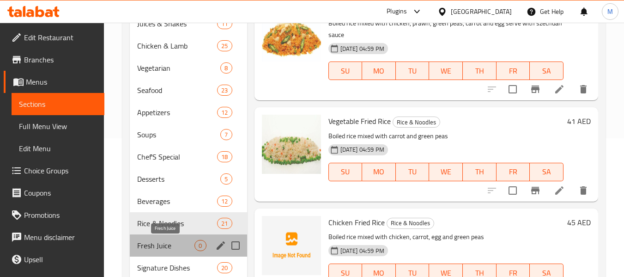
click at [158, 248] on span "Fresh Juice" at bounding box center [165, 245] width 57 height 11
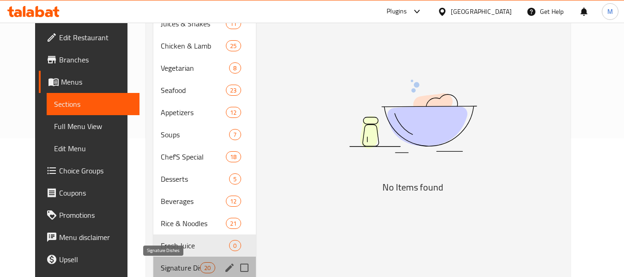
click at [161, 265] on span "Signature Dishes" at bounding box center [180, 267] width 39 height 11
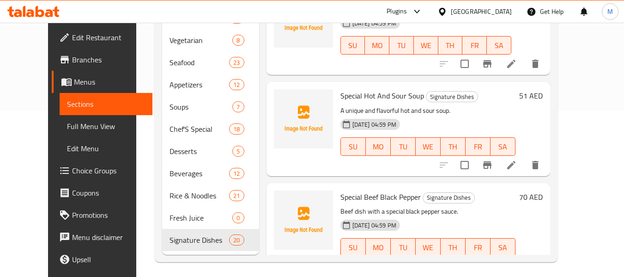
scroll to position [170, 0]
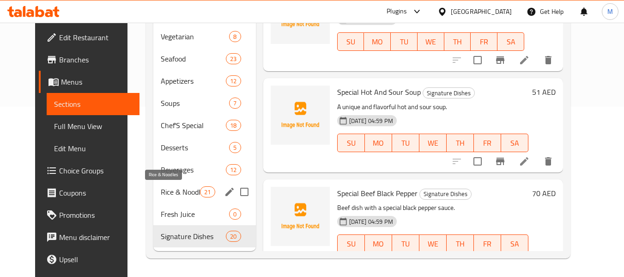
click at [166, 190] on span "Rice & Noodles" at bounding box center [180, 191] width 39 height 11
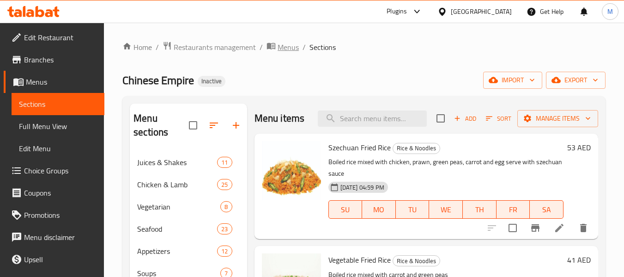
click at [289, 48] on span "Menus" at bounding box center [287, 47] width 21 height 11
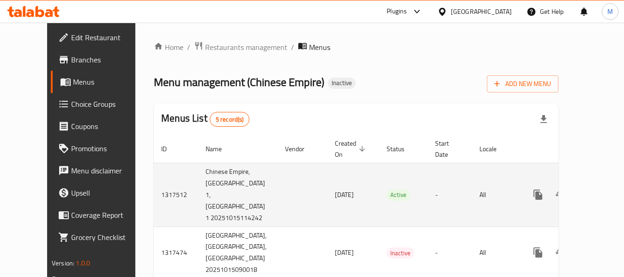
click at [379, 214] on td "Active" at bounding box center [403, 195] width 48 height 64
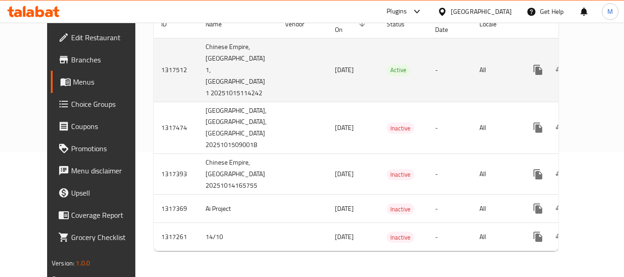
scroll to position [149, 0]
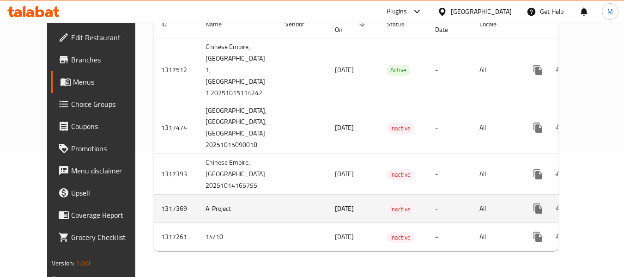
click at [600, 211] on icon "enhanced table" at bounding box center [604, 208] width 8 height 8
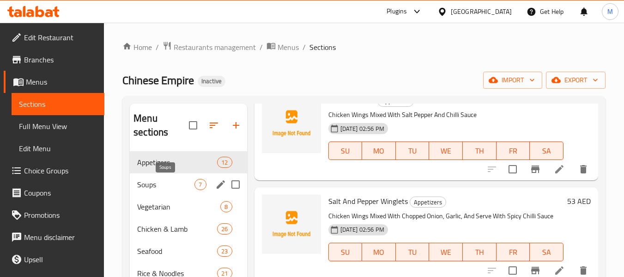
scroll to position [139, 0]
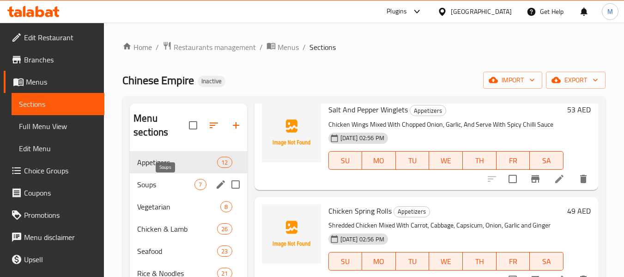
click at [138, 183] on span "Soups" at bounding box center [165, 184] width 57 height 11
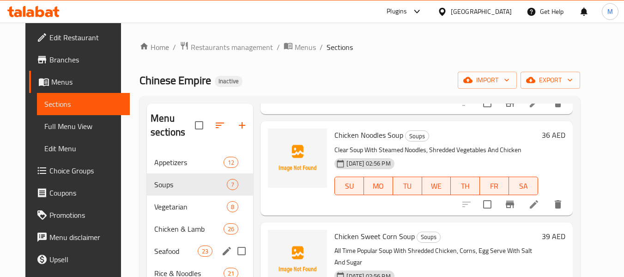
click at [170, 244] on div "Seafood 23" at bounding box center [200, 251] width 106 height 22
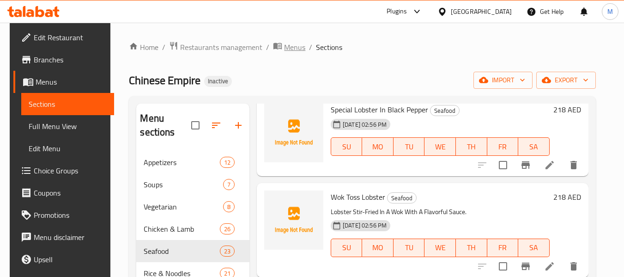
click at [286, 50] on span "Menus" at bounding box center [294, 47] width 21 height 11
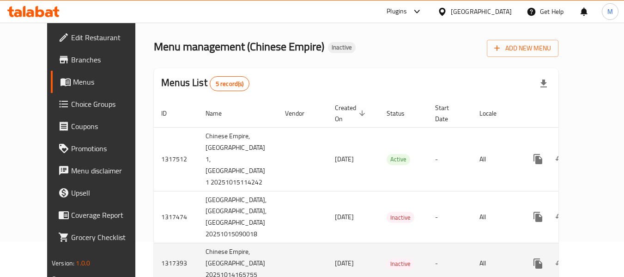
scroll to position [139, 0]
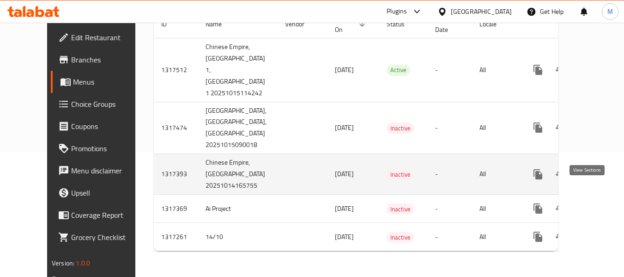
click at [599, 179] on icon "enhanced table" at bounding box center [604, 174] width 11 height 11
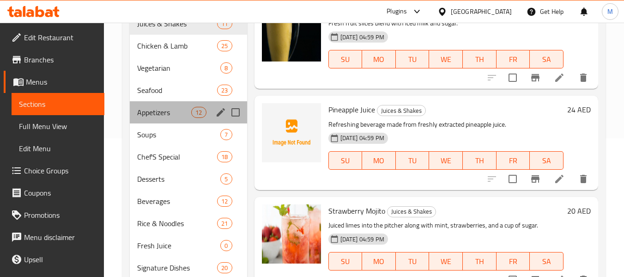
click at [176, 122] on div "Appetizers 12" at bounding box center [188, 112] width 117 height 22
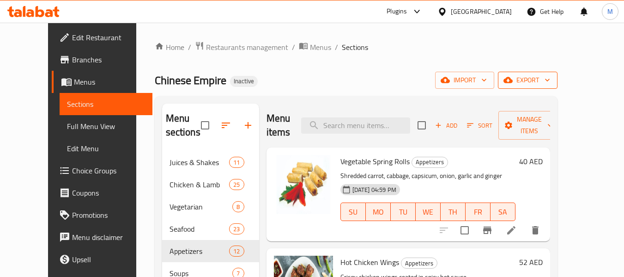
click at [550, 79] on span "export" at bounding box center [527, 80] width 45 height 12
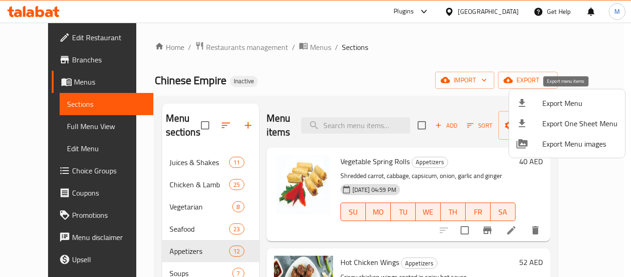
click at [561, 97] on span "Export Menu" at bounding box center [579, 102] width 75 height 11
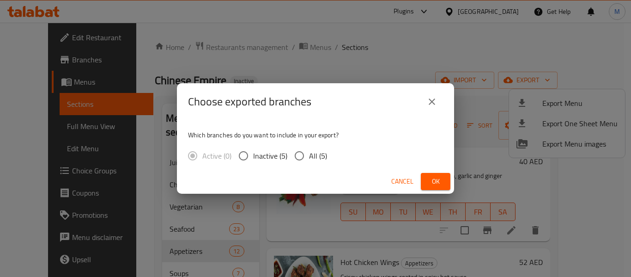
click at [309, 156] on span "All (5)" at bounding box center [318, 155] width 18 height 11
click at [308, 156] on input "All (5)" at bounding box center [298, 155] width 19 height 19
radio input "true"
click at [430, 185] on span "Ok" at bounding box center [435, 181] width 15 height 12
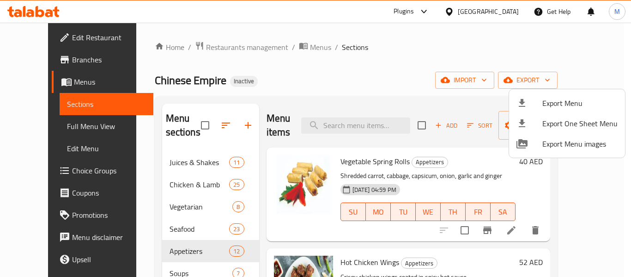
click at [287, 45] on div at bounding box center [315, 138] width 631 height 277
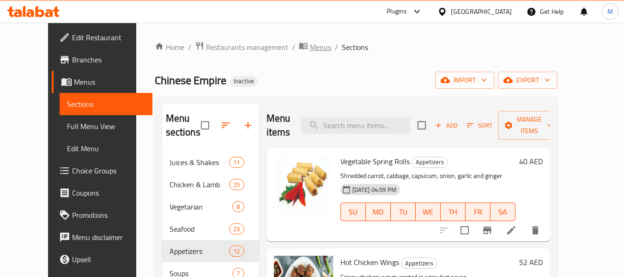
click at [310, 45] on span "Menus" at bounding box center [320, 47] width 21 height 11
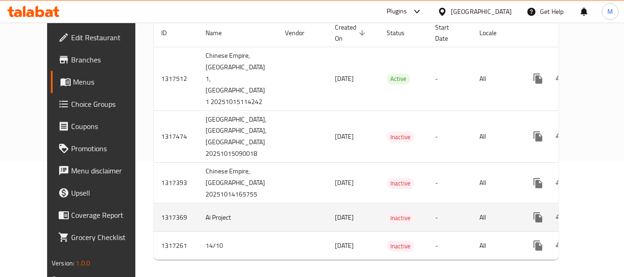
scroll to position [139, 0]
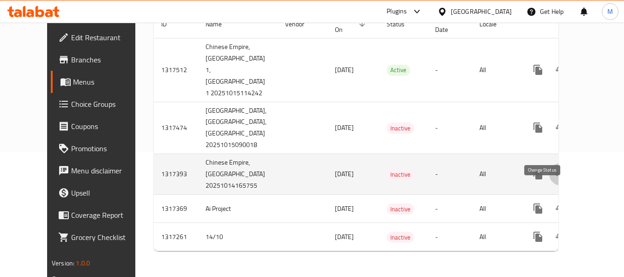
click at [555, 176] on icon "enhanced table" at bounding box center [560, 174] width 11 height 11
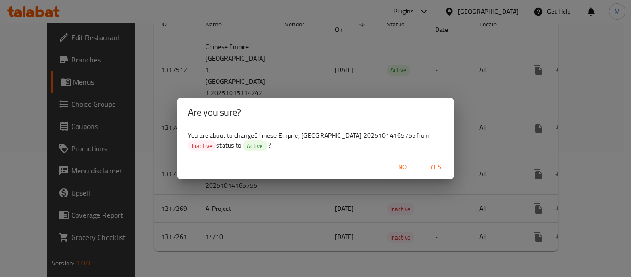
click at [437, 165] on span "Yes" at bounding box center [435, 167] width 22 height 12
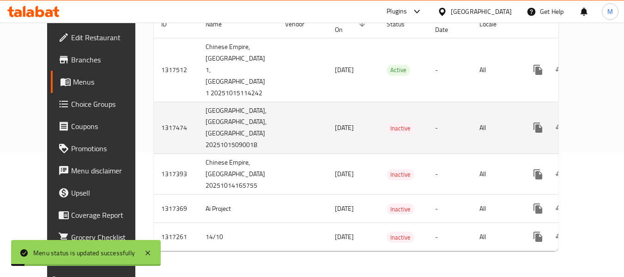
scroll to position [0, 0]
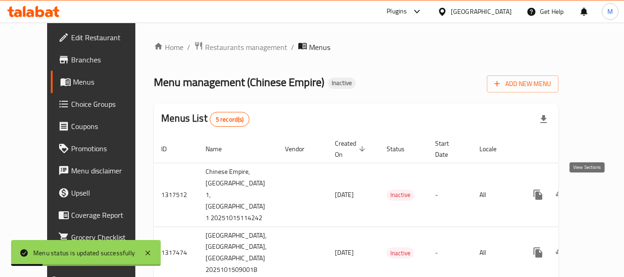
drag, startPoint x: 584, startPoint y: 185, endPoint x: 165, endPoint y: 18, distance: 451.1
click at [599, 189] on icon "enhanced table" at bounding box center [604, 194] width 11 height 11
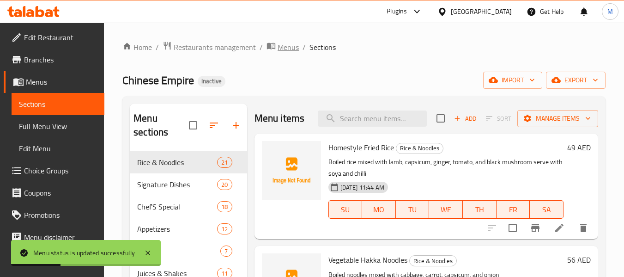
click at [279, 45] on span "Menus" at bounding box center [287, 47] width 21 height 11
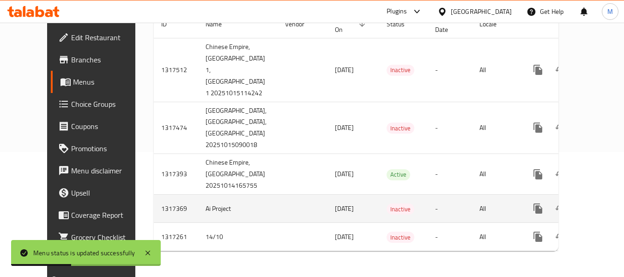
scroll to position [139, 0]
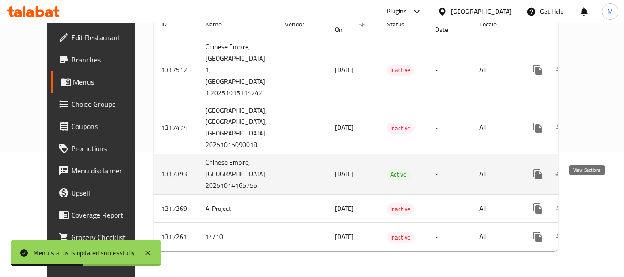
click at [599, 175] on icon "enhanced table" at bounding box center [604, 174] width 11 height 11
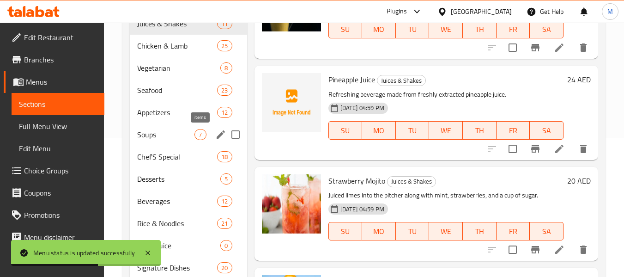
scroll to position [139, 0]
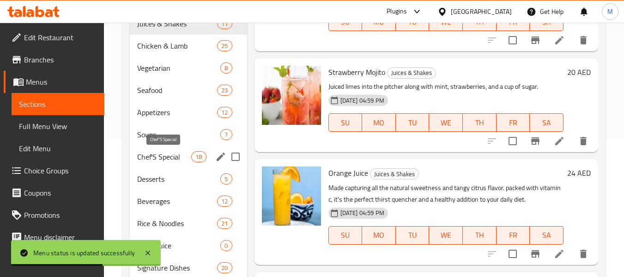
click at [170, 155] on span "Chef'S Special" at bounding box center [164, 156] width 54 height 11
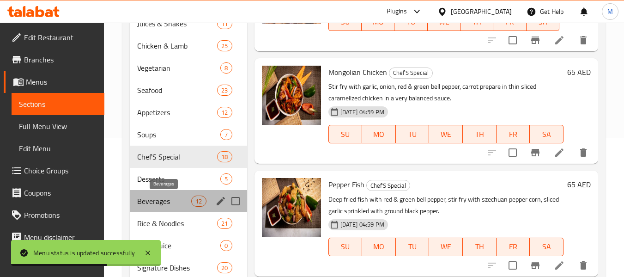
click at [171, 201] on span "Beverages" at bounding box center [164, 200] width 54 height 11
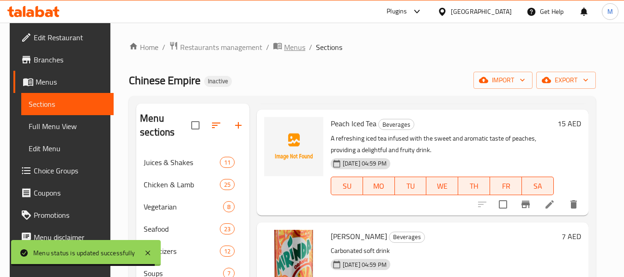
click at [284, 47] on span "Menus" at bounding box center [294, 47] width 21 height 11
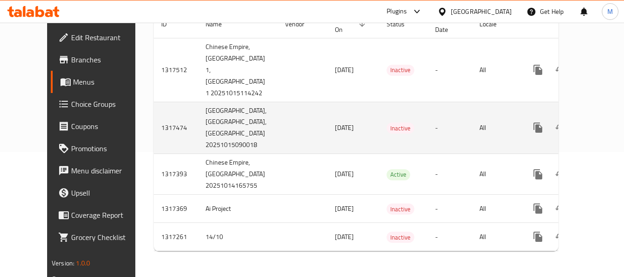
scroll to position [149, 0]
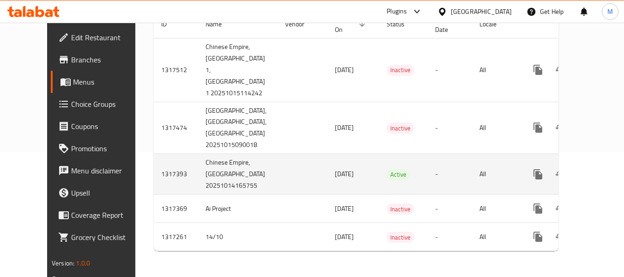
click at [217, 187] on td "Chinese Empire, [GEOGRAPHIC_DATA] 20251014165755" at bounding box center [237, 174] width 79 height 41
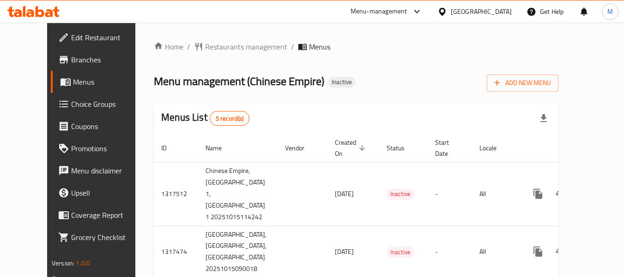
click at [420, 79] on div "Menu management ( Chinese Empire ) Inactive Add New Menu" at bounding box center [356, 81] width 404 height 21
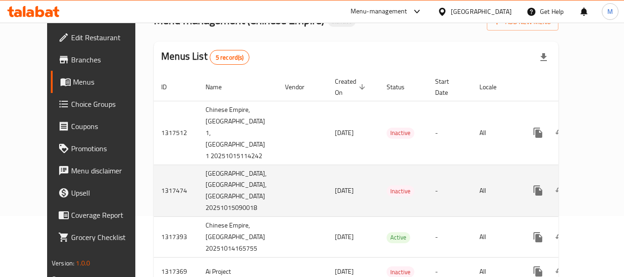
scroll to position [148, 0]
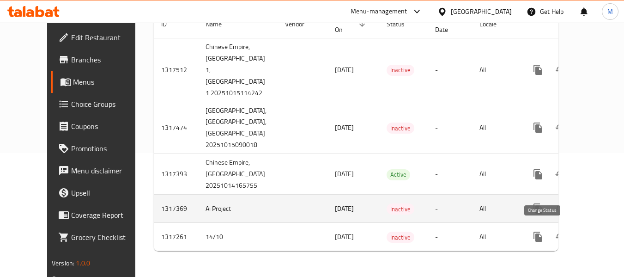
click at [551, 209] on button "enhanced table" at bounding box center [560, 208] width 22 height 22
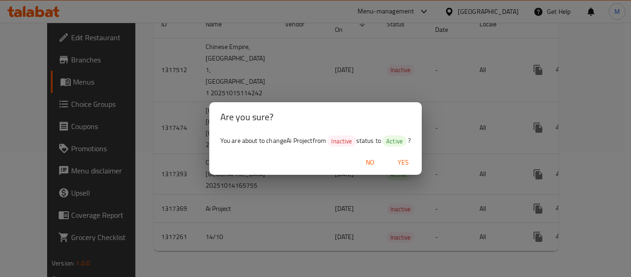
click at [411, 159] on span "Yes" at bounding box center [403, 163] width 22 height 12
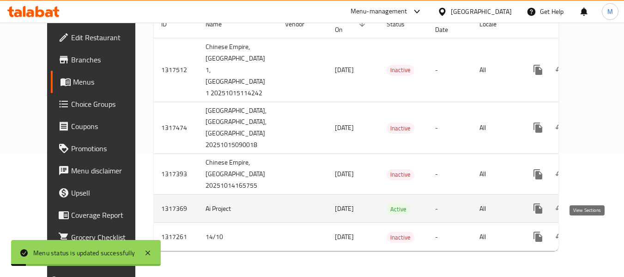
click at [599, 208] on icon "enhanced table" at bounding box center [604, 208] width 11 height 11
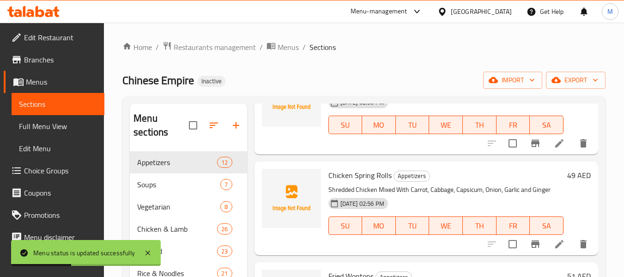
scroll to position [185, 0]
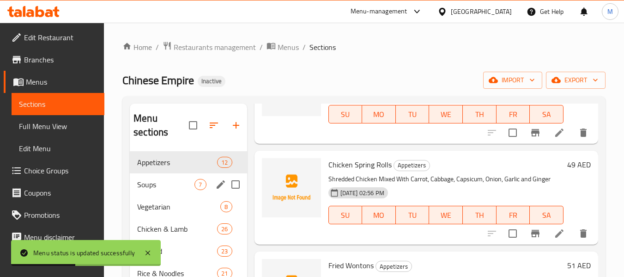
click at [148, 181] on span "Soups" at bounding box center [165, 184] width 57 height 11
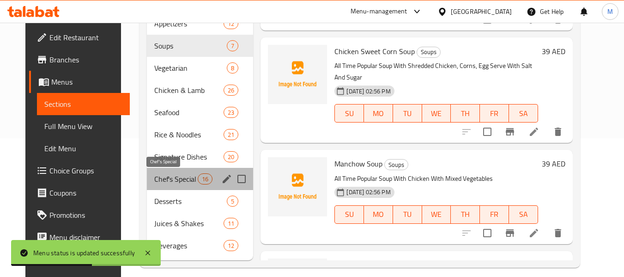
click at [171, 182] on span "Chef's Special" at bounding box center [175, 178] width 43 height 11
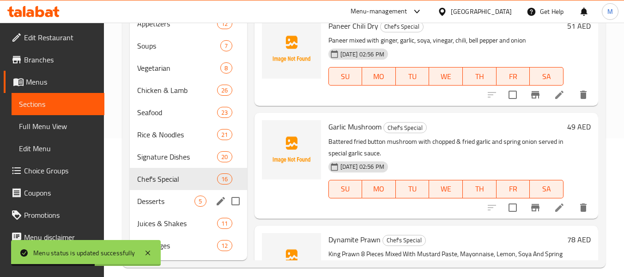
scroll to position [148, 0]
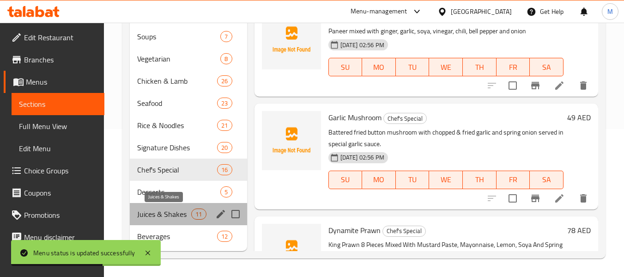
click at [176, 213] on span "Juices & Shakes" at bounding box center [164, 213] width 54 height 11
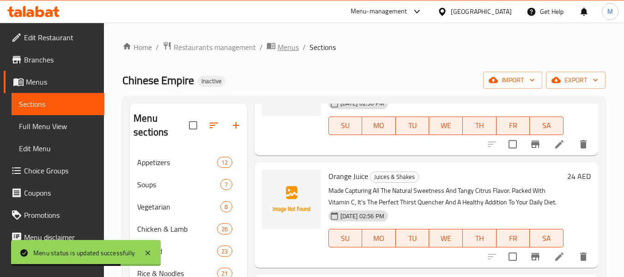
click at [291, 46] on span "Menus" at bounding box center [287, 47] width 21 height 11
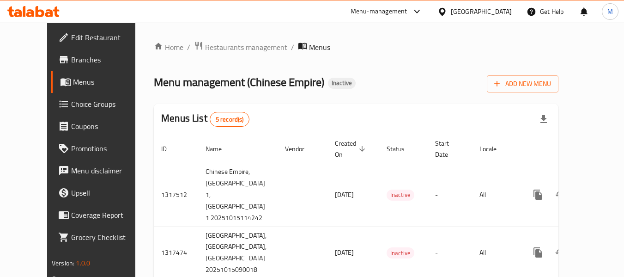
click at [265, 102] on div "Home / Restaurants management / Menus Menu management ( Chinese Empire ) Inacti…" at bounding box center [356, 212] width 404 height 342
drag, startPoint x: 220, startPoint y: 85, endPoint x: 262, endPoint y: 84, distance: 41.6
click at [234, 84] on span "Menu management ( Chinese Empire )" at bounding box center [239, 82] width 170 height 21
drag, startPoint x: 277, startPoint y: 83, endPoint x: 289, endPoint y: 83, distance: 11.1
click at [289, 83] on span "Menu management ( Chinese Empire )" at bounding box center [239, 82] width 170 height 21
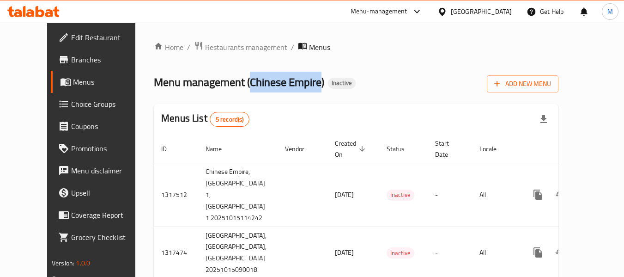
drag, startPoint x: 221, startPoint y: 83, endPoint x: 290, endPoint y: 82, distance: 68.8
click at [290, 82] on span "Menu management ( Chinese Empire )" at bounding box center [239, 82] width 170 height 21
copy span "Chinese Empire"
click at [341, 94] on div "Home / Restaurants management / Menus Menu management ( Chinese Empire ) Inacti…" at bounding box center [356, 212] width 404 height 342
click at [210, 44] on span "Restaurants management" at bounding box center [246, 47] width 82 height 11
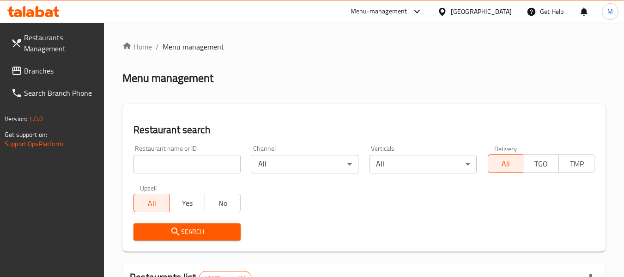
click at [497, 9] on div "[GEOGRAPHIC_DATA]" at bounding box center [481, 11] width 61 height 10
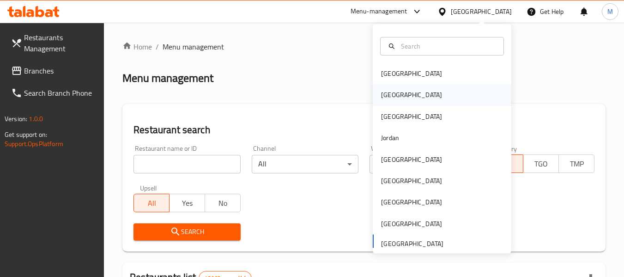
click at [381, 92] on div "[GEOGRAPHIC_DATA]" at bounding box center [411, 95] width 61 height 10
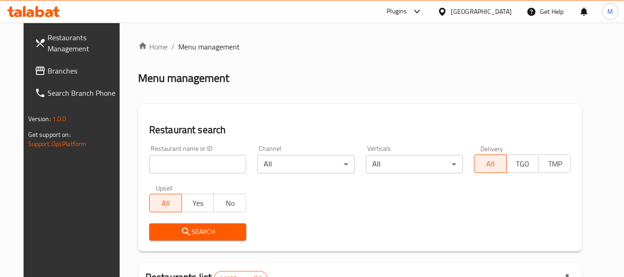
click at [50, 80] on link "Branches" at bounding box center [77, 71] width 101 height 22
